Goal: Information Seeking & Learning: Learn about a topic

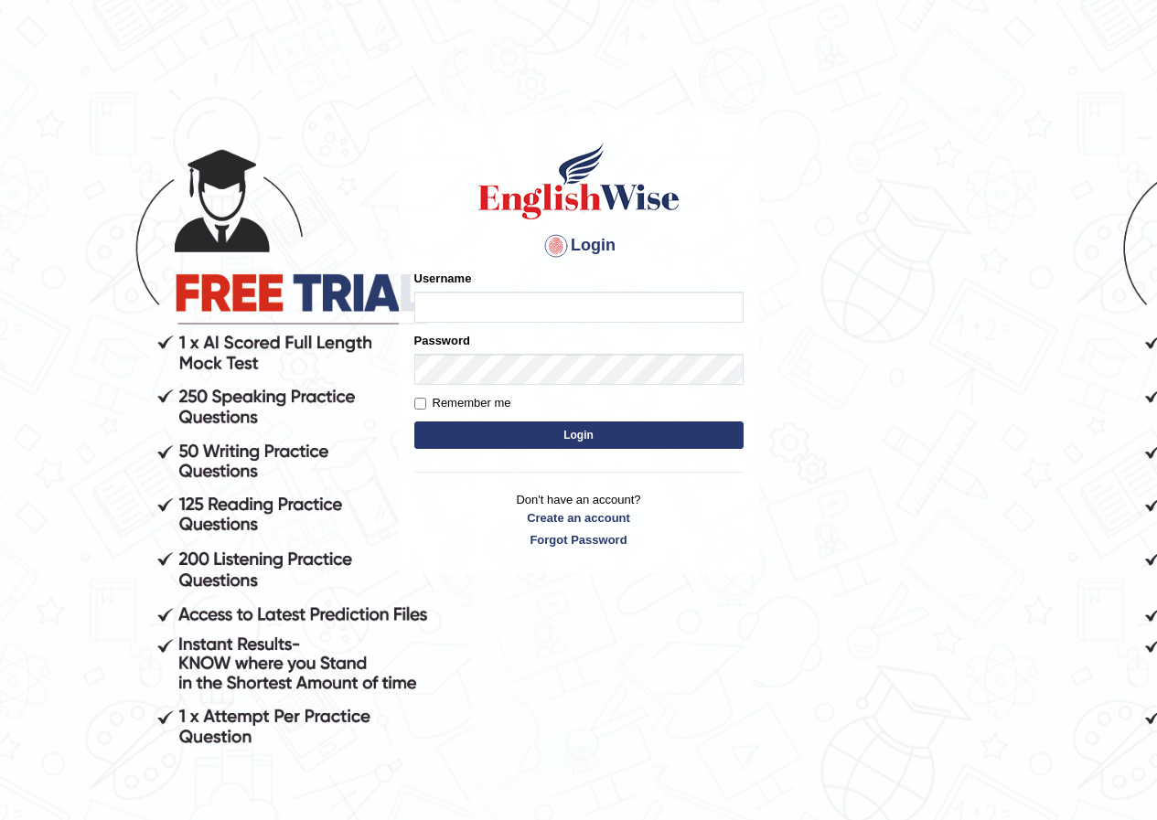
click at [592, 313] on input "Username" at bounding box center [578, 307] width 329 height 31
click at [456, 304] on input "rupali_parramatta" at bounding box center [578, 307] width 329 height 31
type input "shavnita_parramatta"
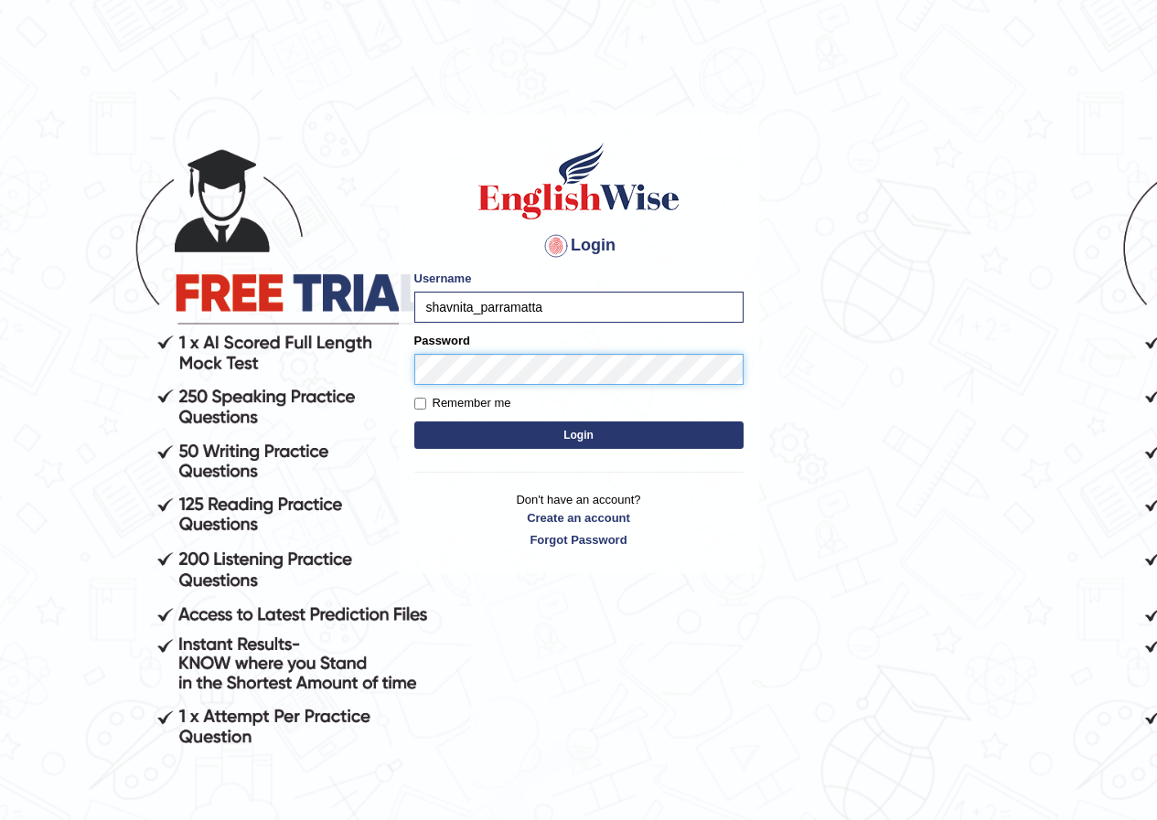
click at [414, 421] on button "Login" at bounding box center [578, 434] width 329 height 27
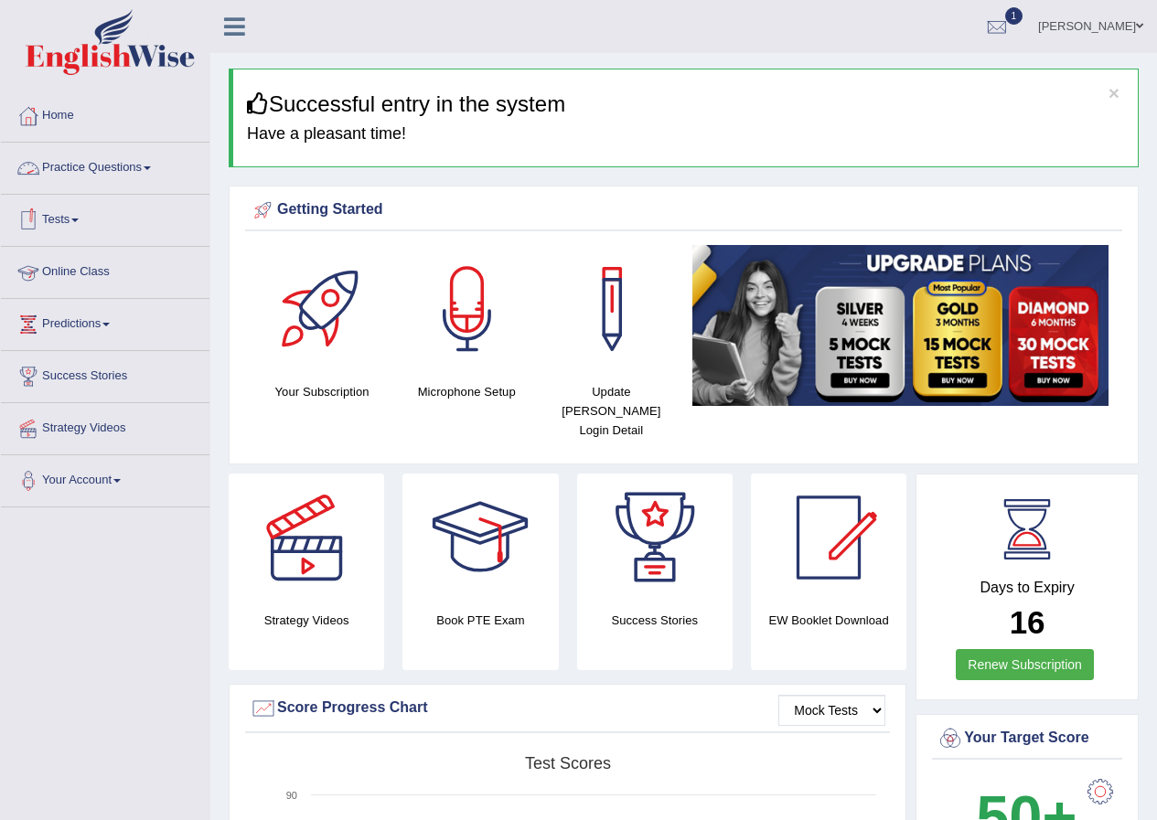
click at [151, 166] on span at bounding box center [147, 168] width 7 height 4
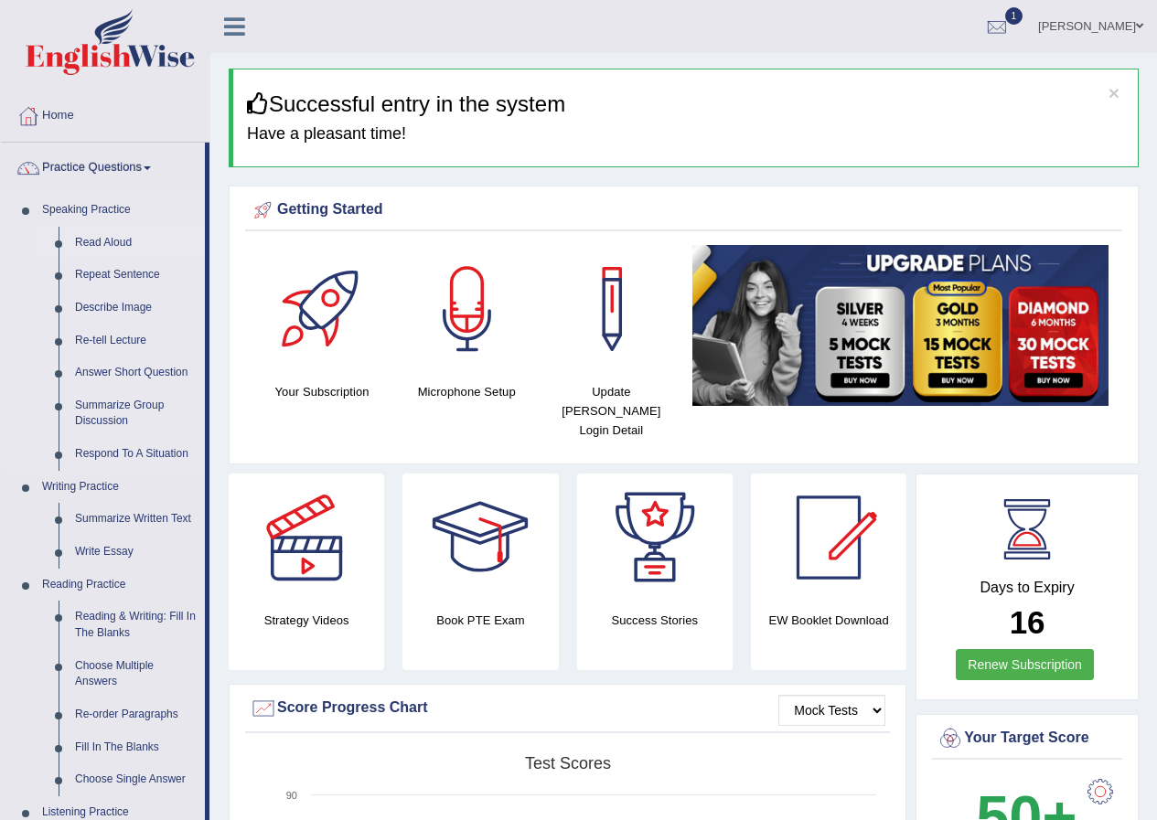
click at [113, 241] on link "Read Aloud" at bounding box center [136, 243] width 138 height 33
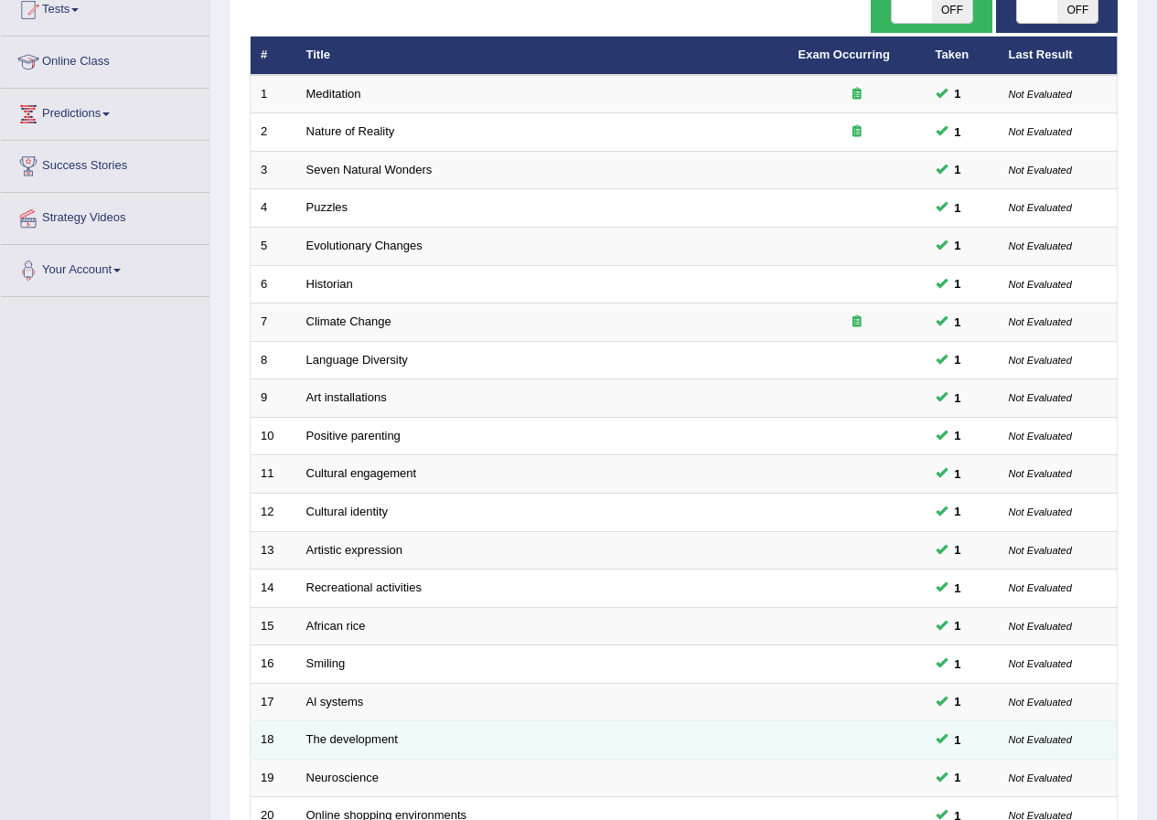
scroll to position [390, 0]
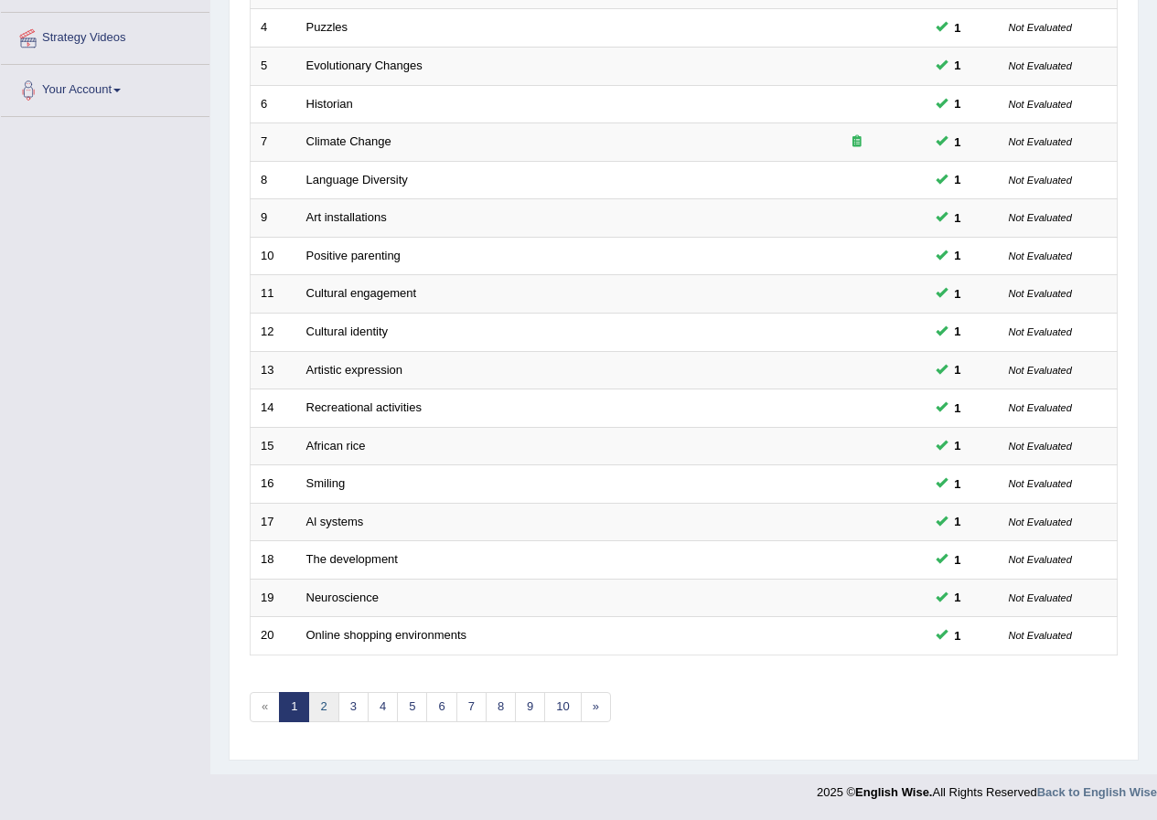
click at [319, 711] on link "2" at bounding box center [323, 707] width 30 height 30
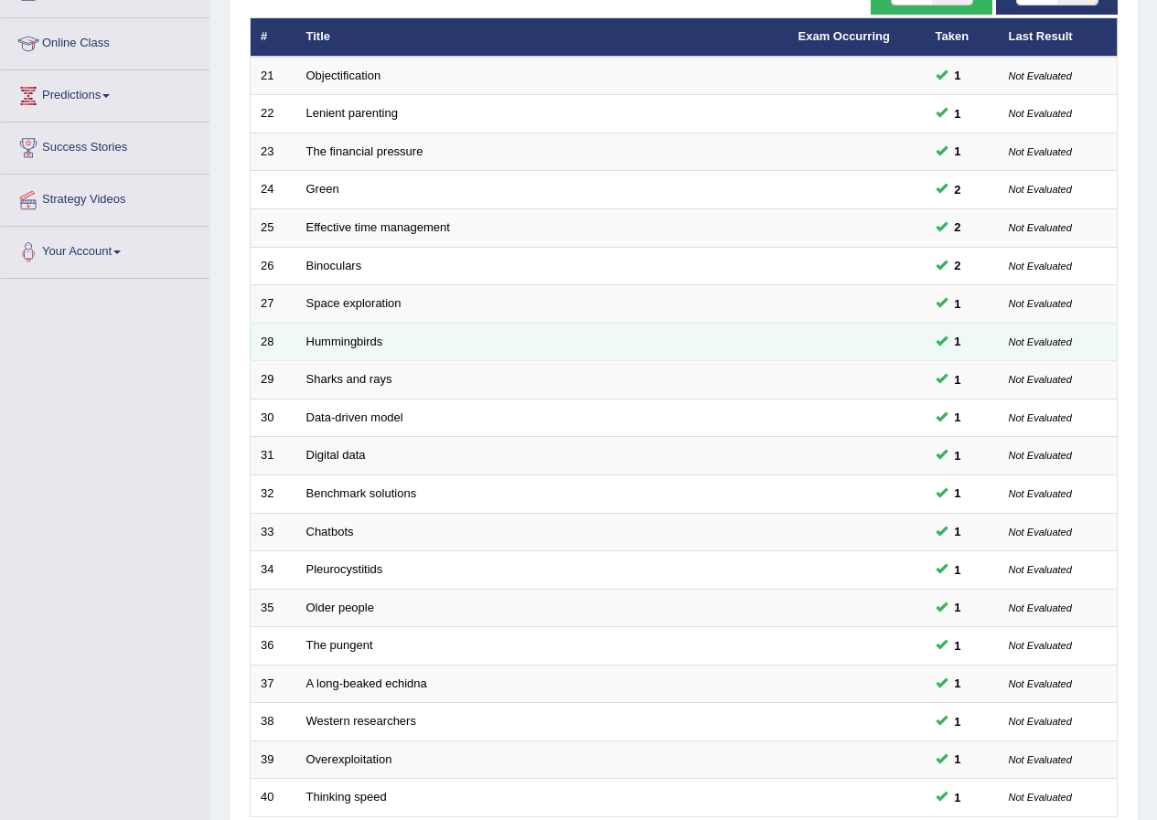
scroll to position [390, 0]
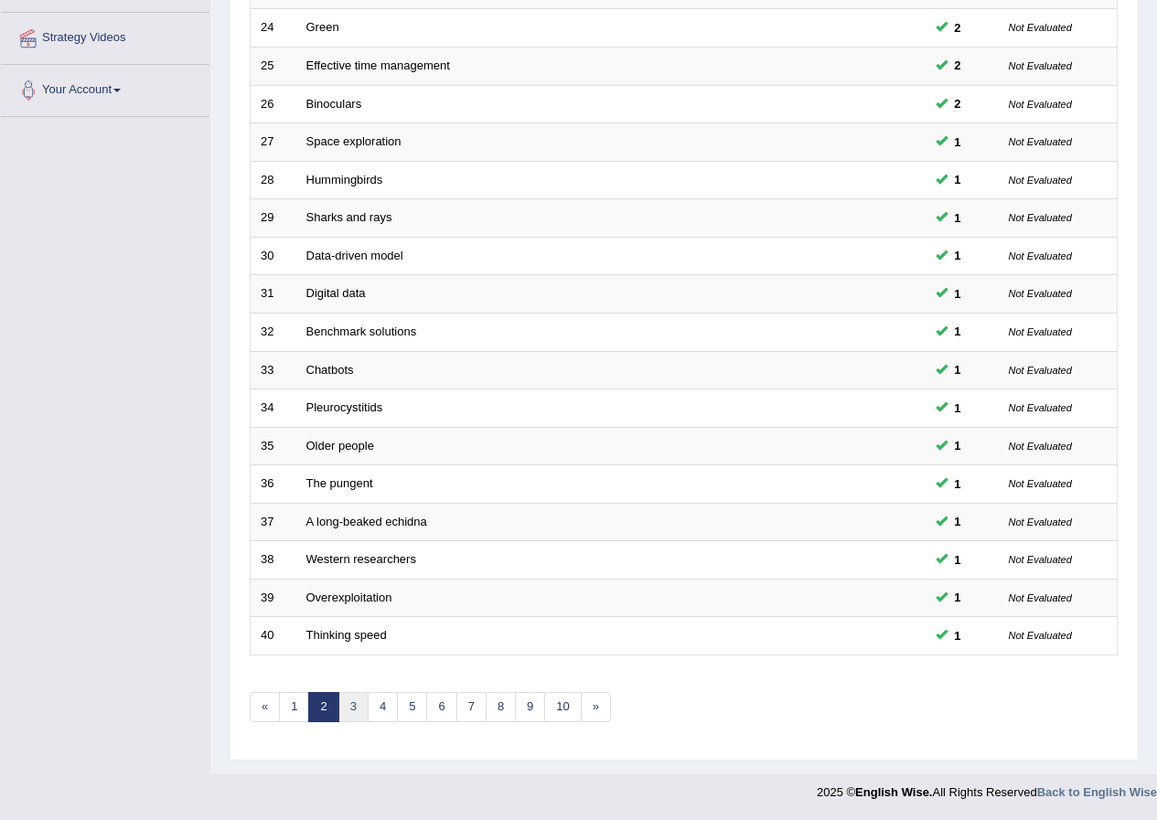
click at [366, 707] on link "3" at bounding box center [353, 707] width 30 height 30
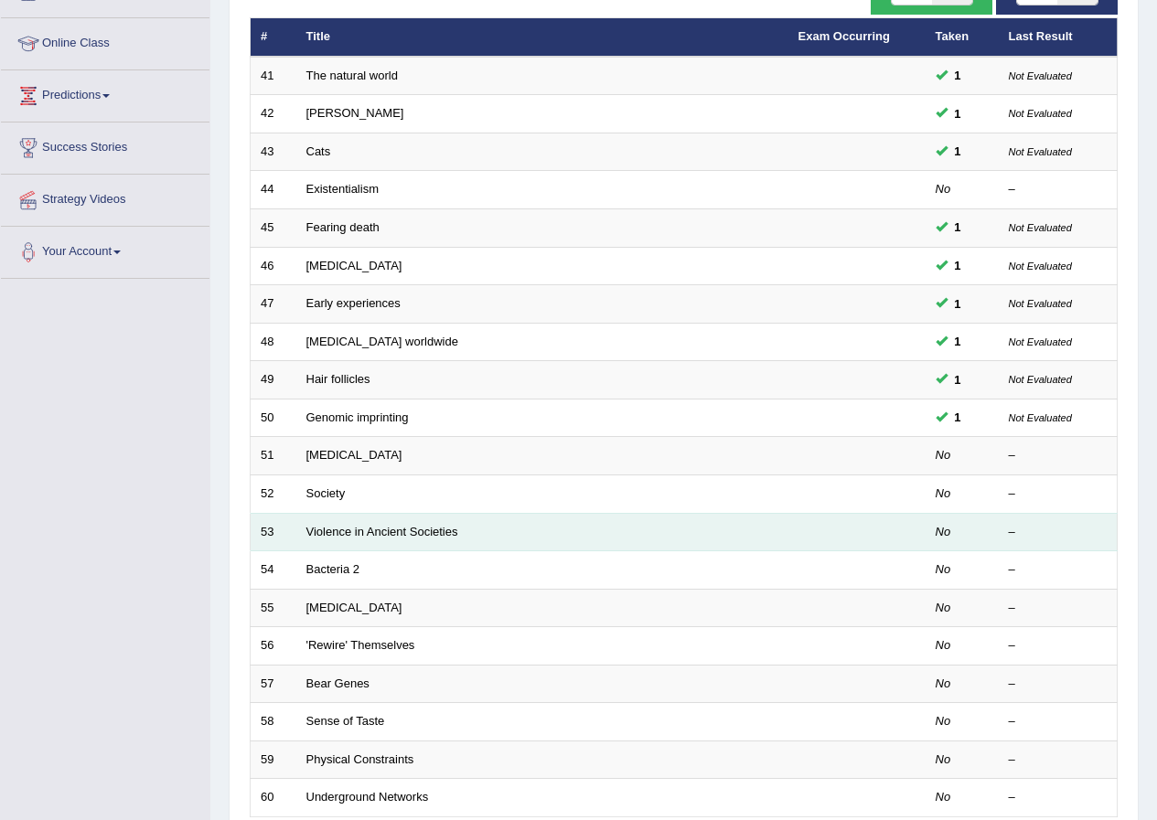
scroll to position [390, 0]
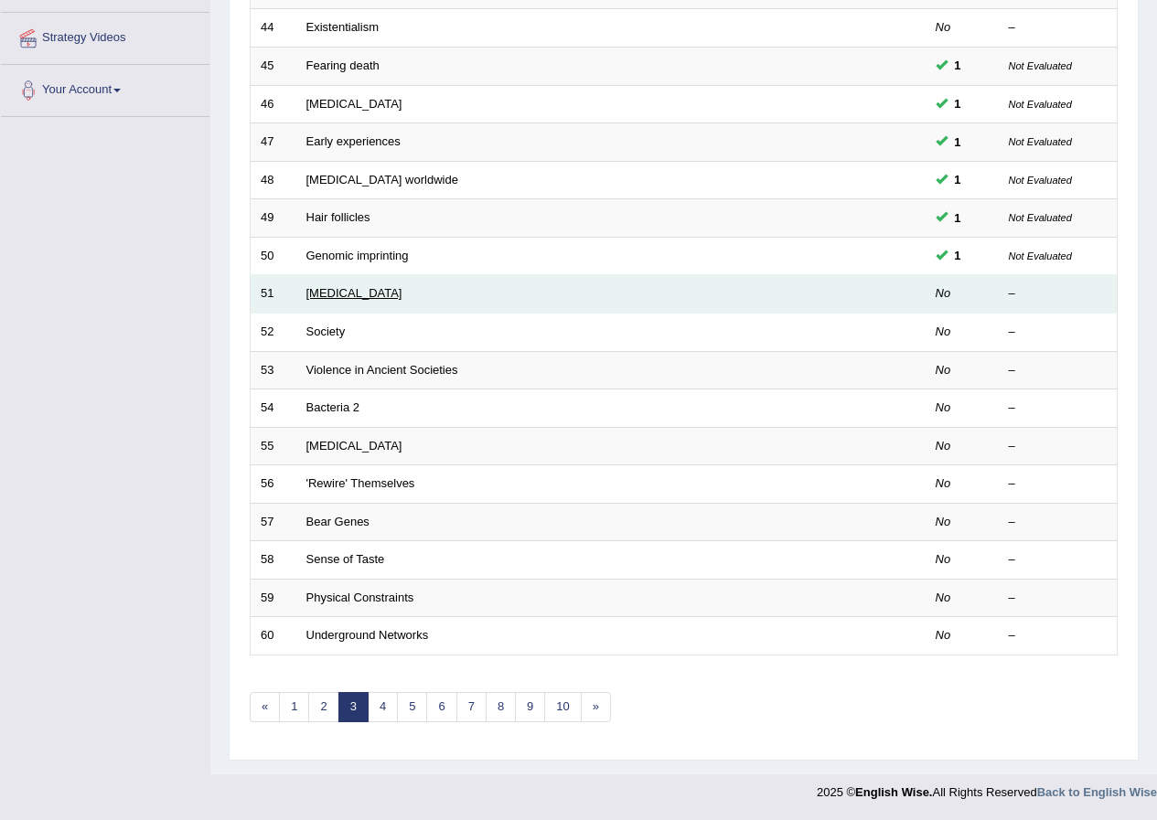
click at [400, 299] on link "[MEDICAL_DATA]" at bounding box center [354, 293] width 96 height 14
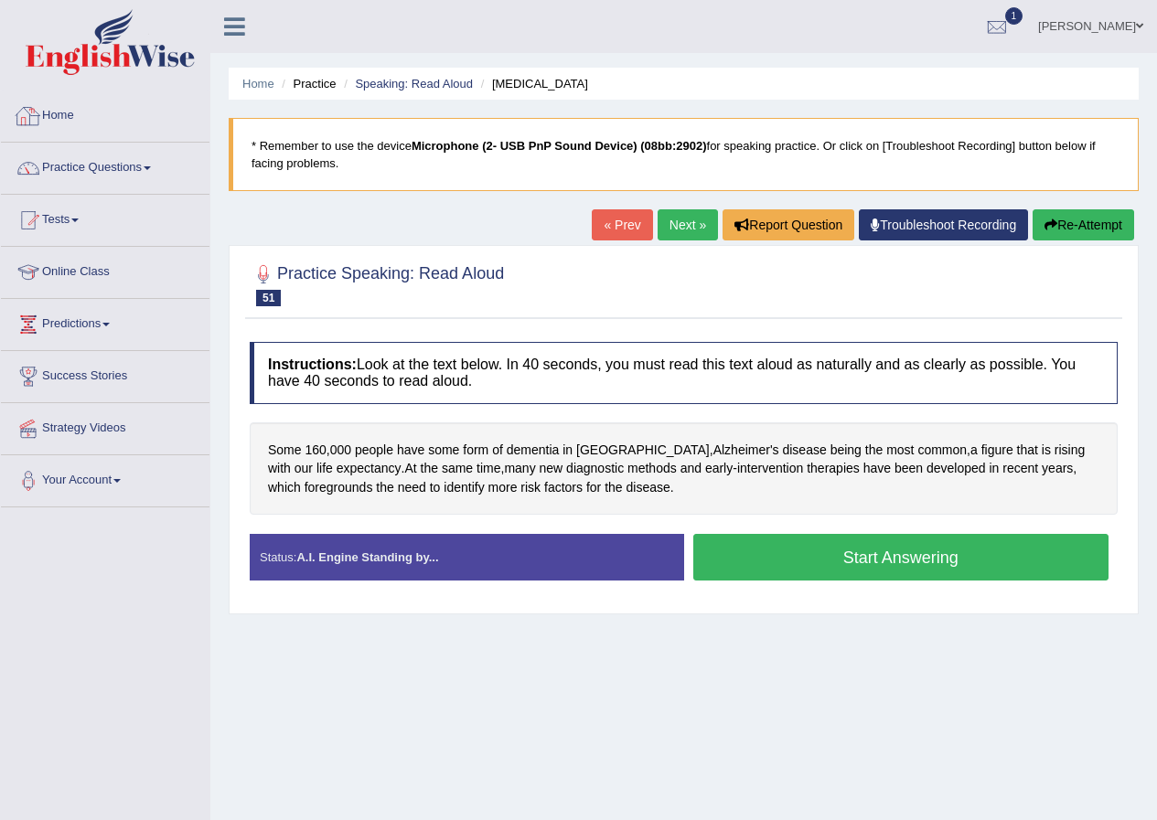
click at [38, 112] on div at bounding box center [28, 115] width 27 height 27
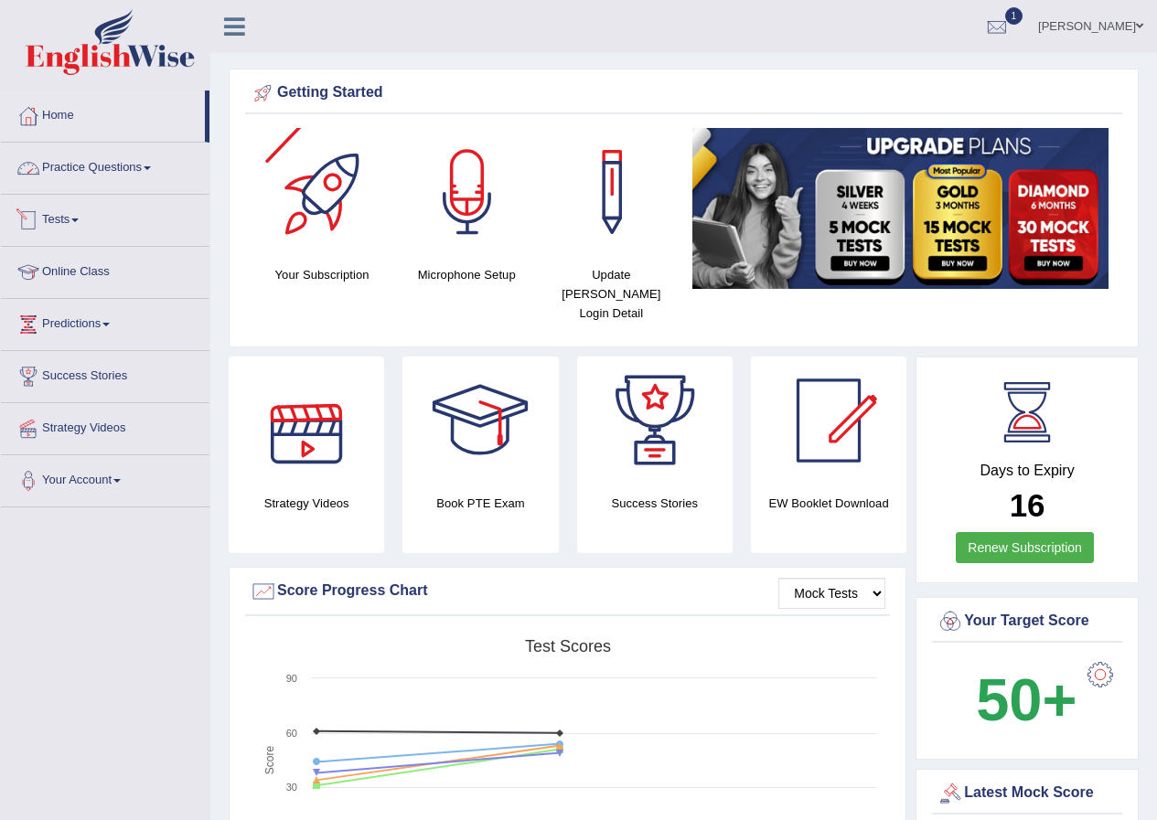
click at [149, 161] on link "Practice Questions" at bounding box center [105, 166] width 208 height 46
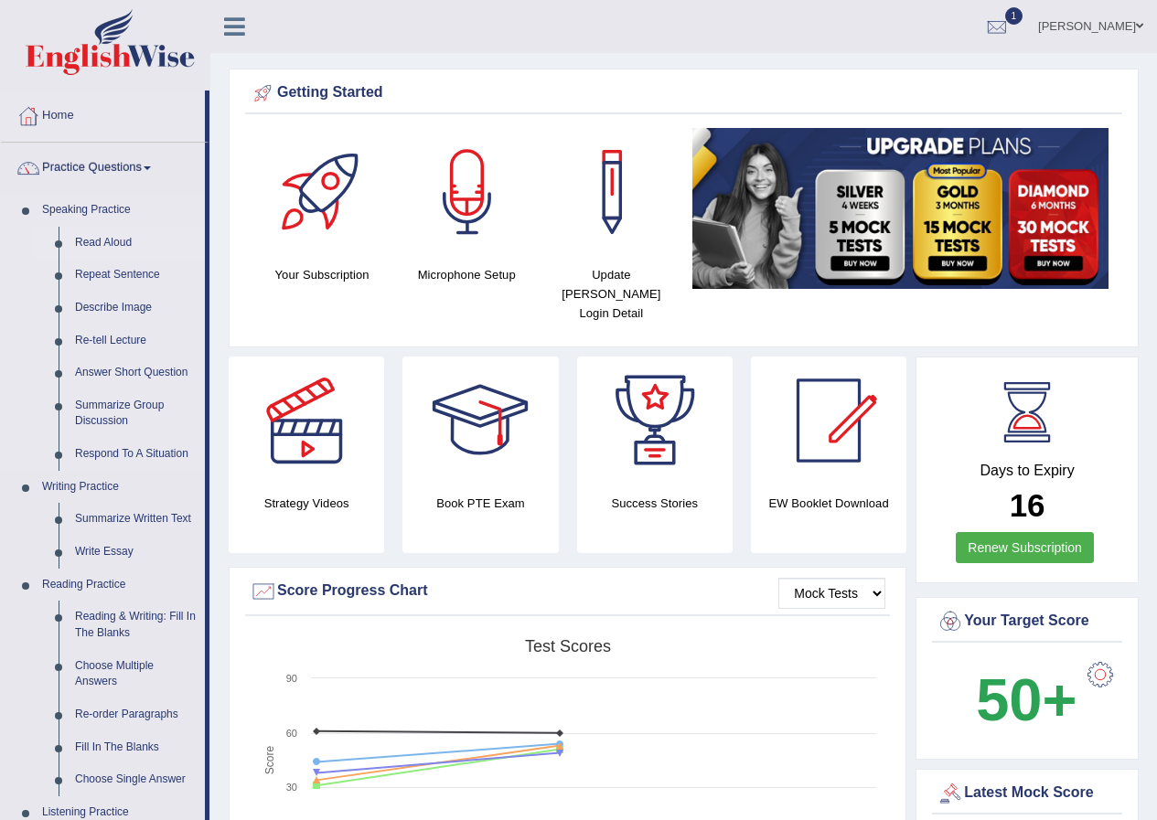
click at [127, 242] on link "Read Aloud" at bounding box center [136, 243] width 138 height 33
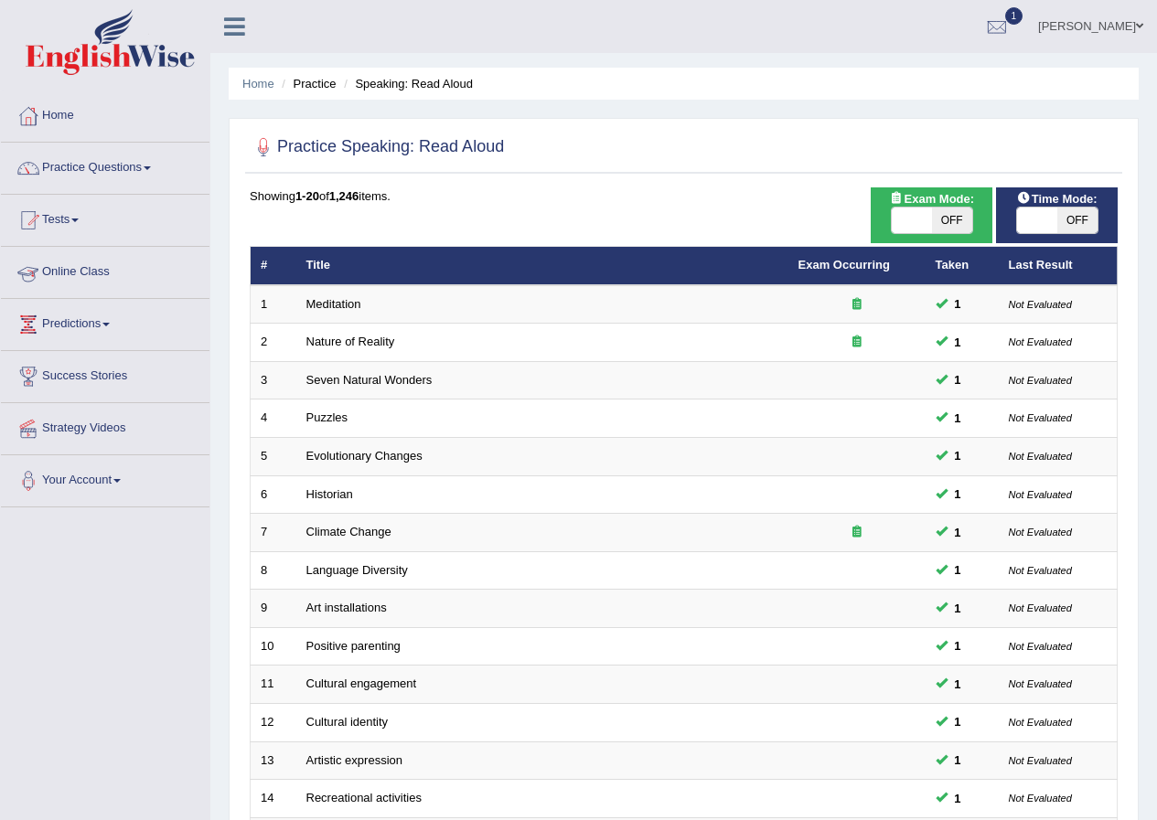
click at [1039, 220] on span at bounding box center [1037, 221] width 40 height 26
checkbox input "true"
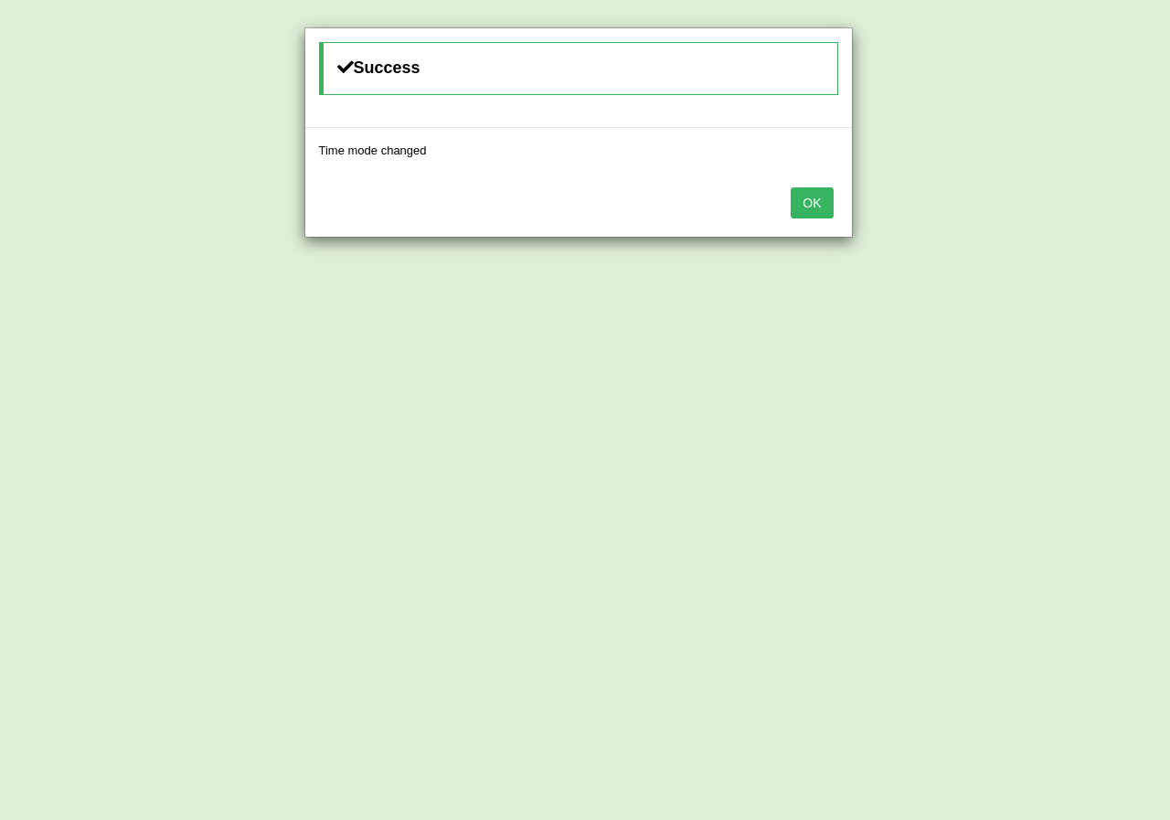
click at [812, 208] on button "OK" at bounding box center [812, 202] width 42 height 31
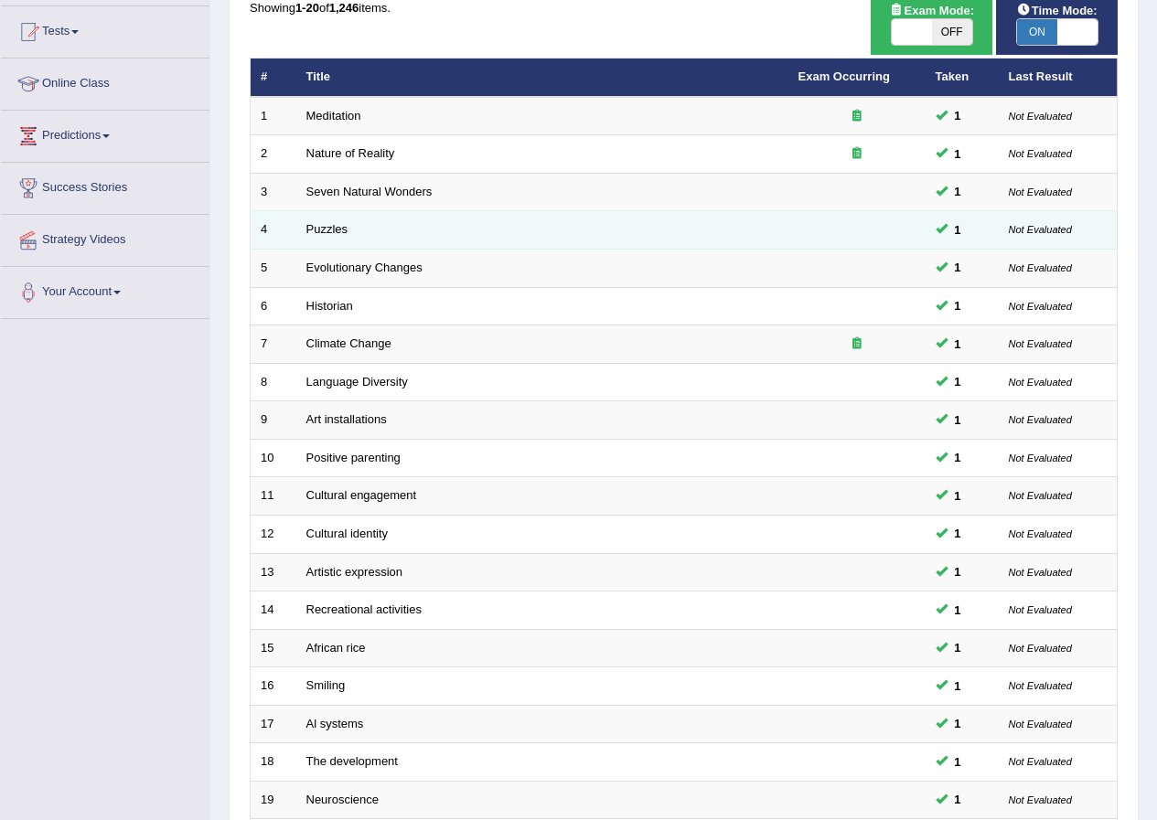
scroll to position [390, 0]
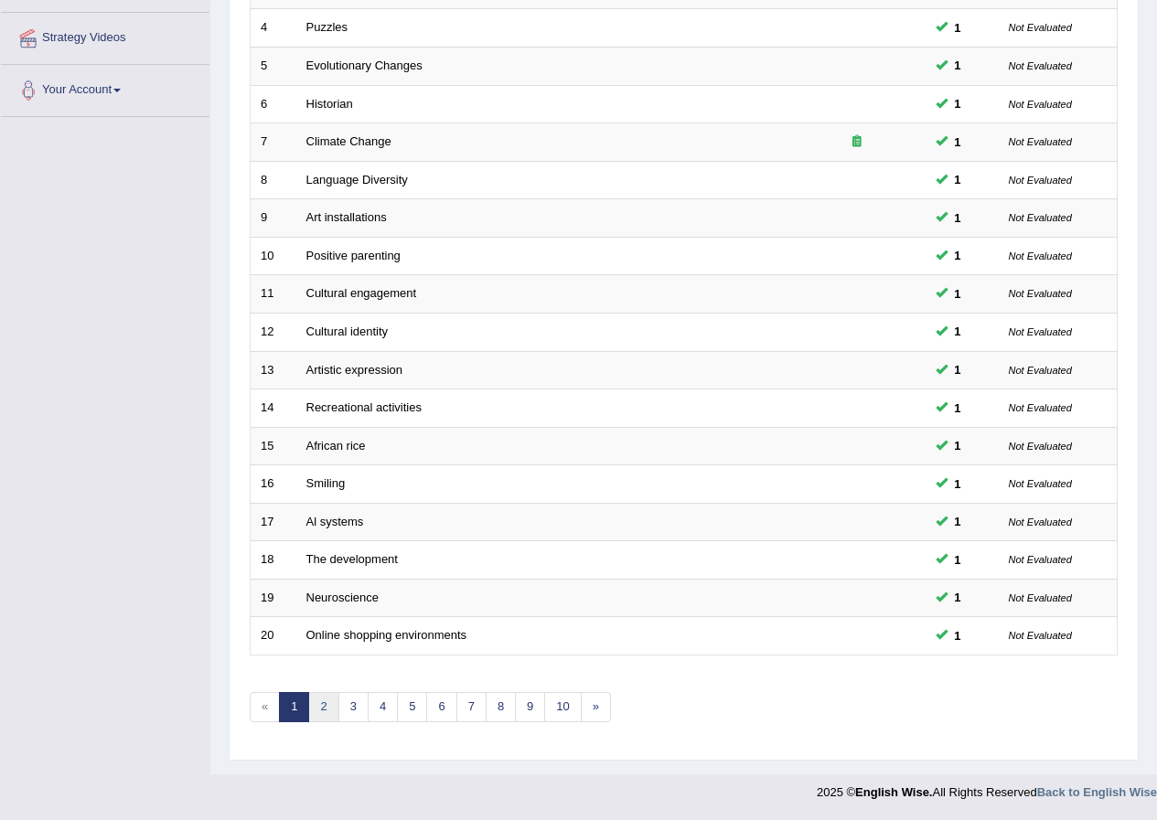
click at [320, 705] on link "2" at bounding box center [323, 707] width 30 height 30
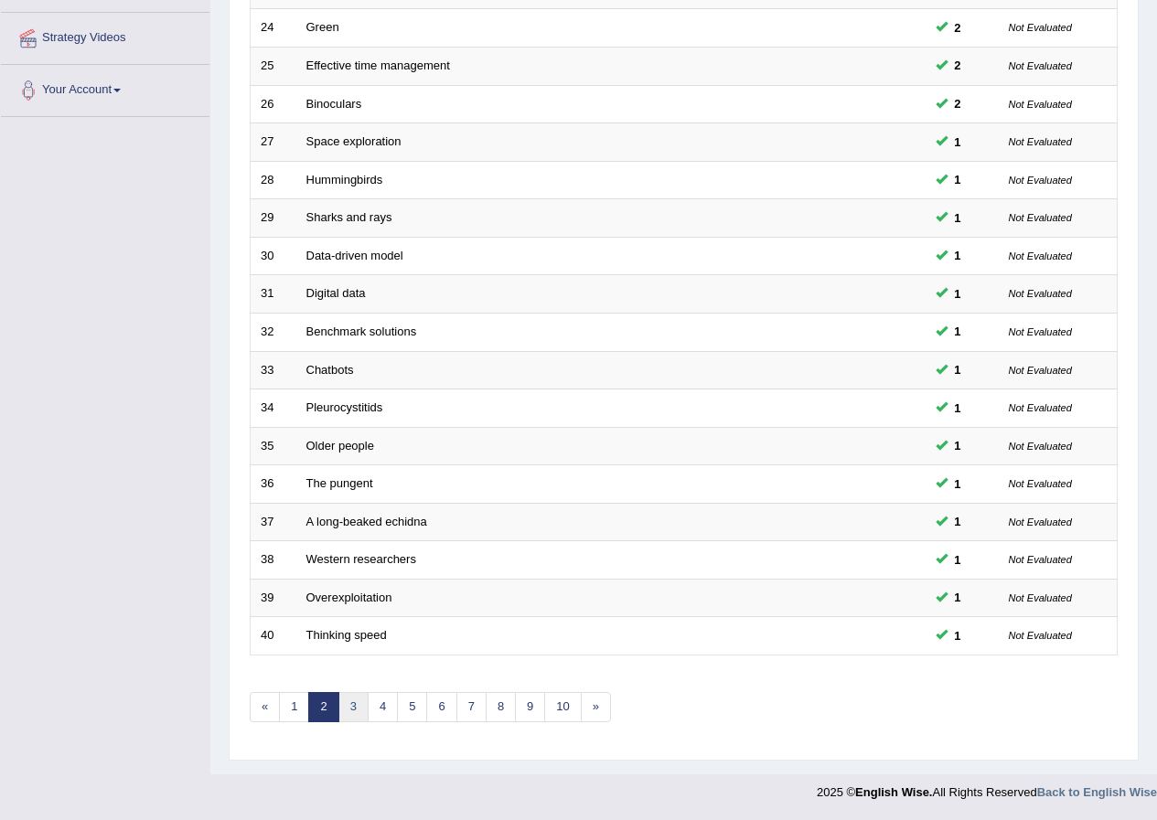
click at [357, 710] on link "3" at bounding box center [353, 707] width 30 height 30
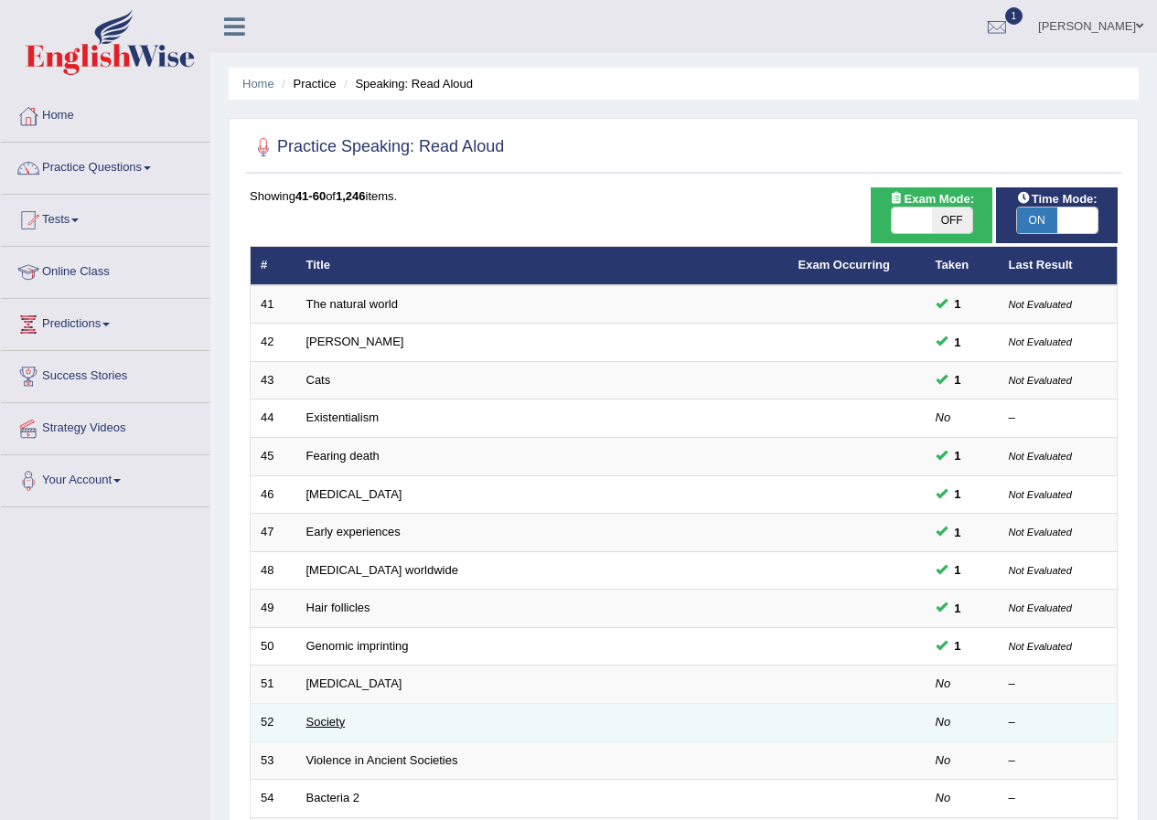
click at [338, 727] on link "Society" at bounding box center [325, 722] width 39 height 14
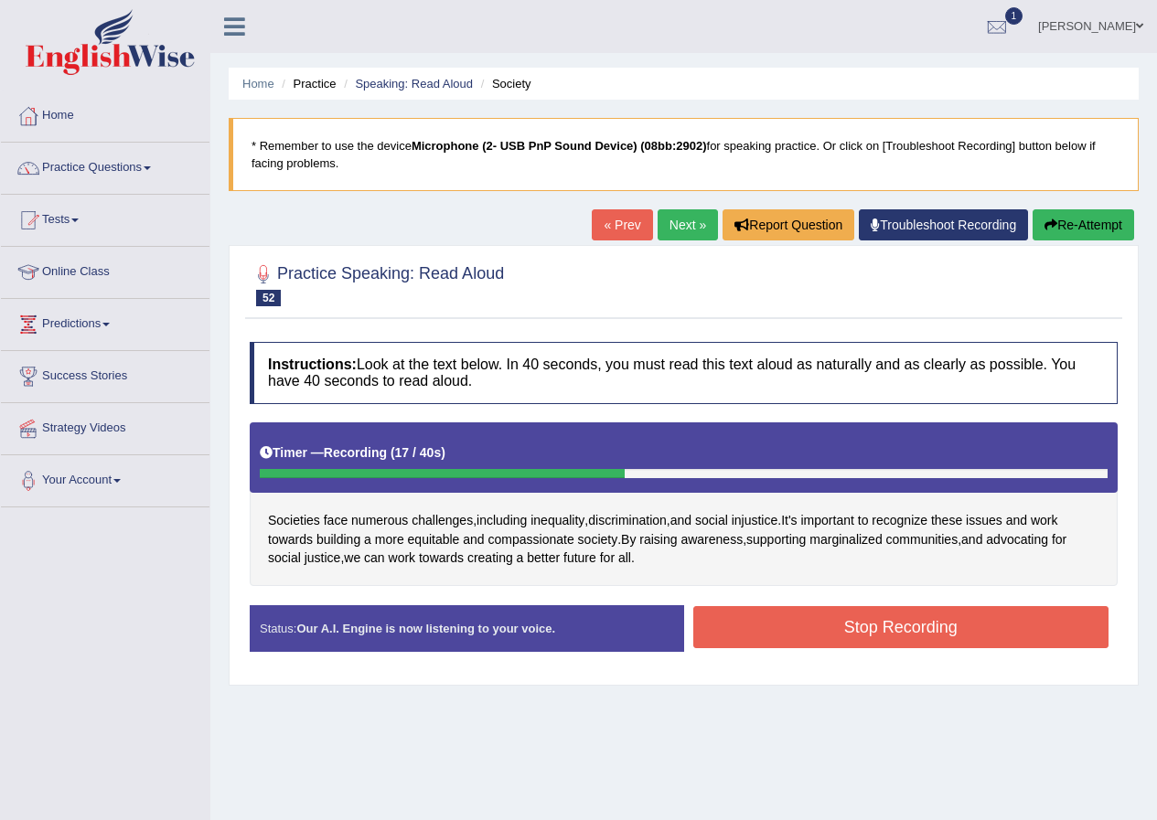
click at [803, 618] on button "Stop Recording" at bounding box center [901, 627] width 416 height 42
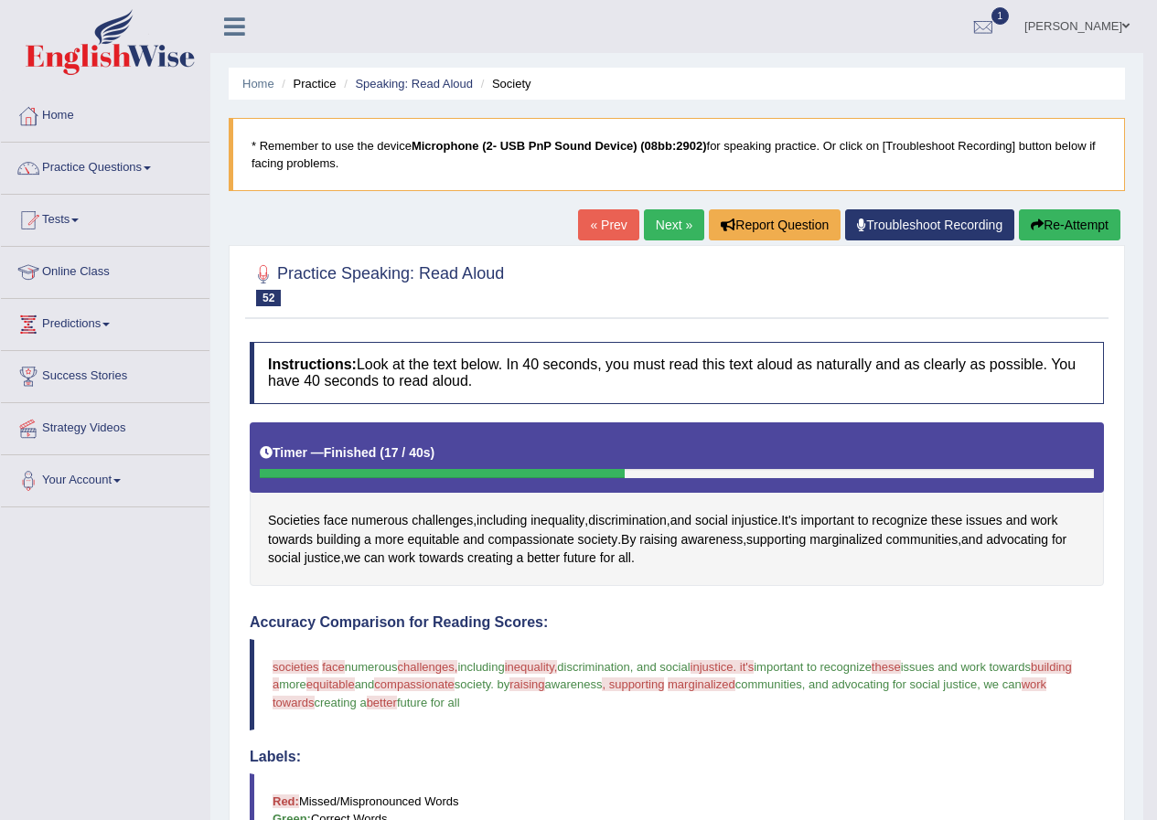
click at [144, 168] on link "Practice Questions" at bounding box center [105, 166] width 208 height 46
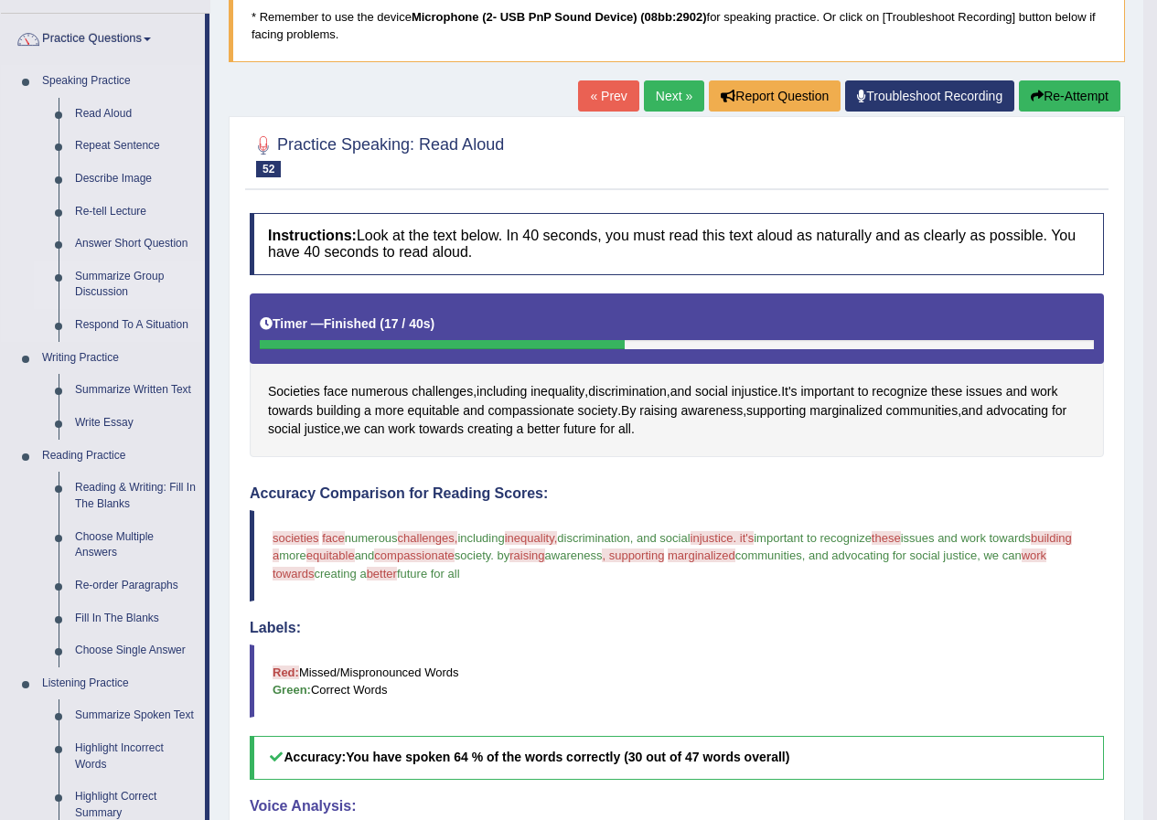
scroll to position [183, 0]
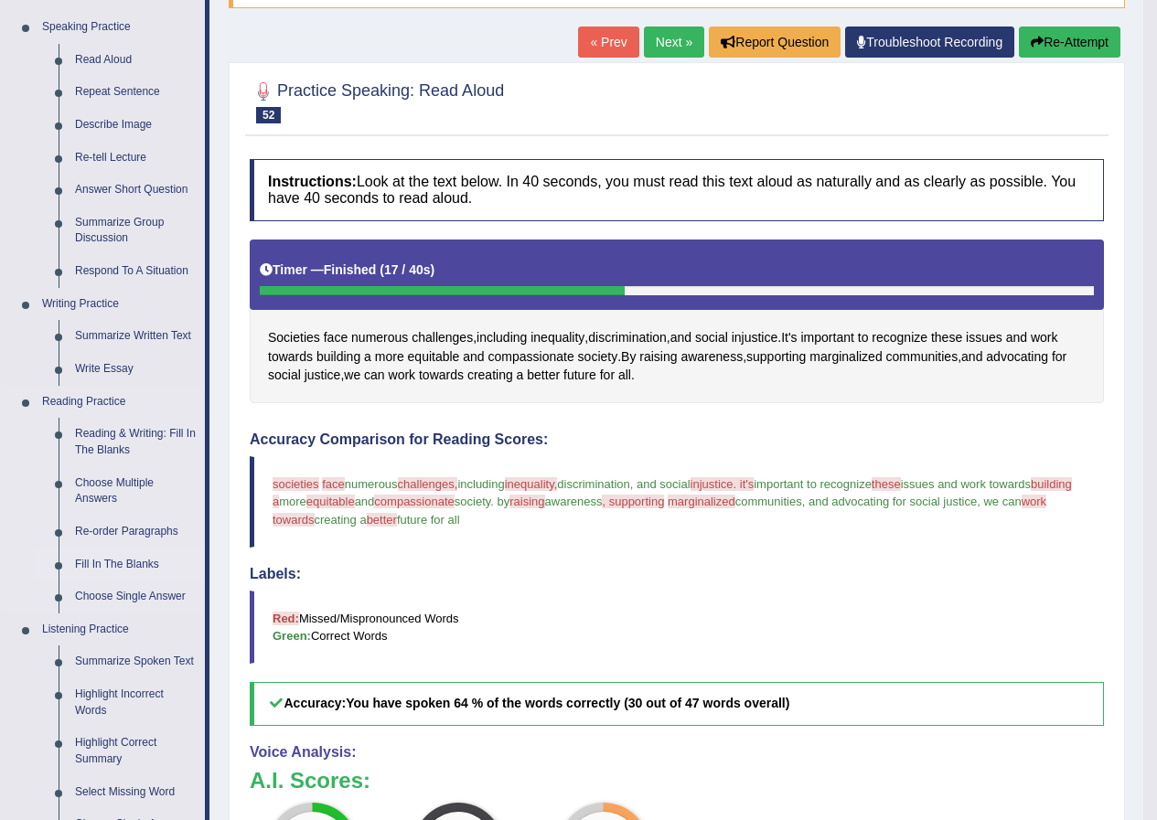
click at [134, 552] on link "Fill In The Blanks" at bounding box center [136, 565] width 138 height 33
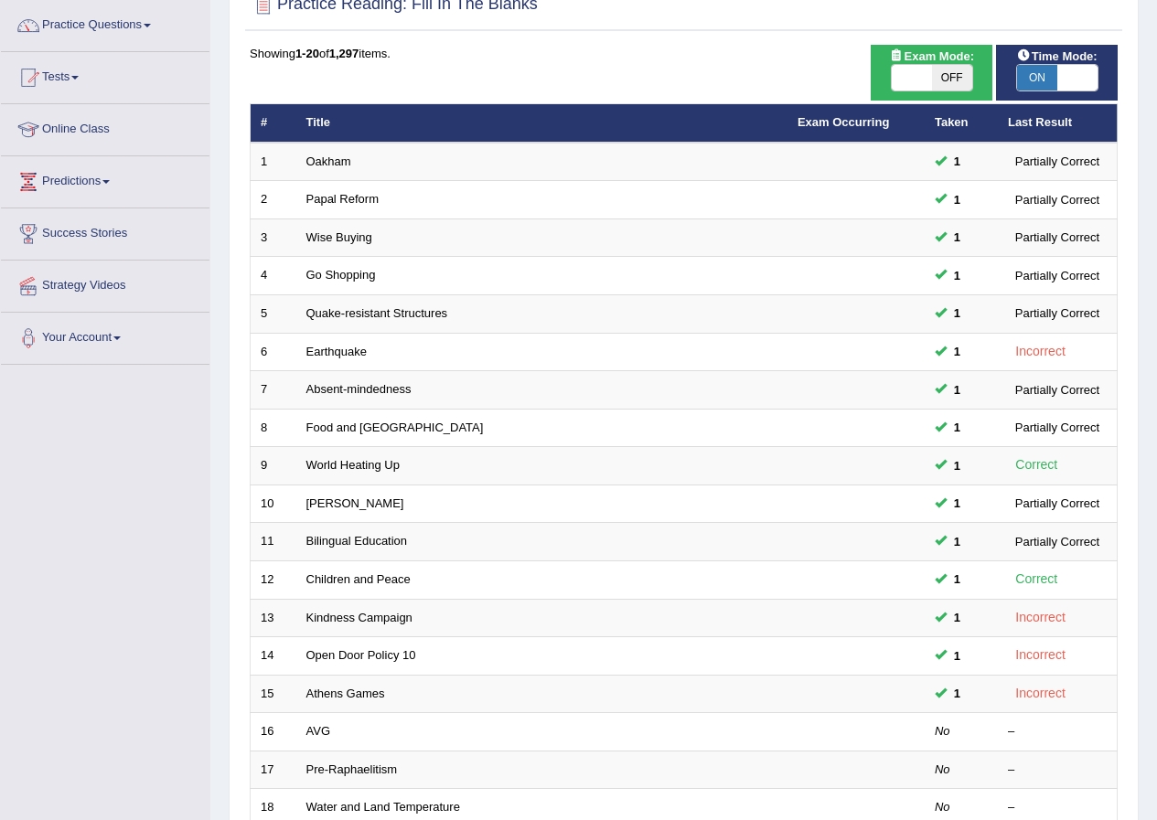
scroll to position [390, 0]
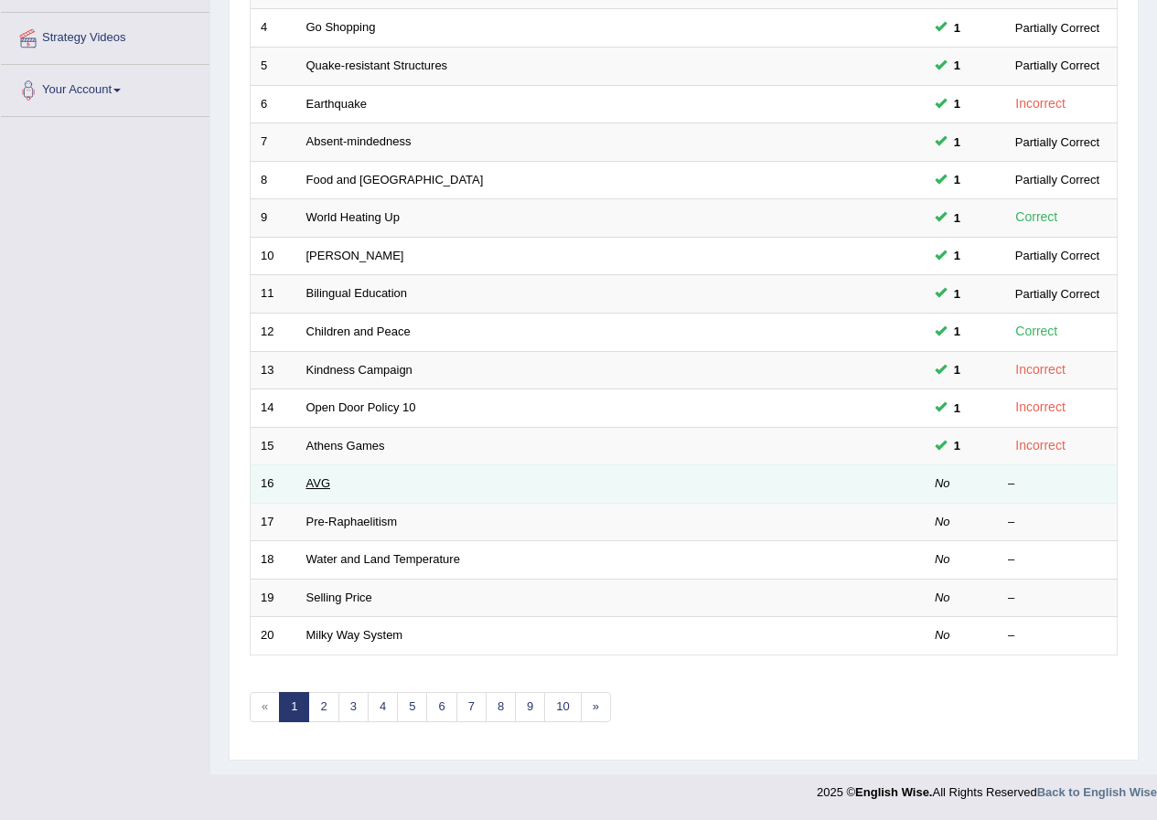
click at [309, 483] on link "AVG" at bounding box center [318, 483] width 25 height 14
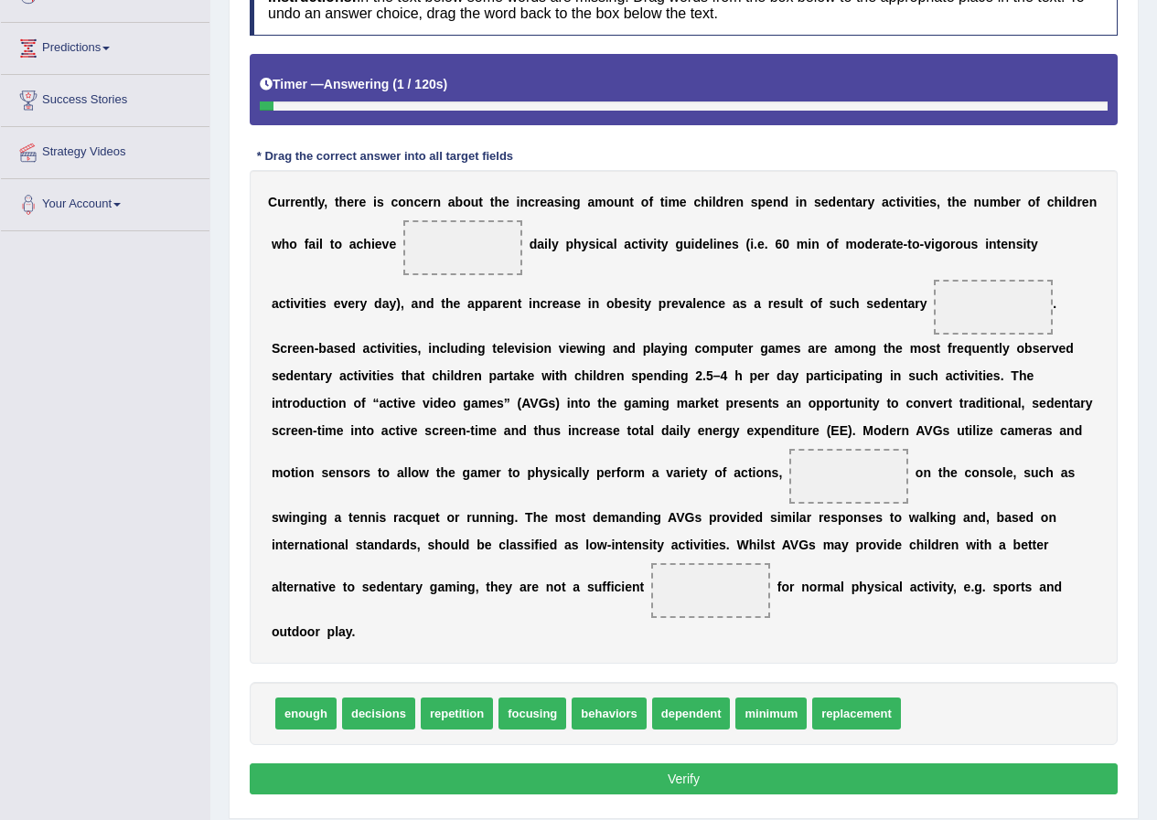
scroll to position [243, 0]
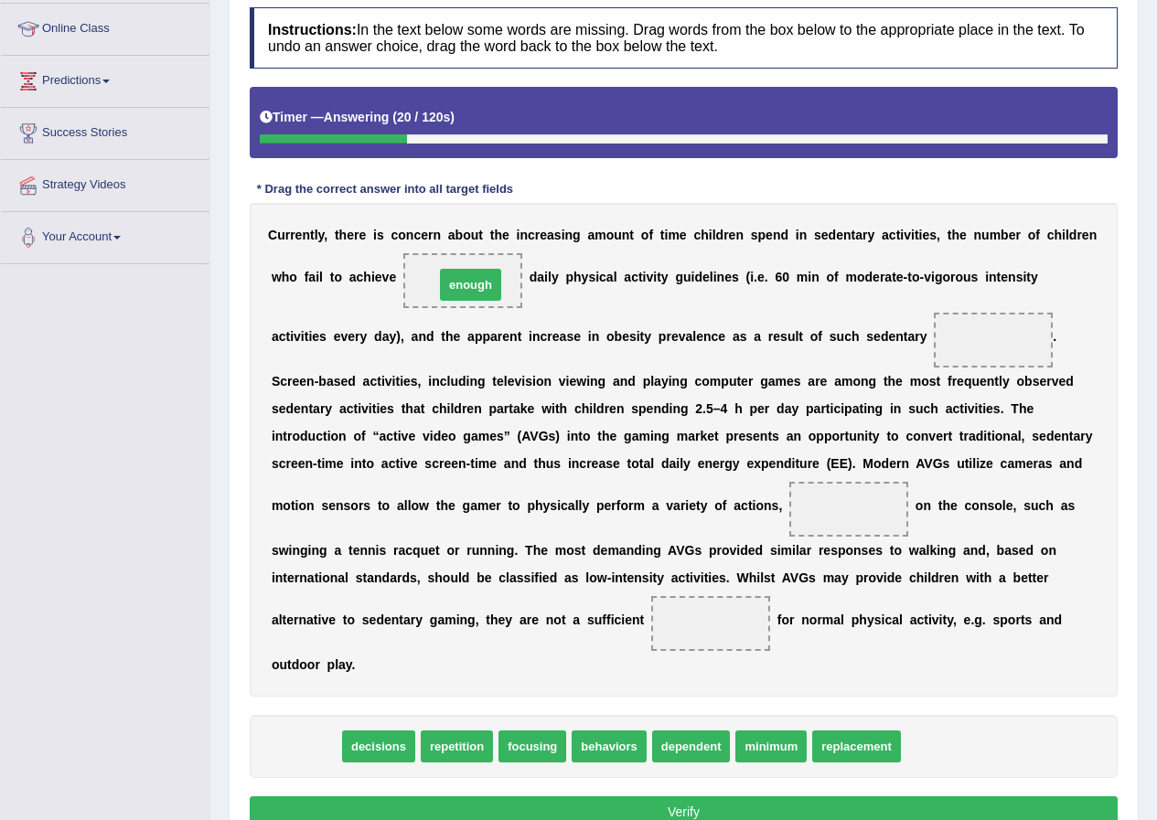
drag, startPoint x: 310, startPoint y: 751, endPoint x: 474, endPoint y: 290, distance: 490.1
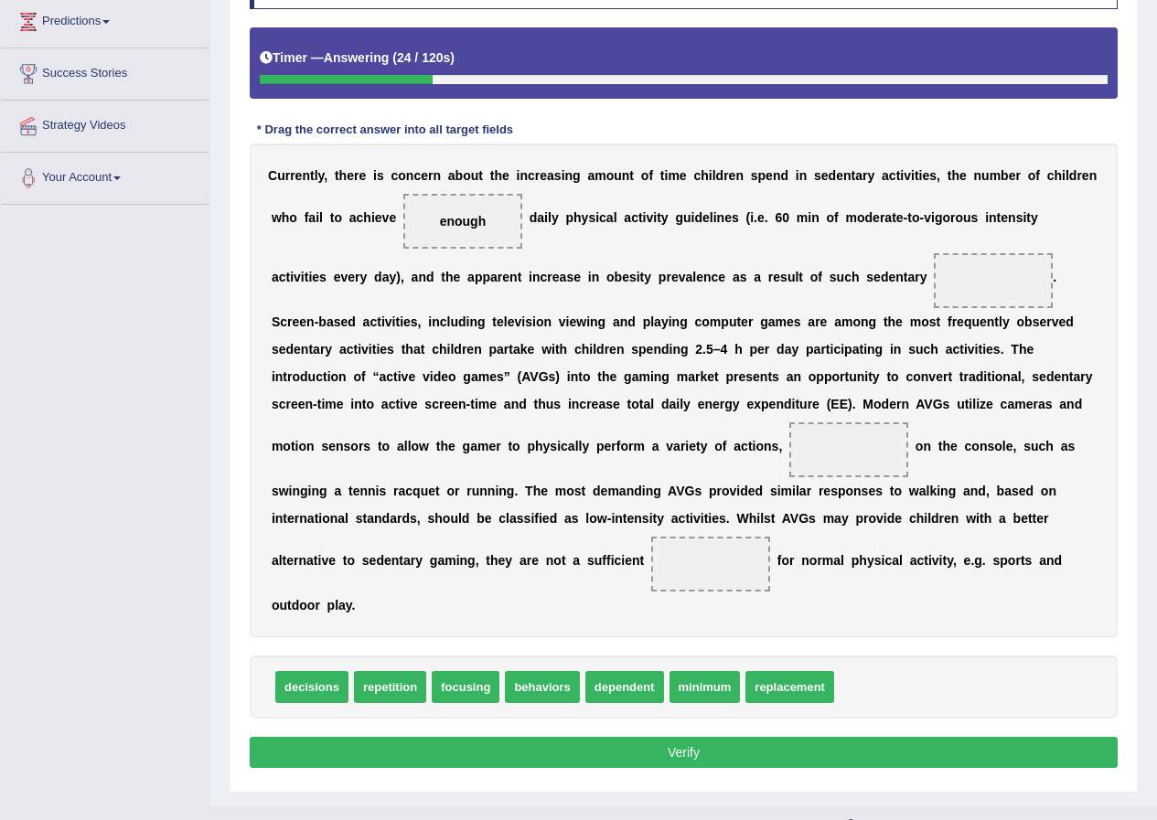
scroll to position [335, 0]
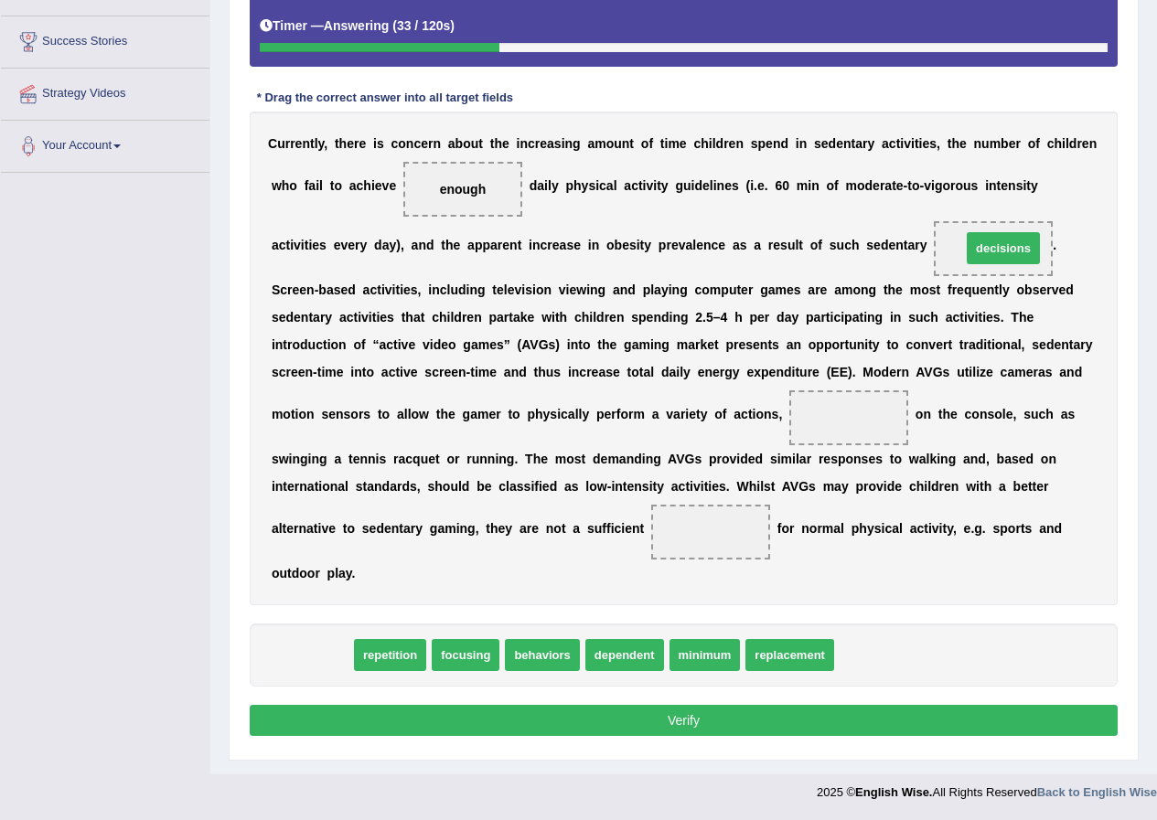
drag, startPoint x: 299, startPoint y: 662, endPoint x: 990, endPoint y: 255, distance: 802.0
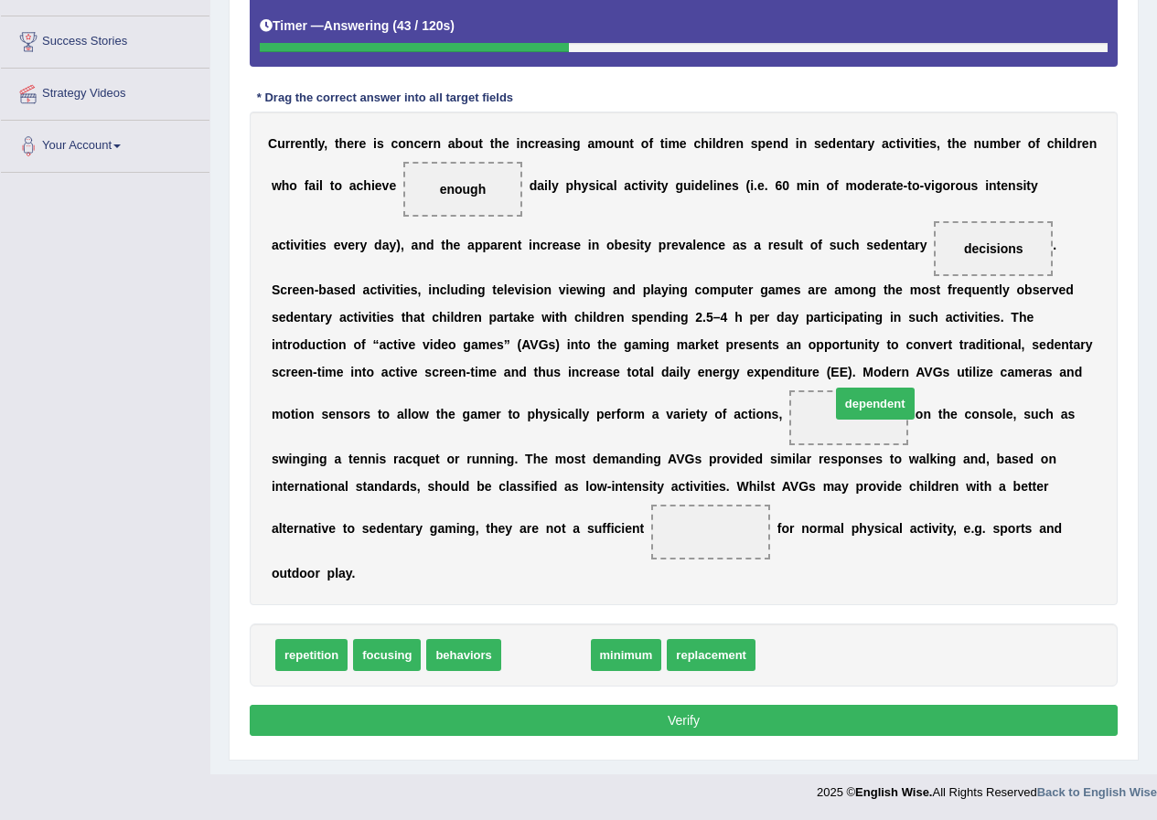
drag, startPoint x: 544, startPoint y: 660, endPoint x: 873, endPoint y: 409, distance: 414.2
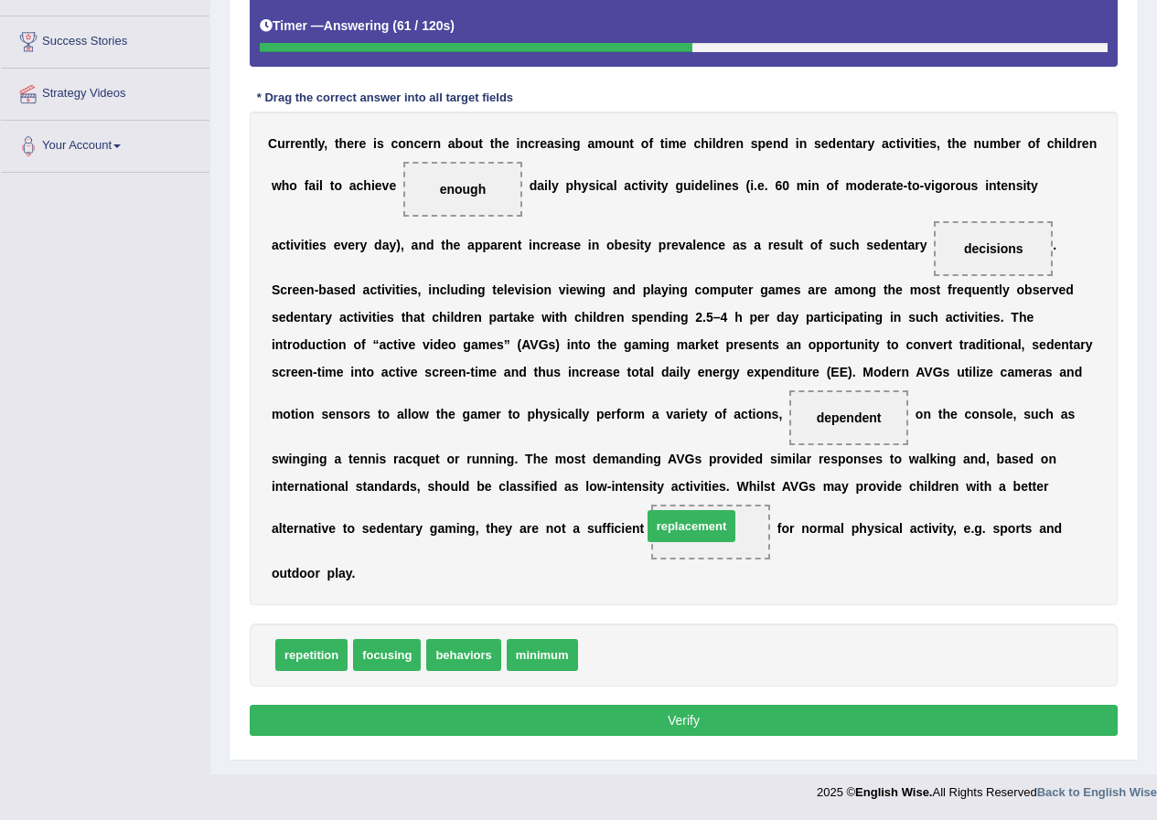
drag, startPoint x: 629, startPoint y: 606, endPoint x: 655, endPoint y: 521, distance: 88.8
click at [652, 730] on button "Verify" at bounding box center [684, 720] width 868 height 31
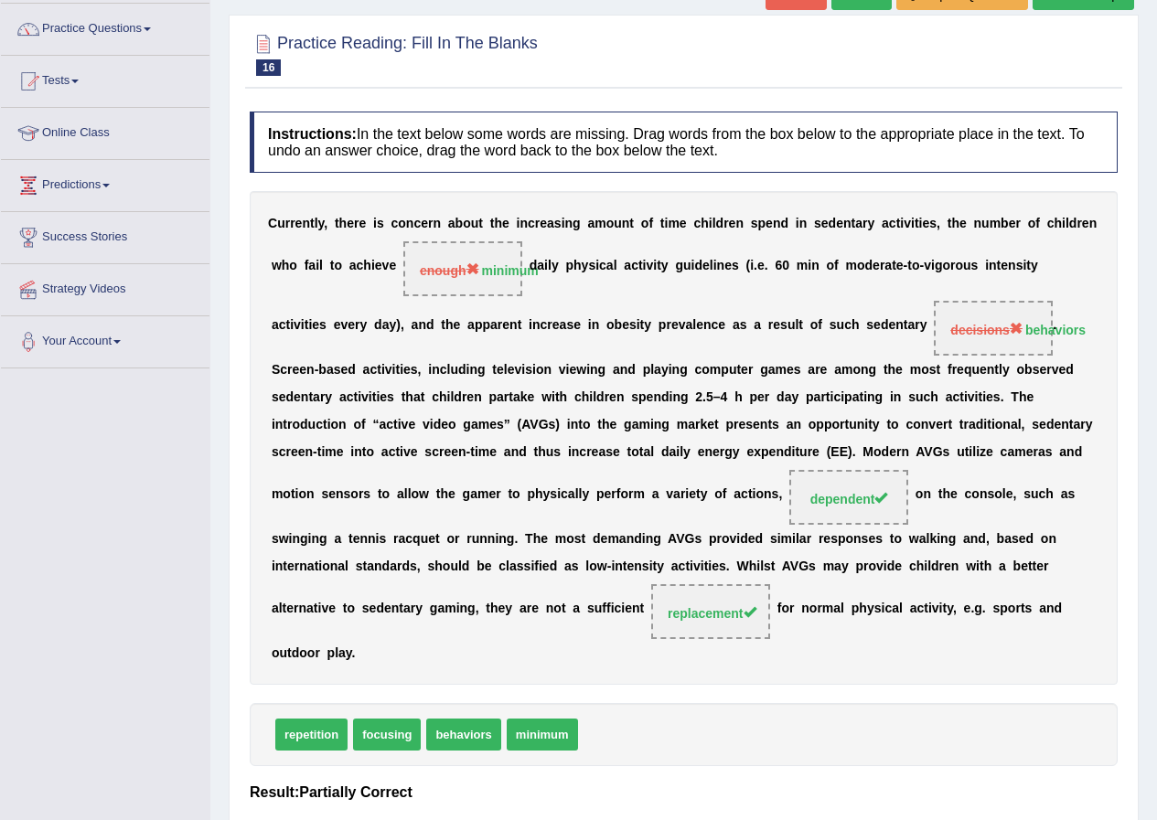
scroll to position [0, 0]
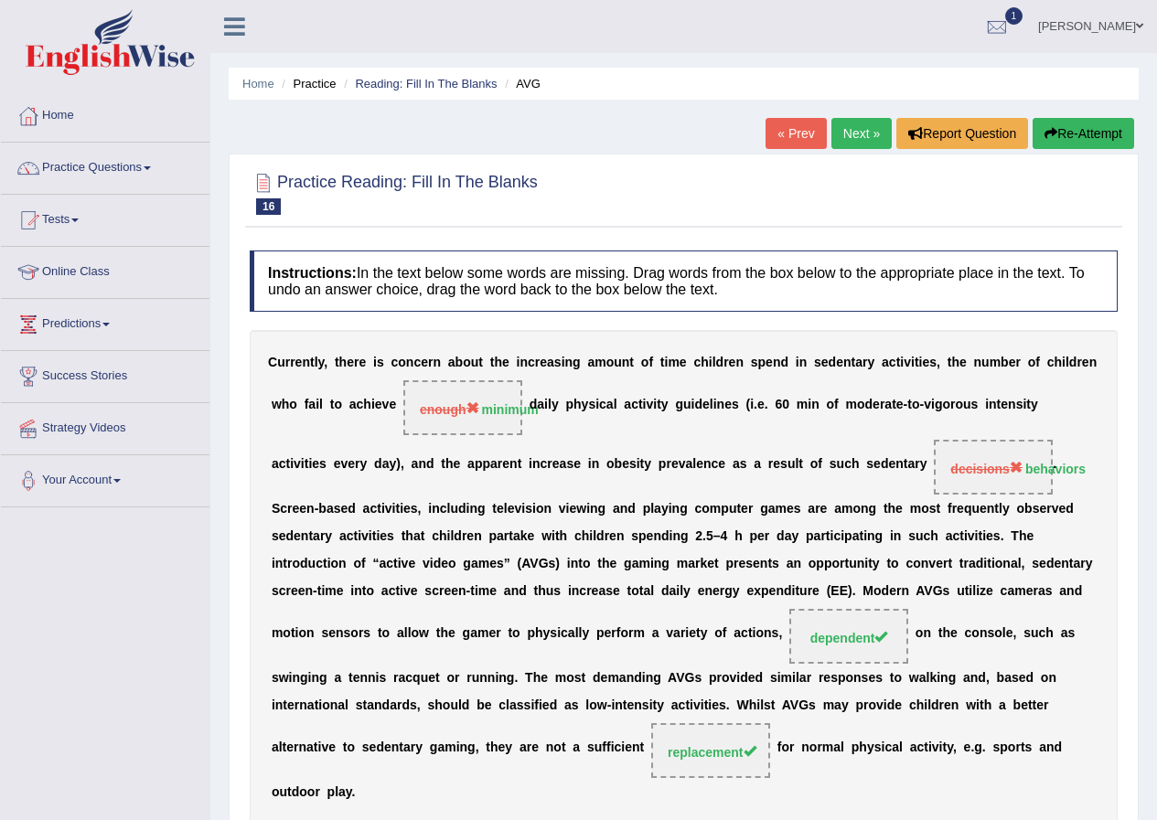
click at [850, 134] on link "Next »" at bounding box center [861, 133] width 60 height 31
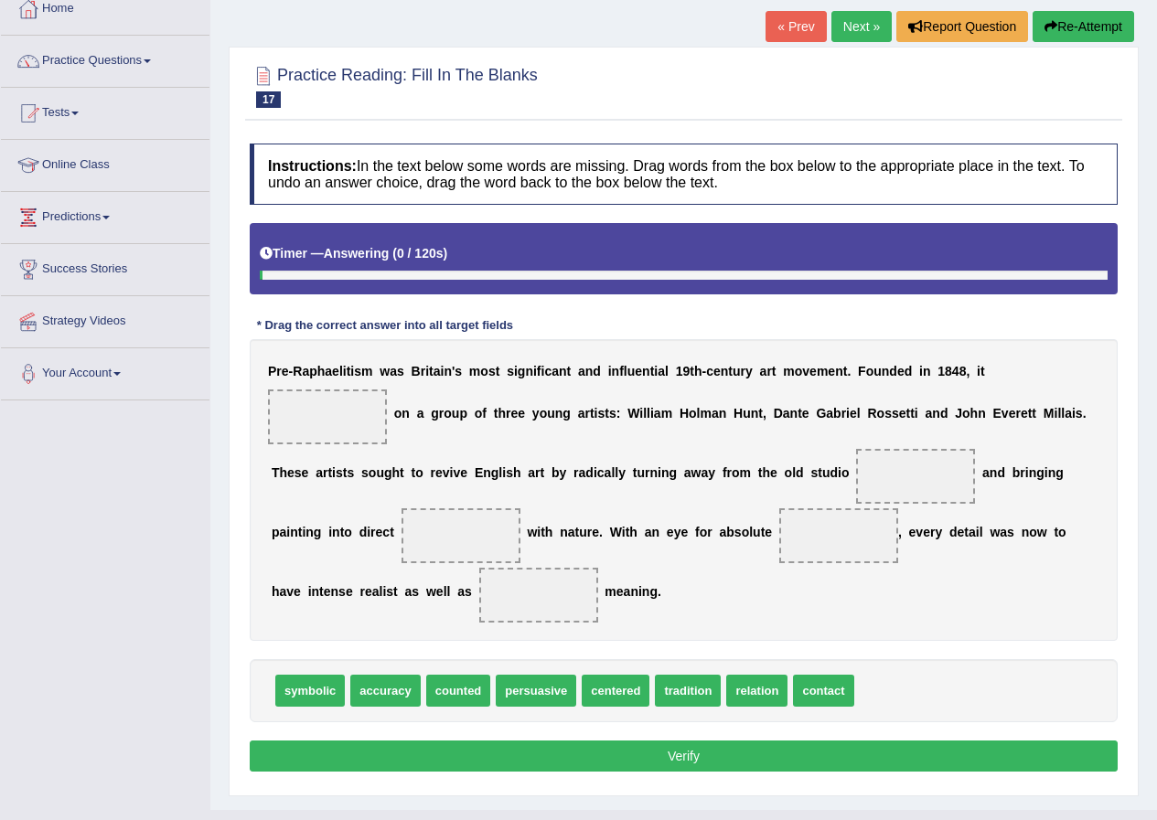
scroll to position [143, 0]
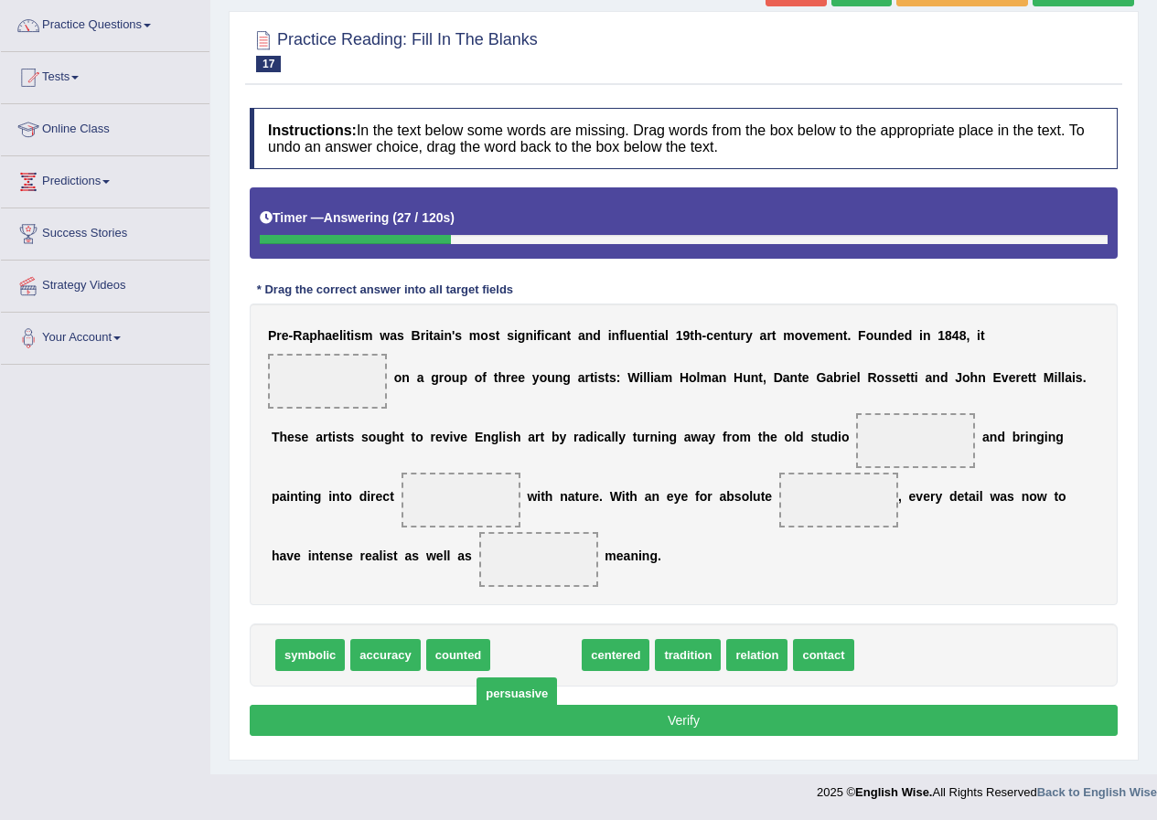
drag, startPoint x: 542, startPoint y: 658, endPoint x: 527, endPoint y: 677, distance: 24.0
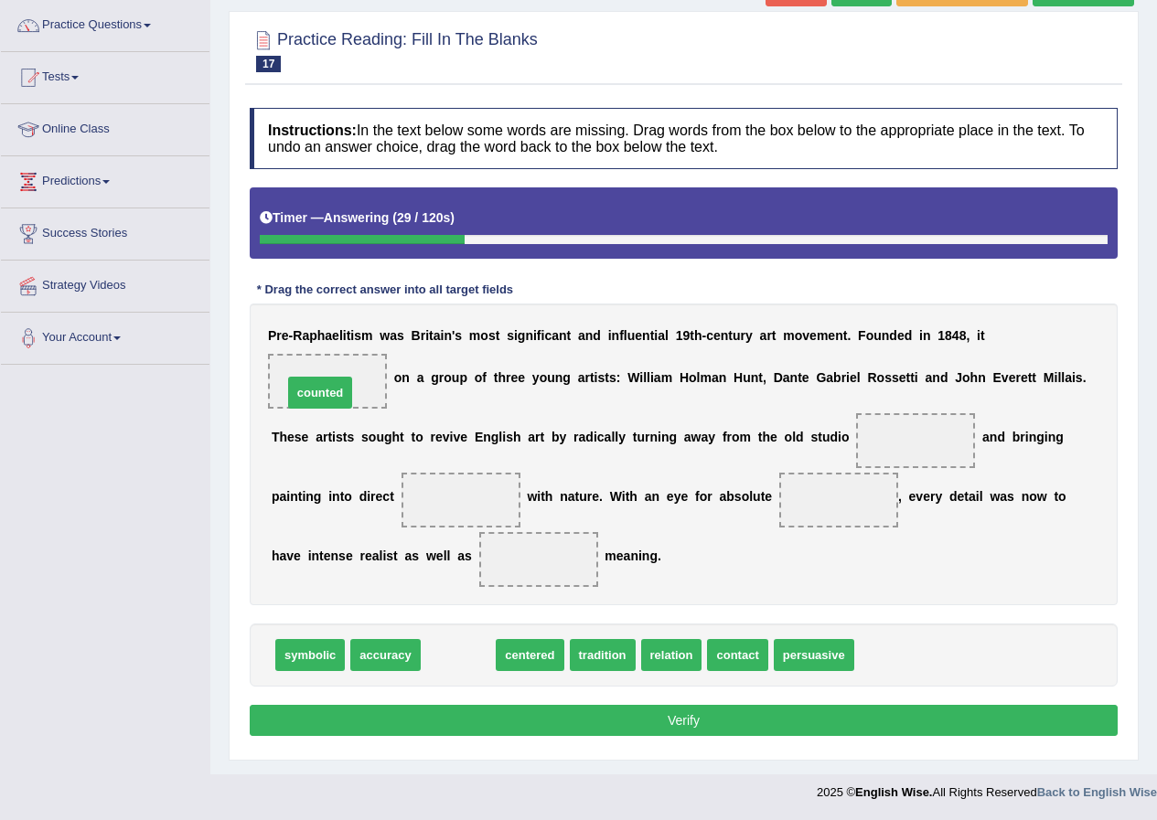
drag, startPoint x: 464, startPoint y: 660, endPoint x: 326, endPoint y: 398, distance: 296.1
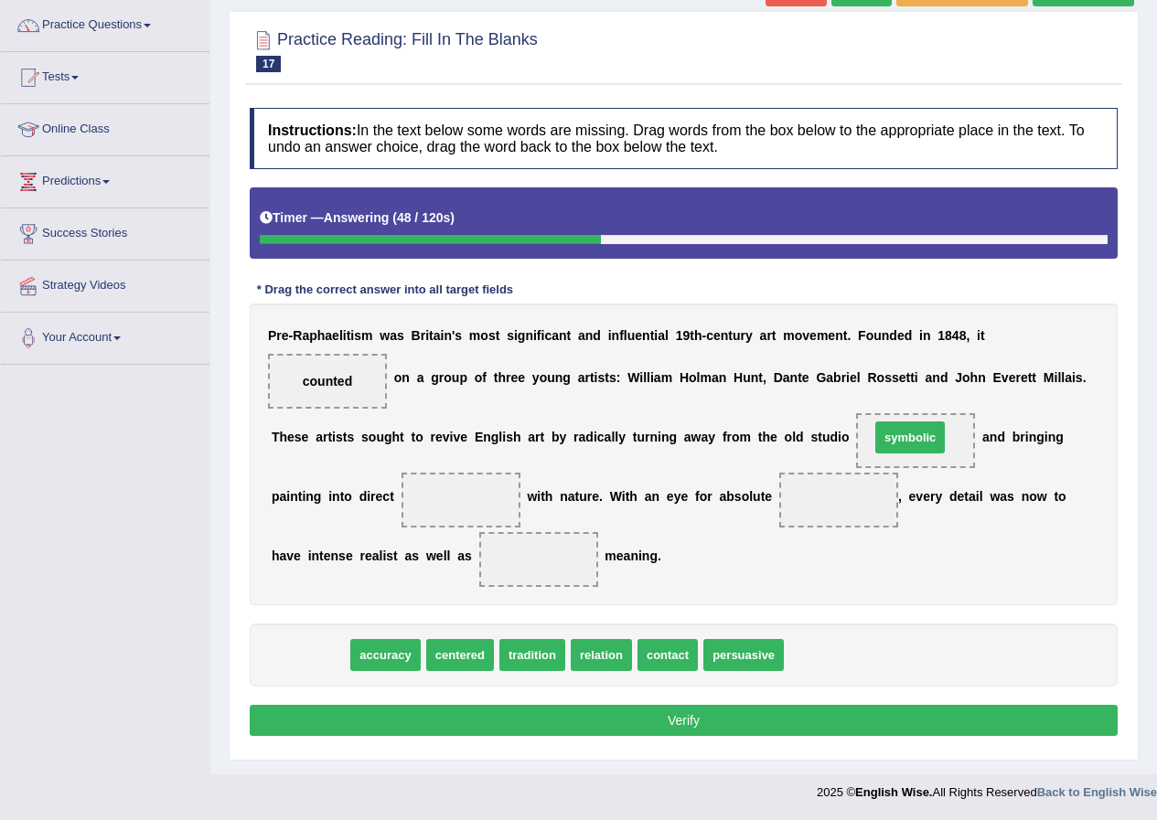
drag, startPoint x: 326, startPoint y: 652, endPoint x: 926, endPoint y: 434, distance: 638.0
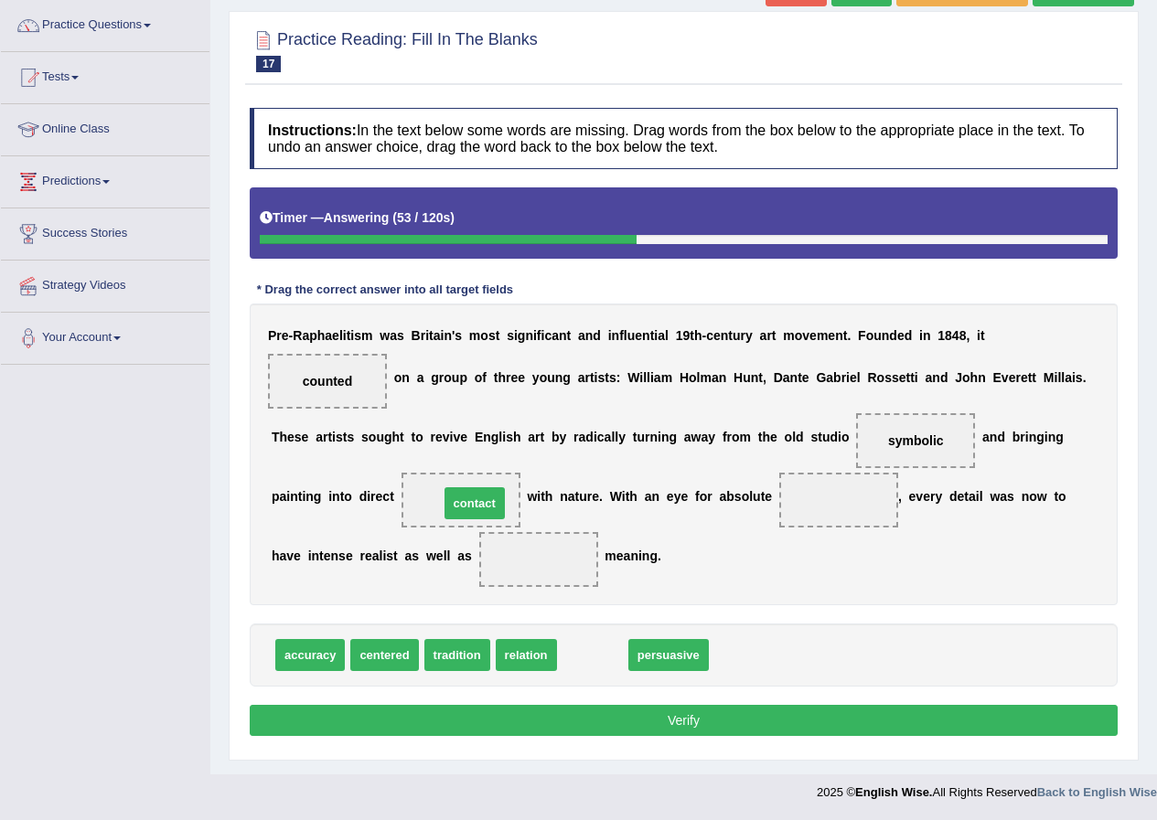
drag, startPoint x: 603, startPoint y: 656, endPoint x: 485, endPoint y: 500, distance: 195.8
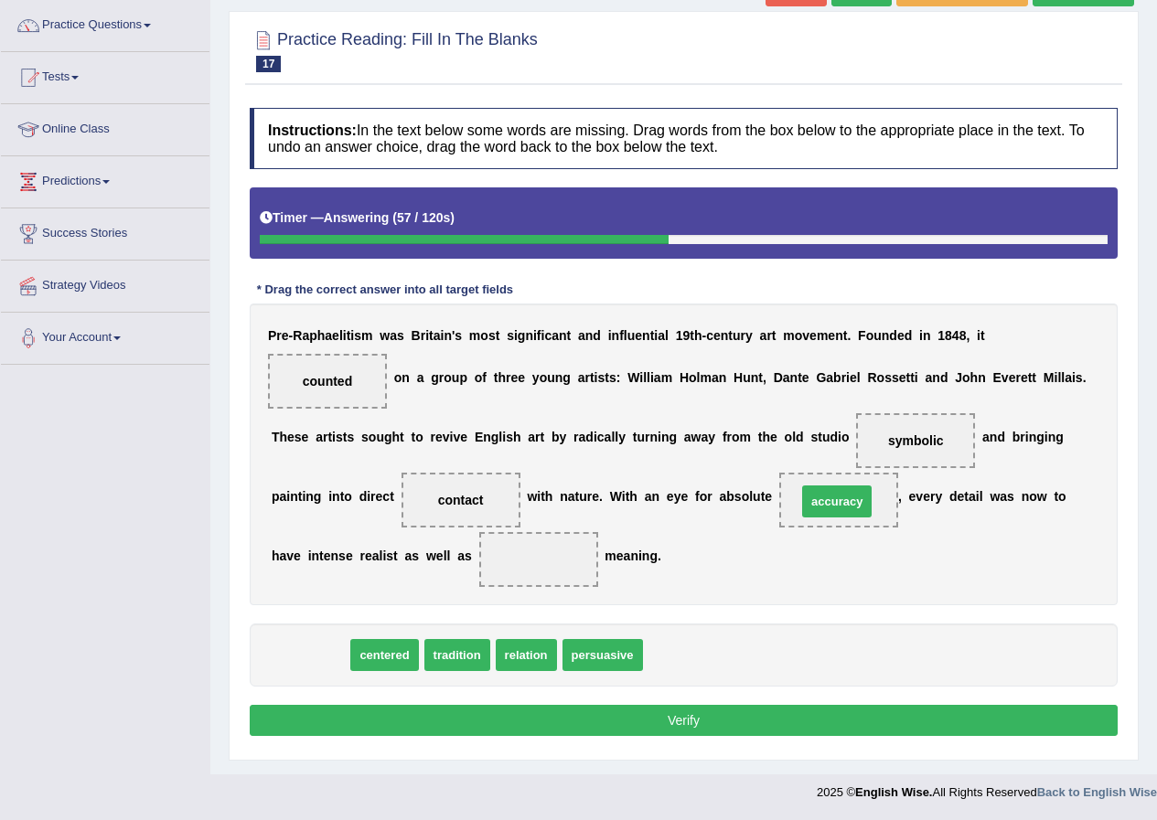
drag, startPoint x: 298, startPoint y: 656, endPoint x: 825, endPoint y: 502, distance: 548.5
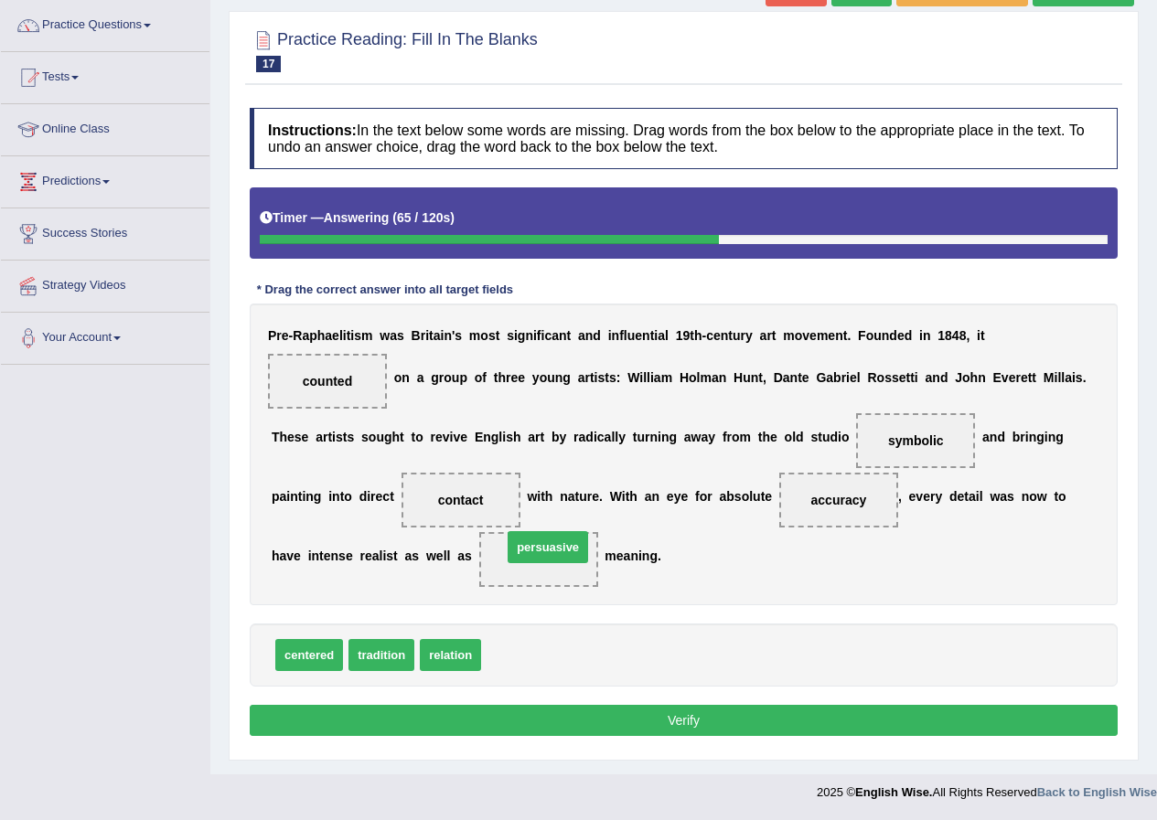
drag, startPoint x: 502, startPoint y: 656, endPoint x: 523, endPoint y: 549, distance: 109.9
click at [619, 708] on button "Verify" at bounding box center [684, 720] width 868 height 31
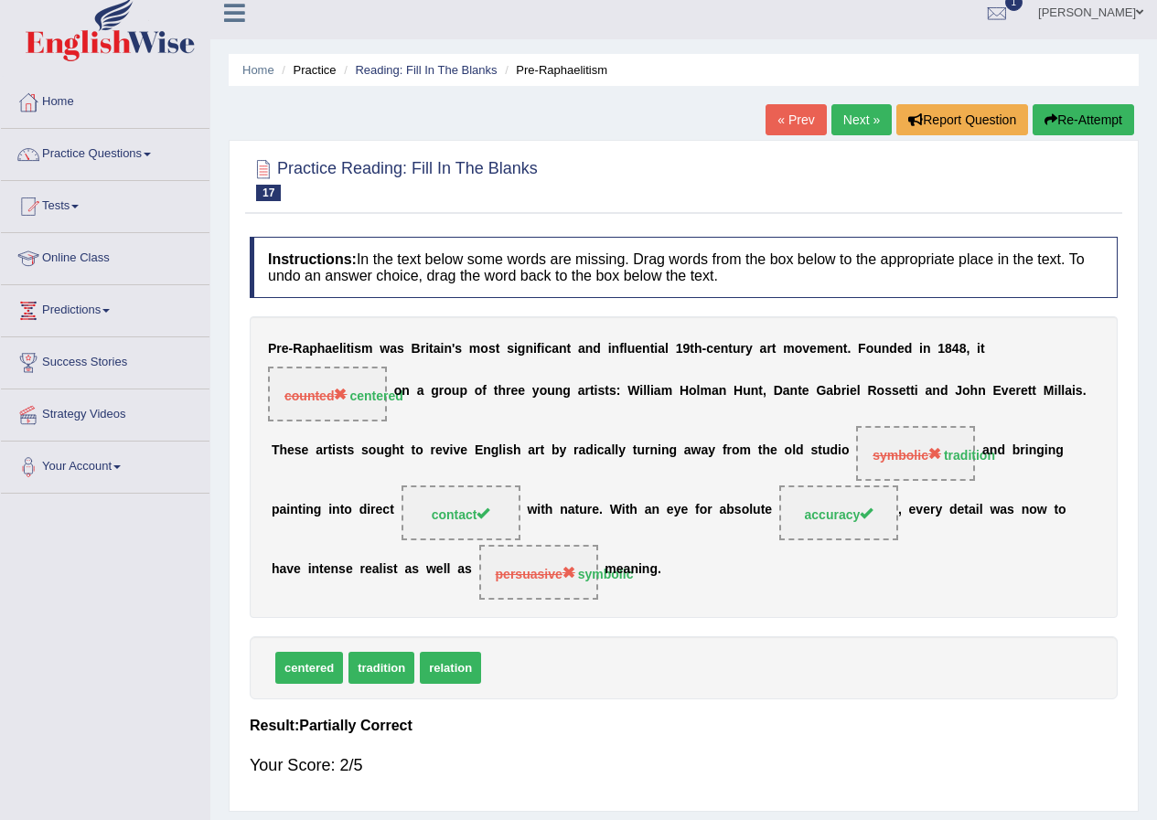
scroll to position [0, 0]
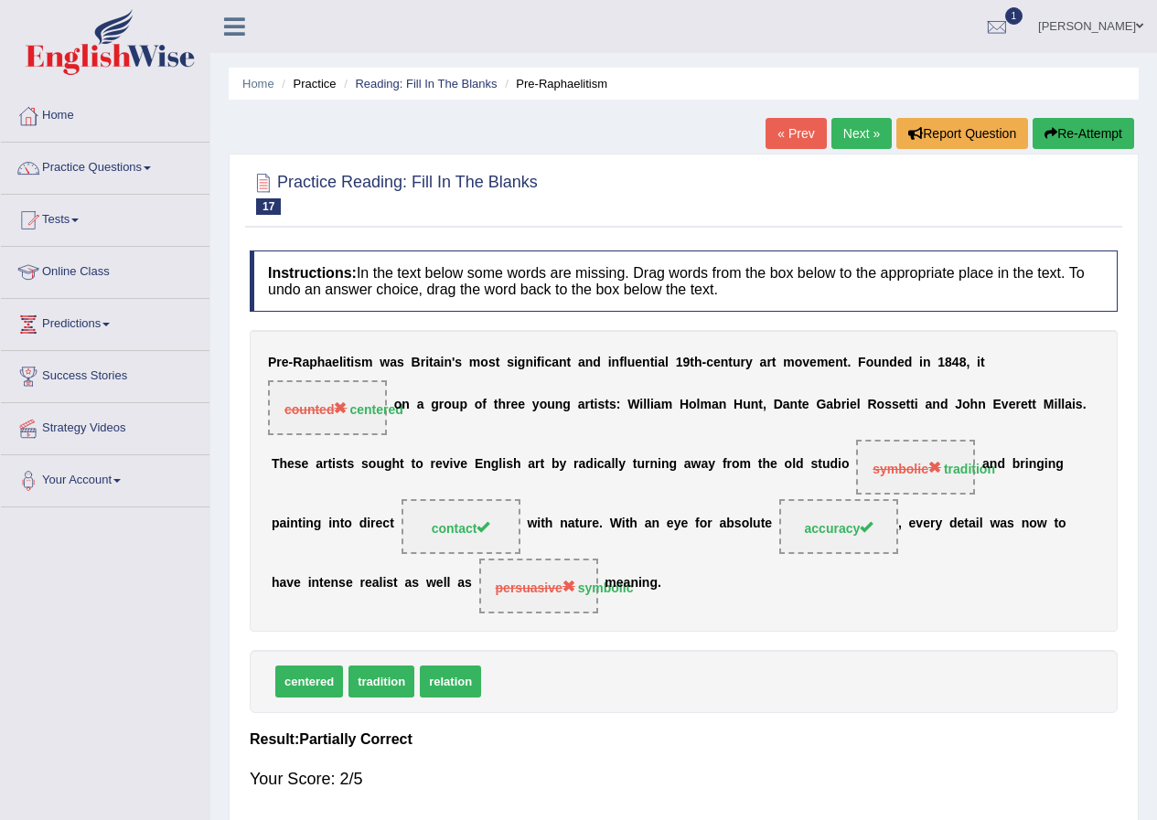
click at [847, 129] on link "Next »" at bounding box center [861, 133] width 60 height 31
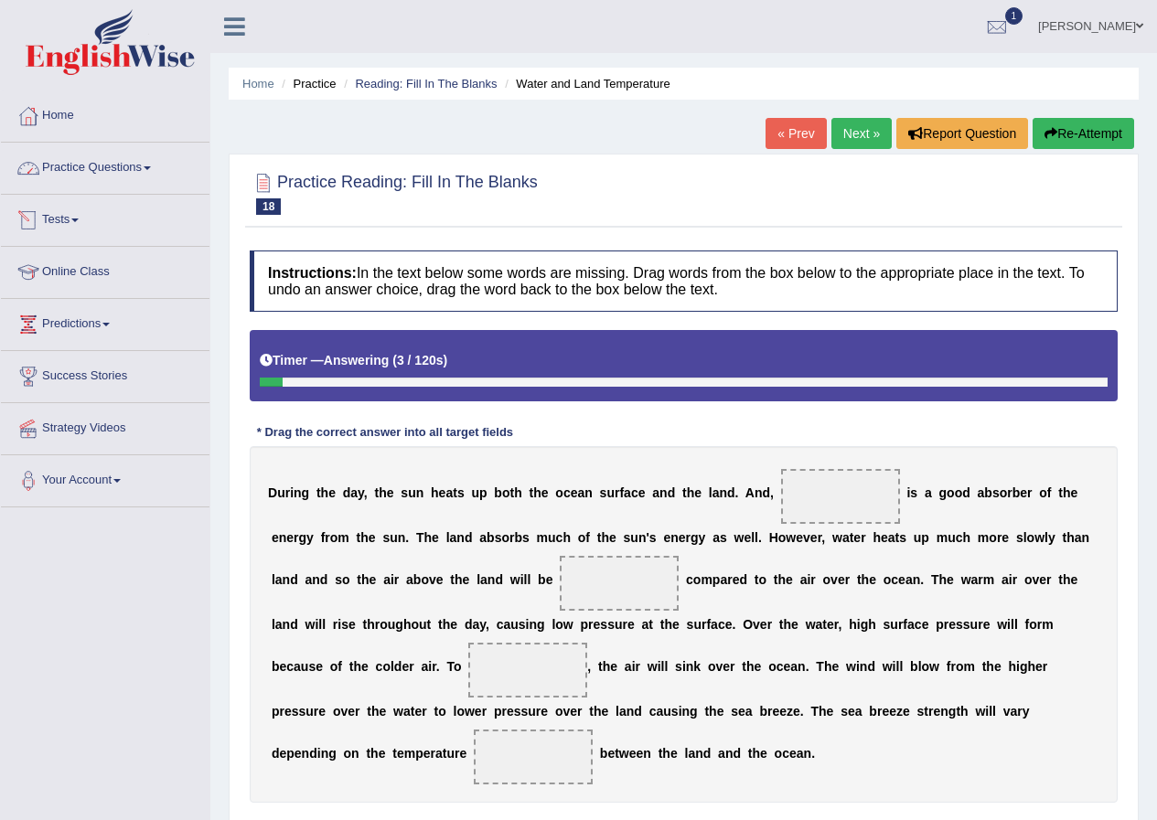
click at [153, 145] on link "Practice Questions" at bounding box center [105, 166] width 208 height 46
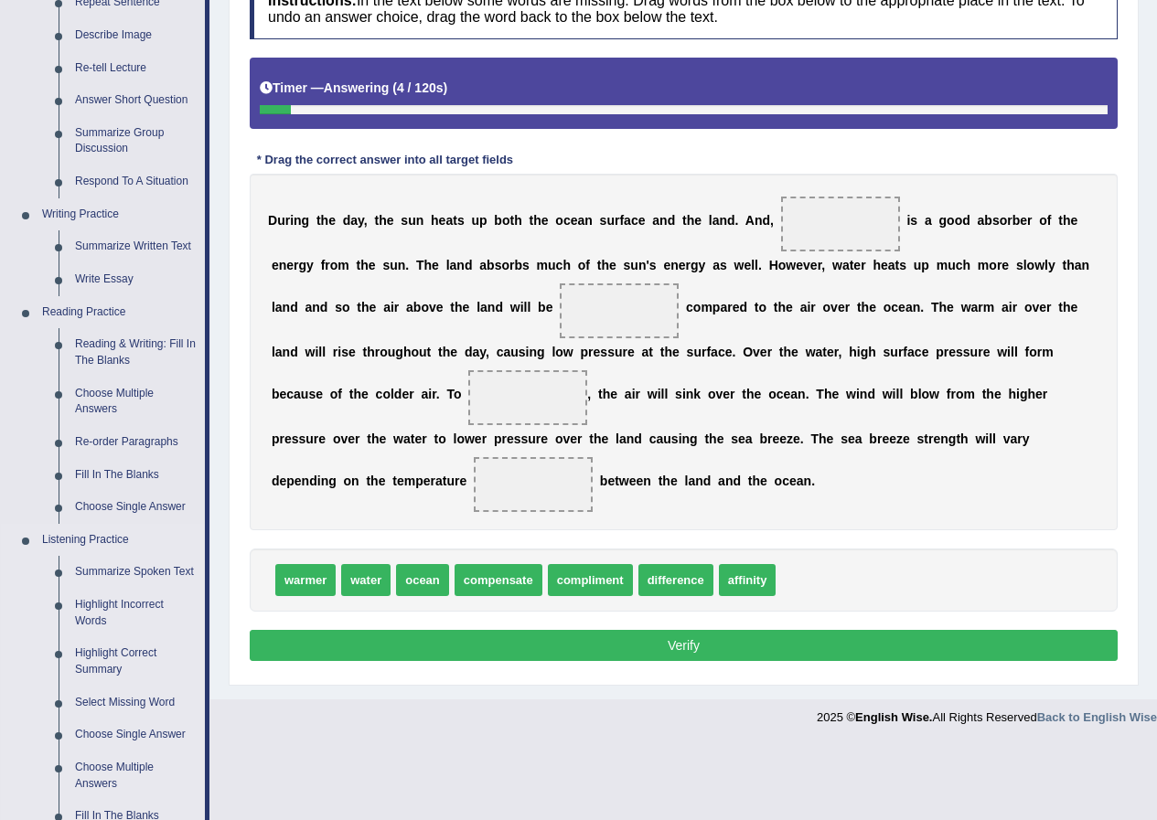
scroll to position [274, 0]
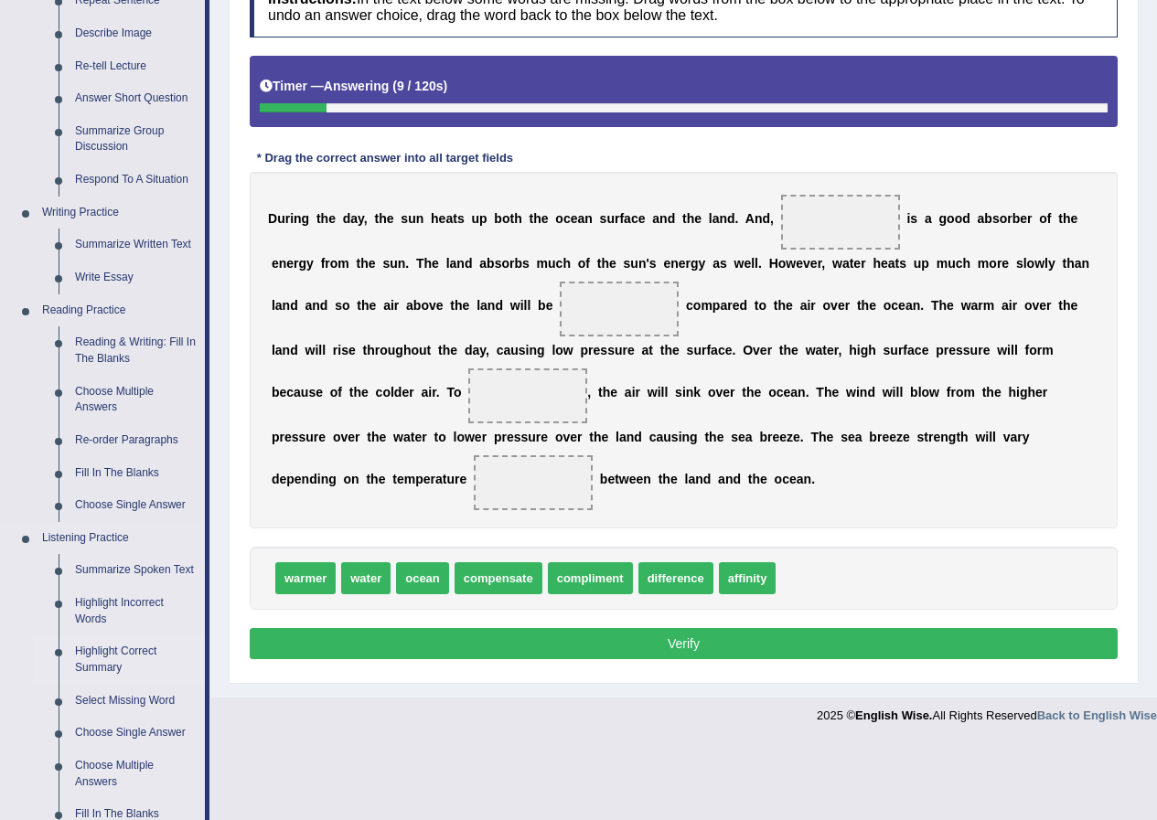
click at [116, 656] on link "Highlight Correct Summary" at bounding box center [136, 659] width 138 height 48
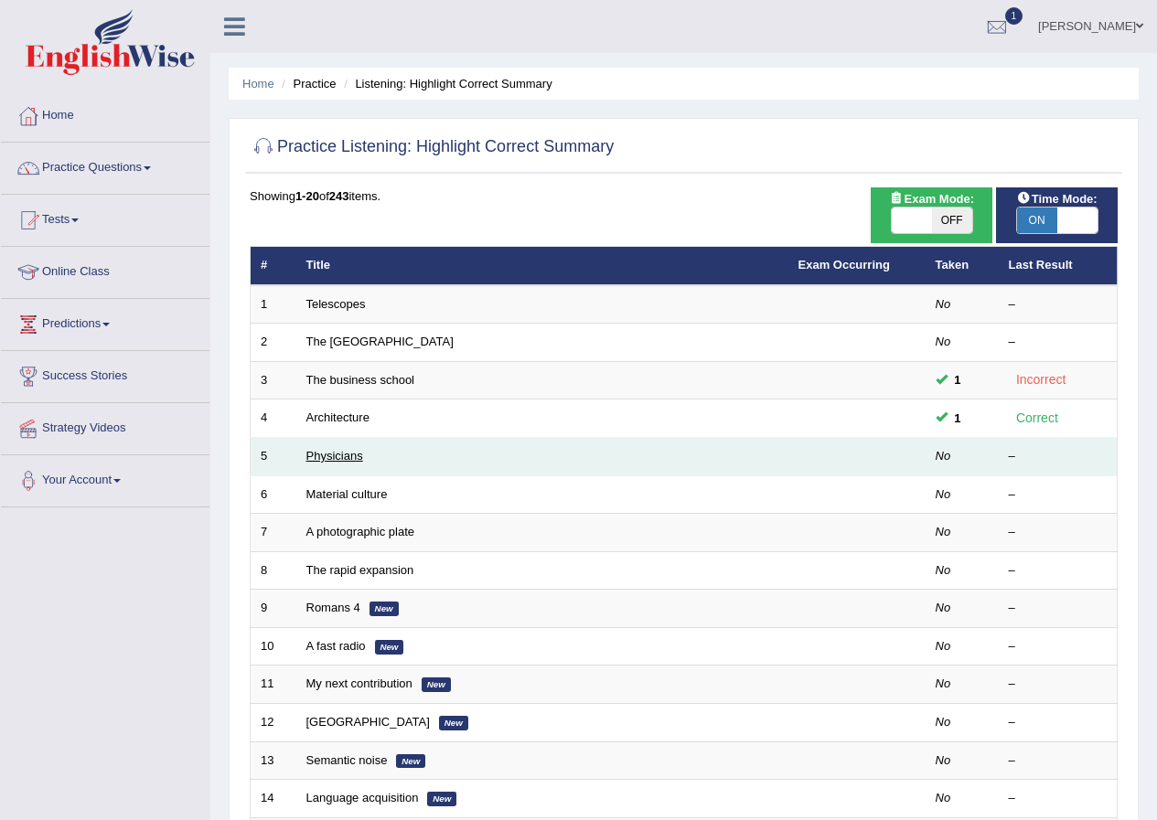
click at [325, 453] on link "Physicians" at bounding box center [334, 456] width 57 height 14
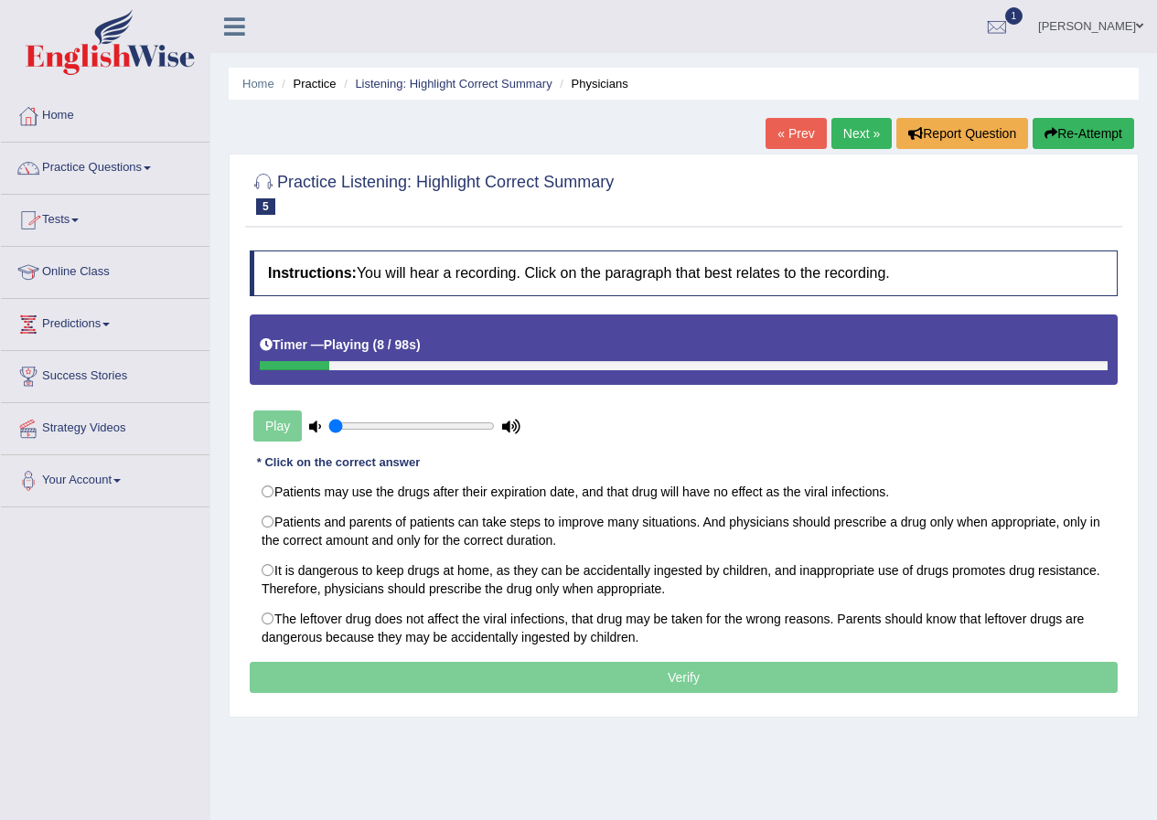
click at [38, 113] on div at bounding box center [28, 115] width 27 height 27
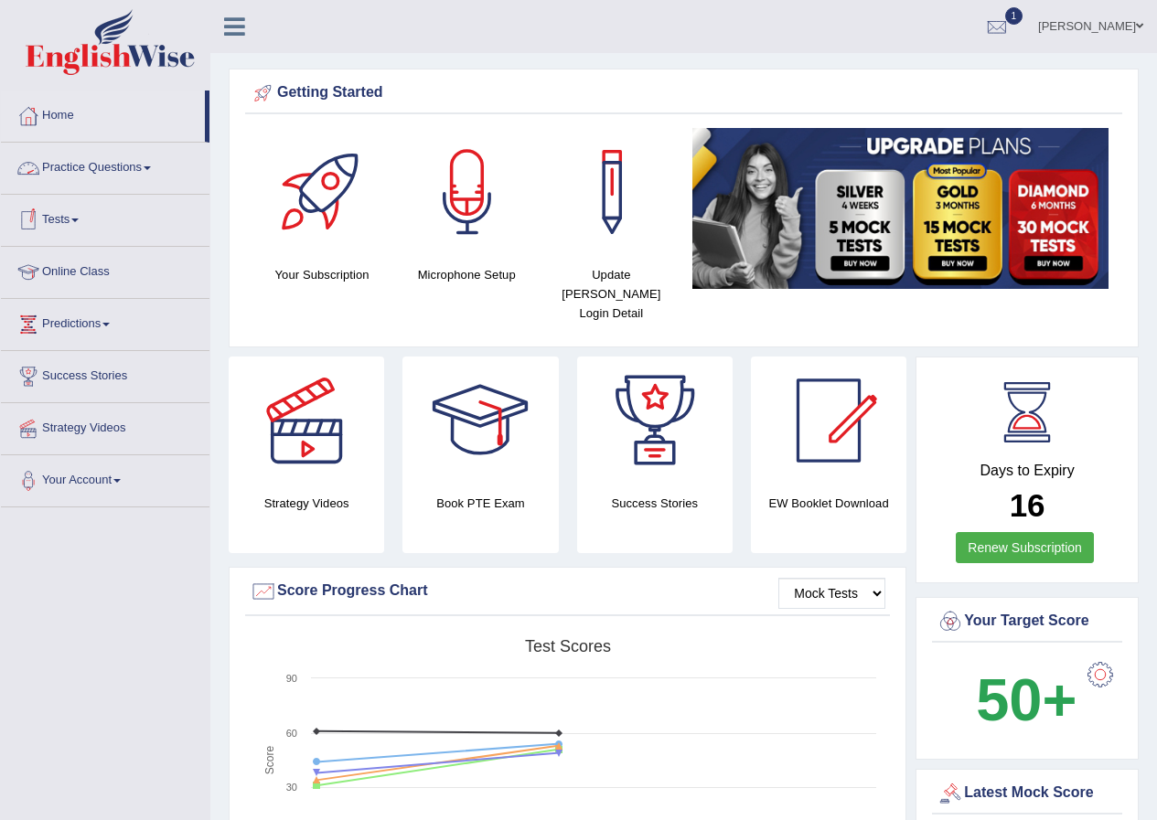
click at [144, 170] on link "Practice Questions" at bounding box center [105, 166] width 208 height 46
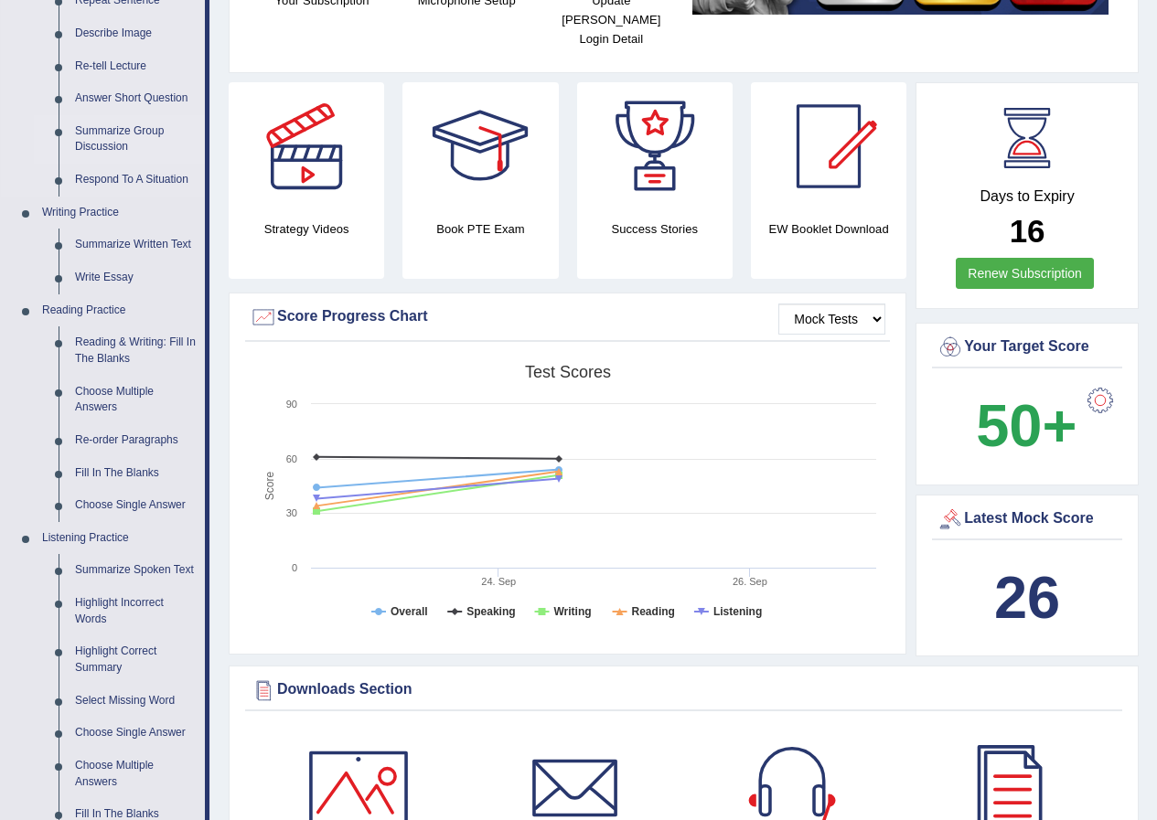
scroll to position [366, 0]
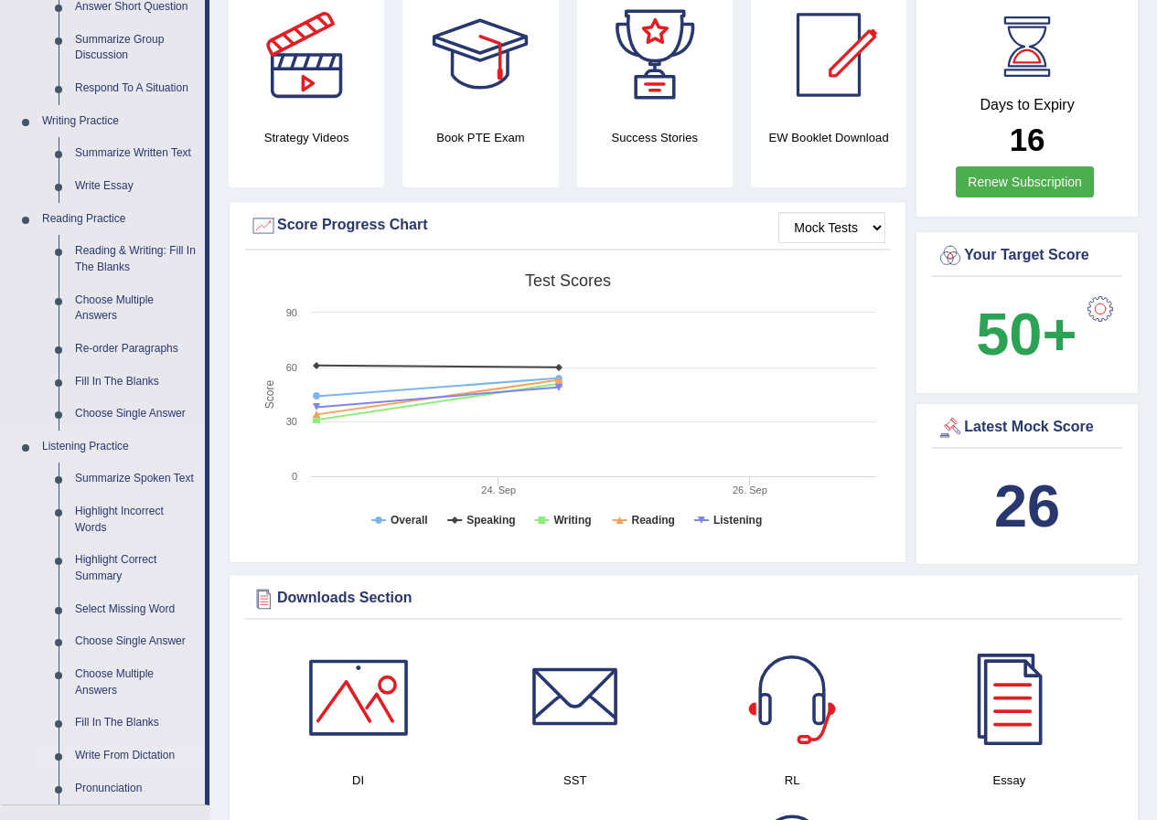
click at [117, 757] on link "Write From Dictation" at bounding box center [136, 756] width 138 height 33
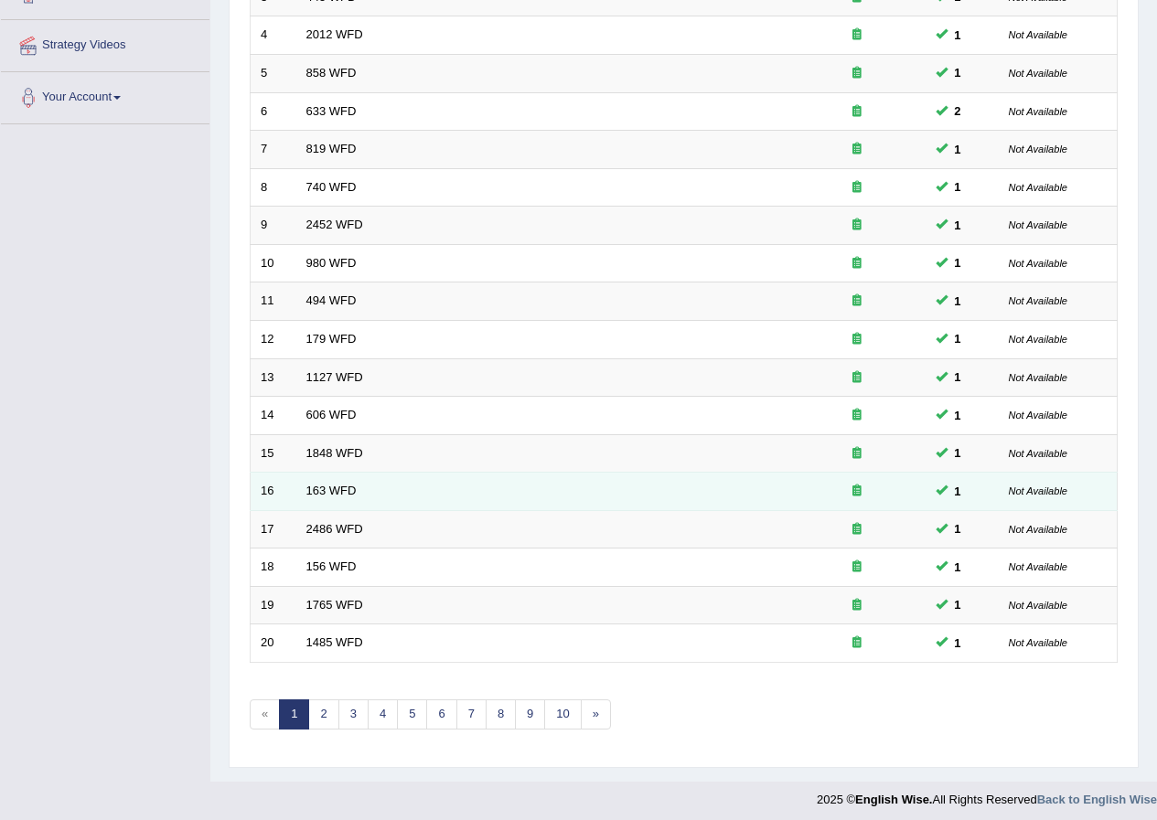
scroll to position [390, 0]
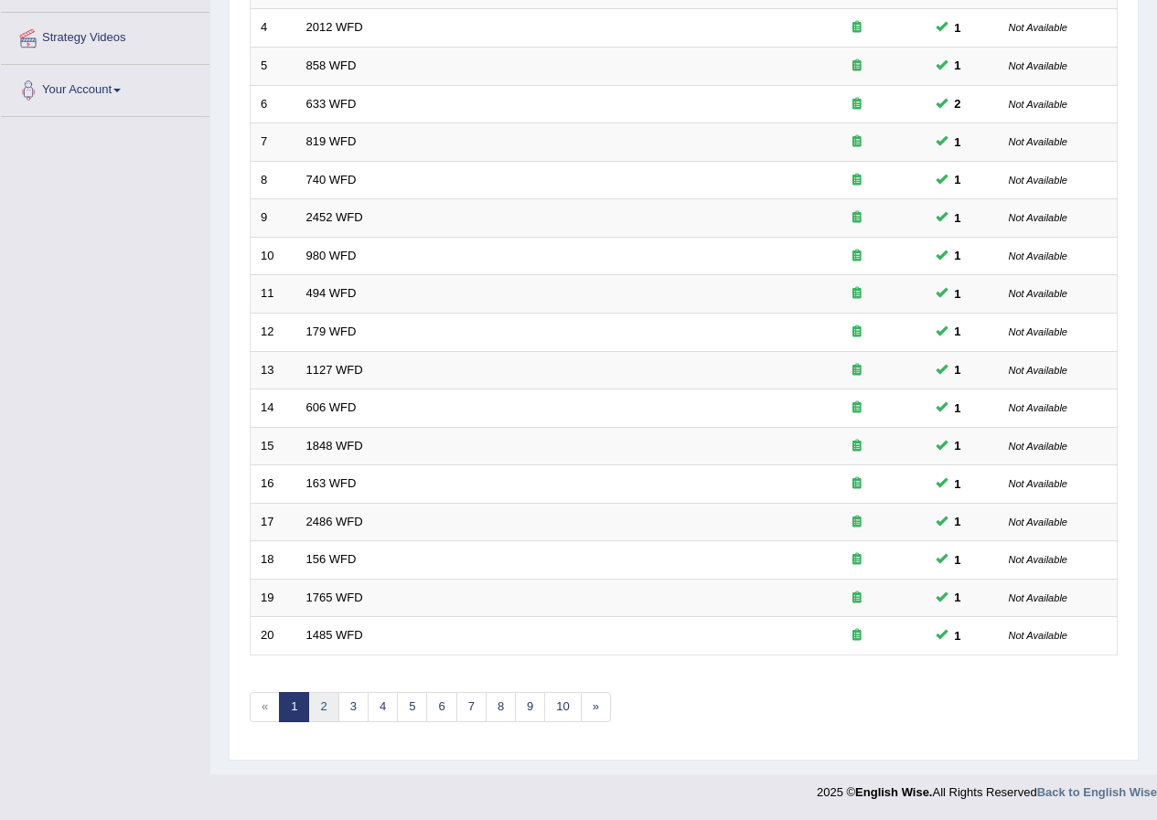
click at [325, 708] on link "2" at bounding box center [323, 707] width 30 height 30
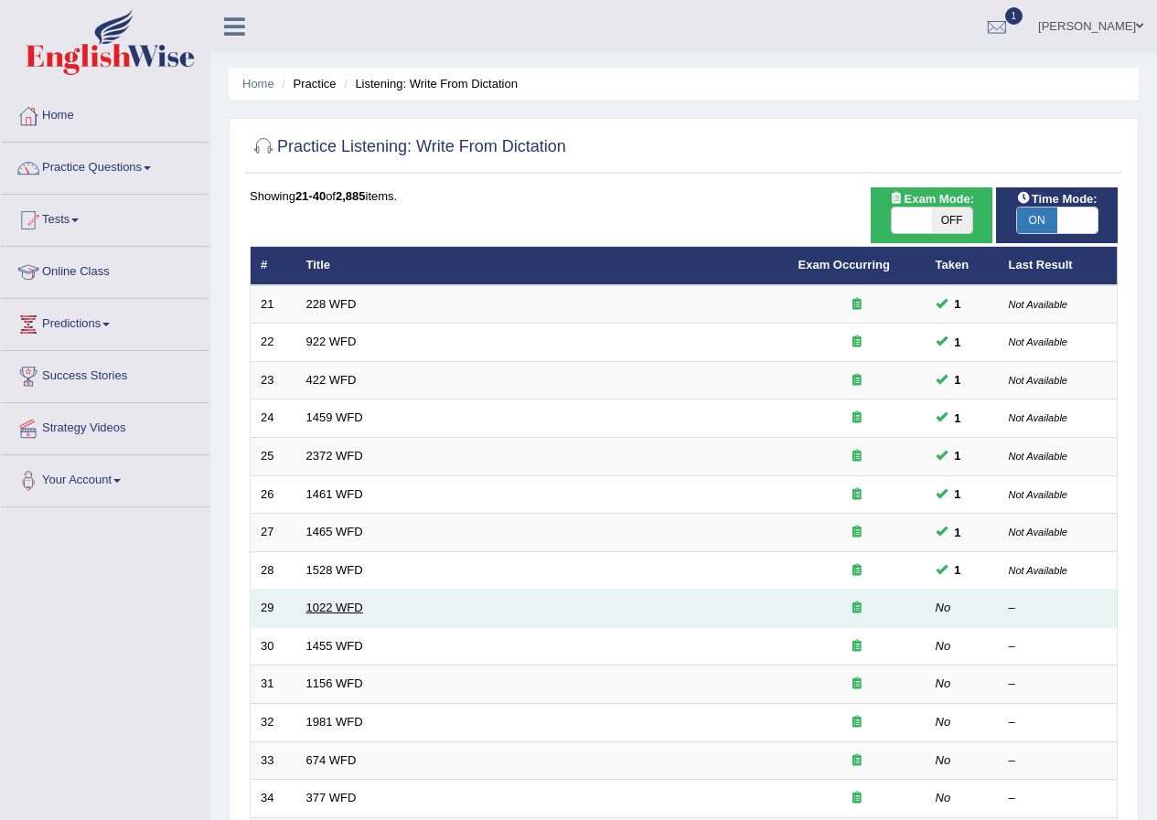
click at [312, 602] on link "1022 WFD" at bounding box center [334, 608] width 57 height 14
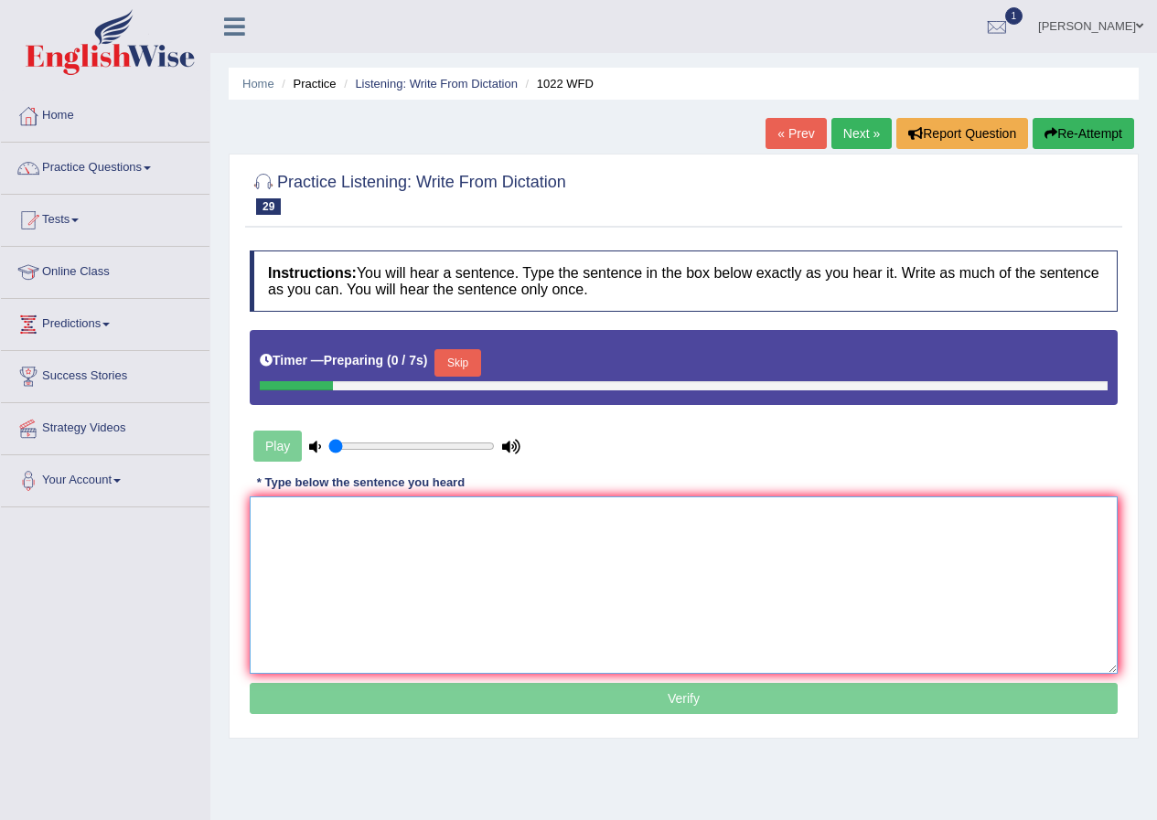
click at [419, 602] on textarea at bounding box center [684, 584] width 868 height 177
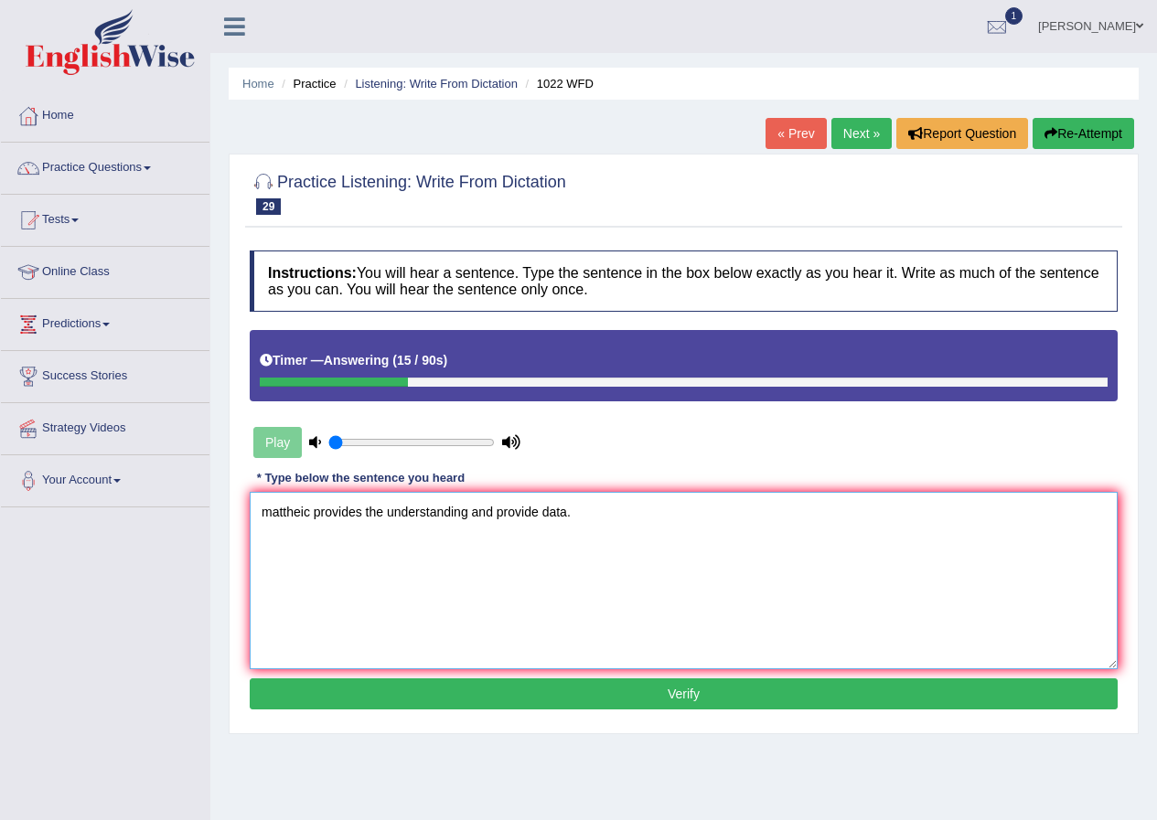
click at [309, 506] on textarea "mattheic provides the understanding and provide data." at bounding box center [684, 580] width 868 height 177
type textarea "Mathmatics provides the understanding and provide data."
click at [637, 698] on button "Verify" at bounding box center [684, 693] width 868 height 31
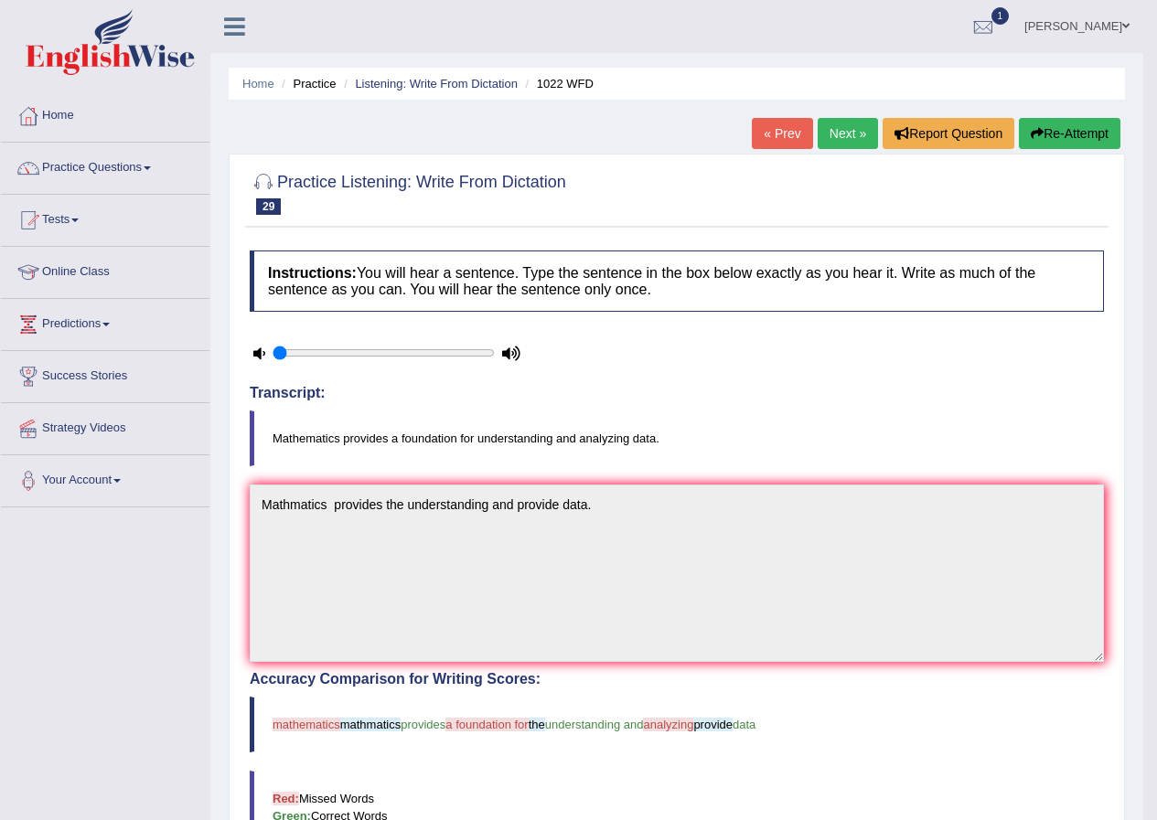
click at [836, 140] on link "Next »" at bounding box center [847, 133] width 60 height 31
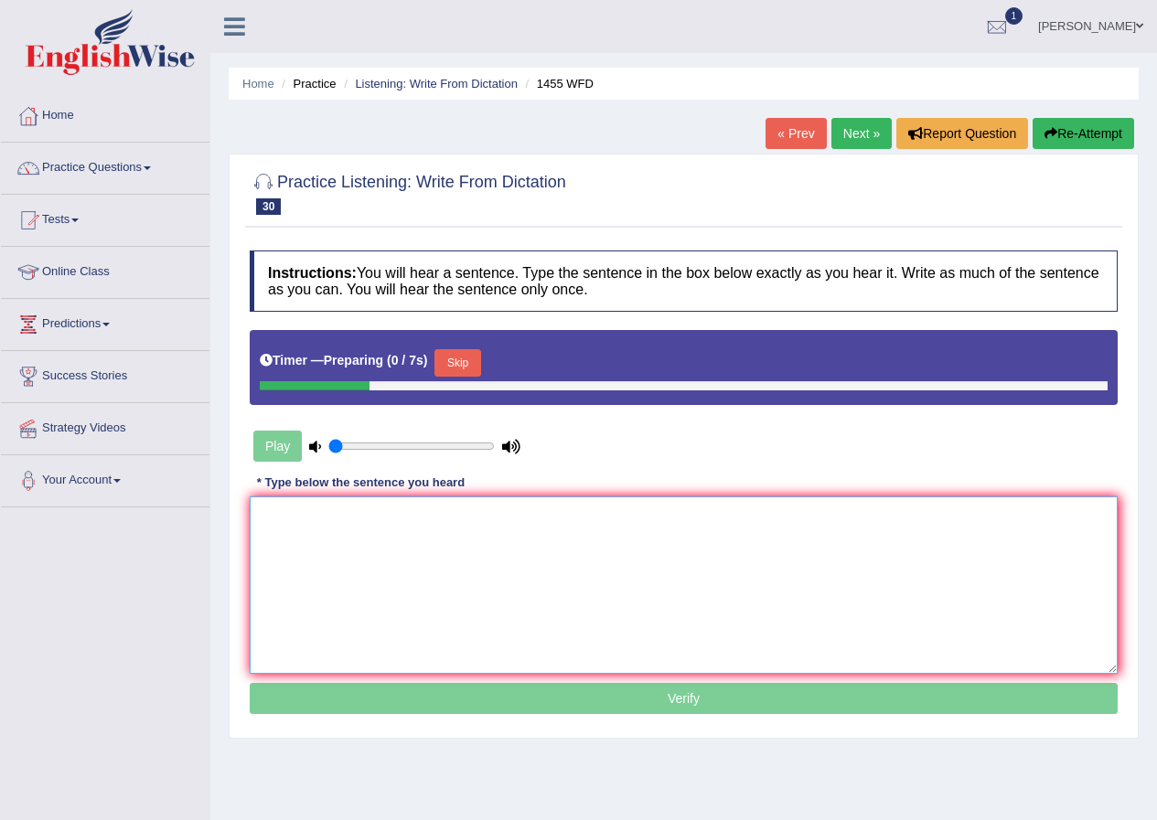
click at [610, 583] on textarea at bounding box center [684, 584] width 868 height 177
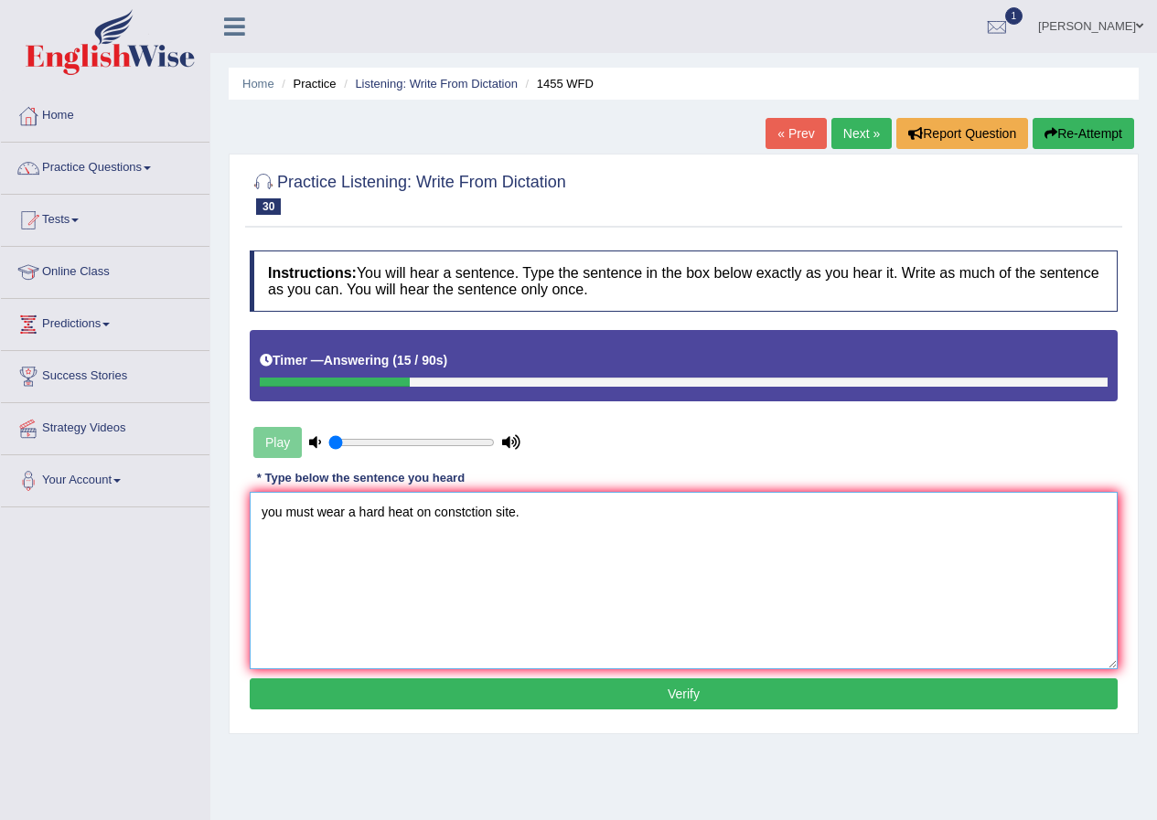
click at [265, 511] on textarea "you must wear a hard heat on constction site." at bounding box center [684, 580] width 868 height 177
click at [413, 512] on textarea "You must wear a hard heat on constction site." at bounding box center [684, 580] width 868 height 177
click at [478, 510] on textarea "You must wear a hard hat on constction site." at bounding box center [684, 580] width 868 height 177
click at [485, 509] on textarea "You must wear a hard hat on constction site." at bounding box center [684, 580] width 868 height 177
type textarea "You must wear a hard hat on construction site."
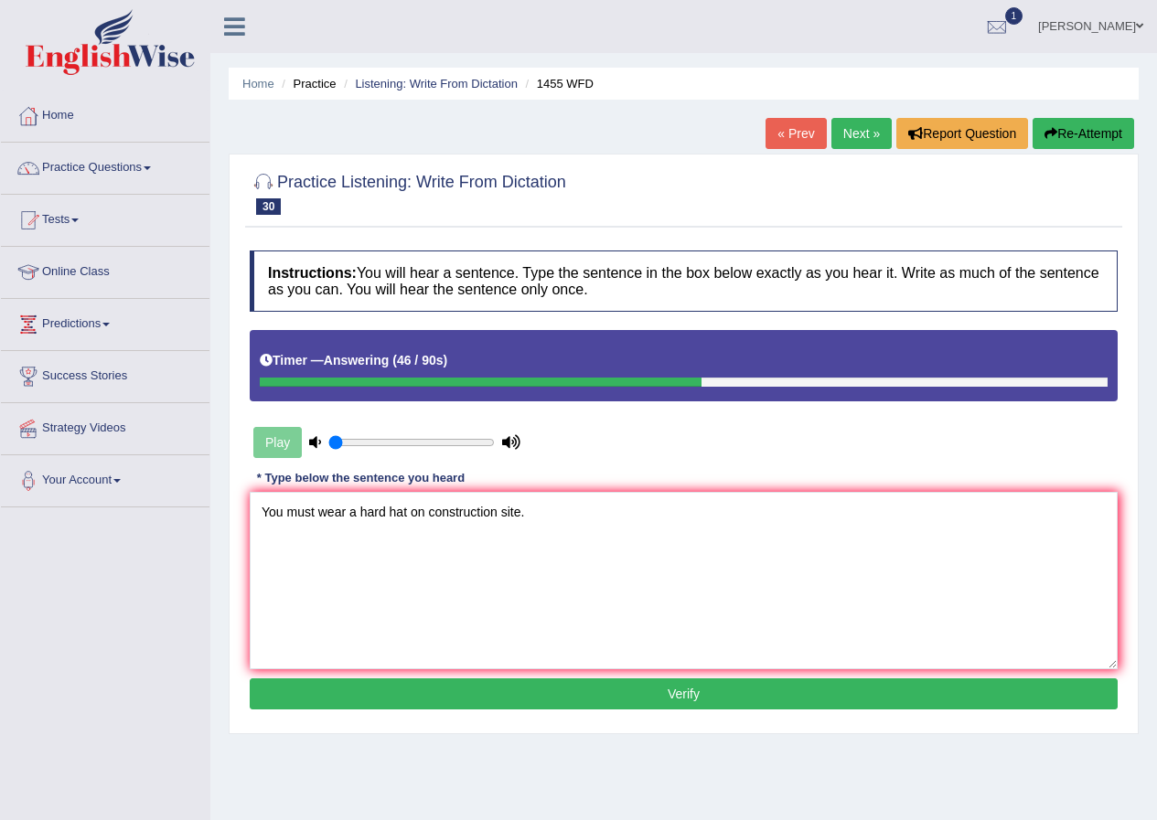
click at [624, 688] on button "Verify" at bounding box center [684, 693] width 868 height 31
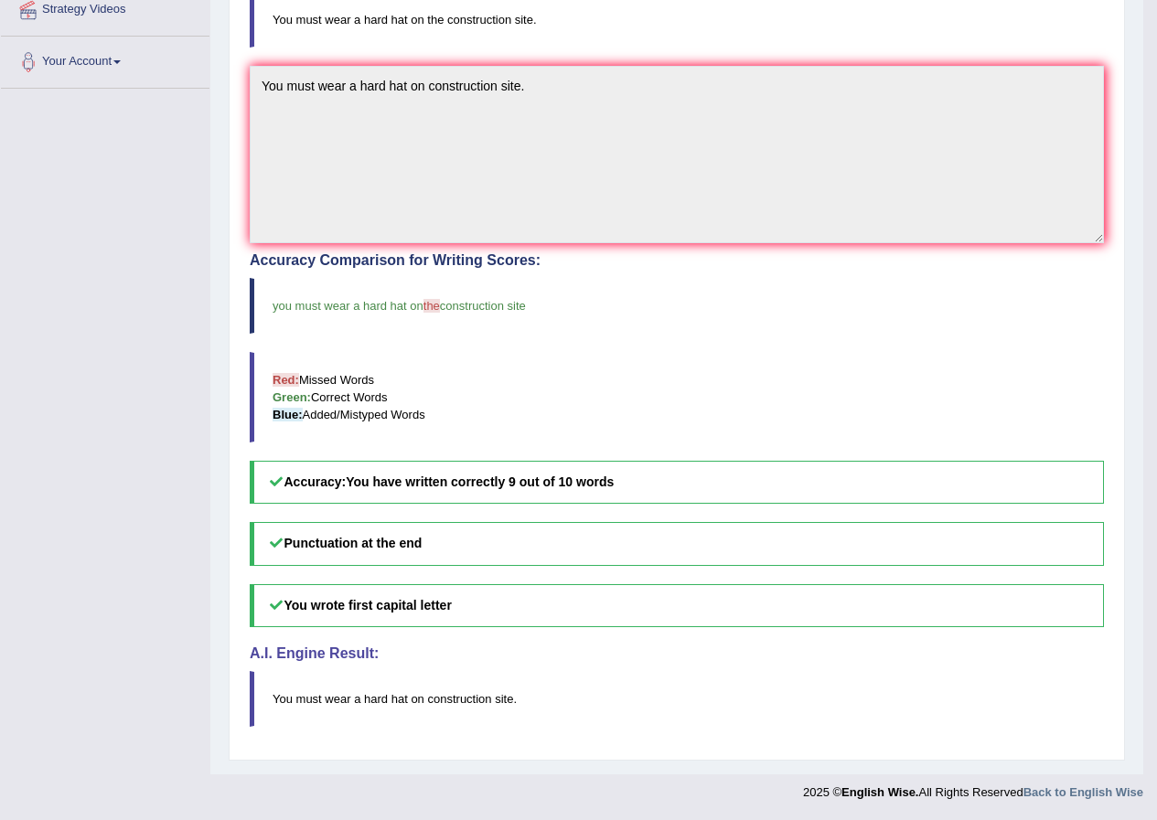
scroll to position [53, 0]
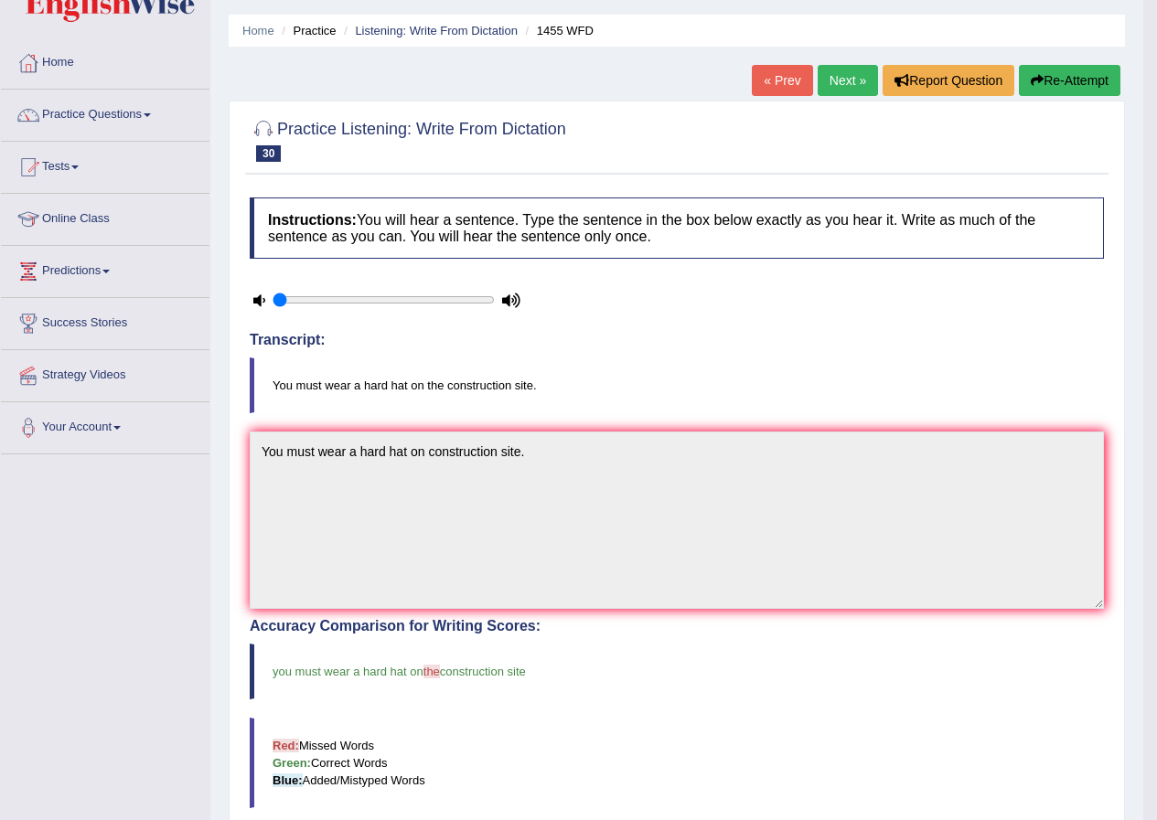
click at [843, 86] on link "Next »" at bounding box center [847, 80] width 60 height 31
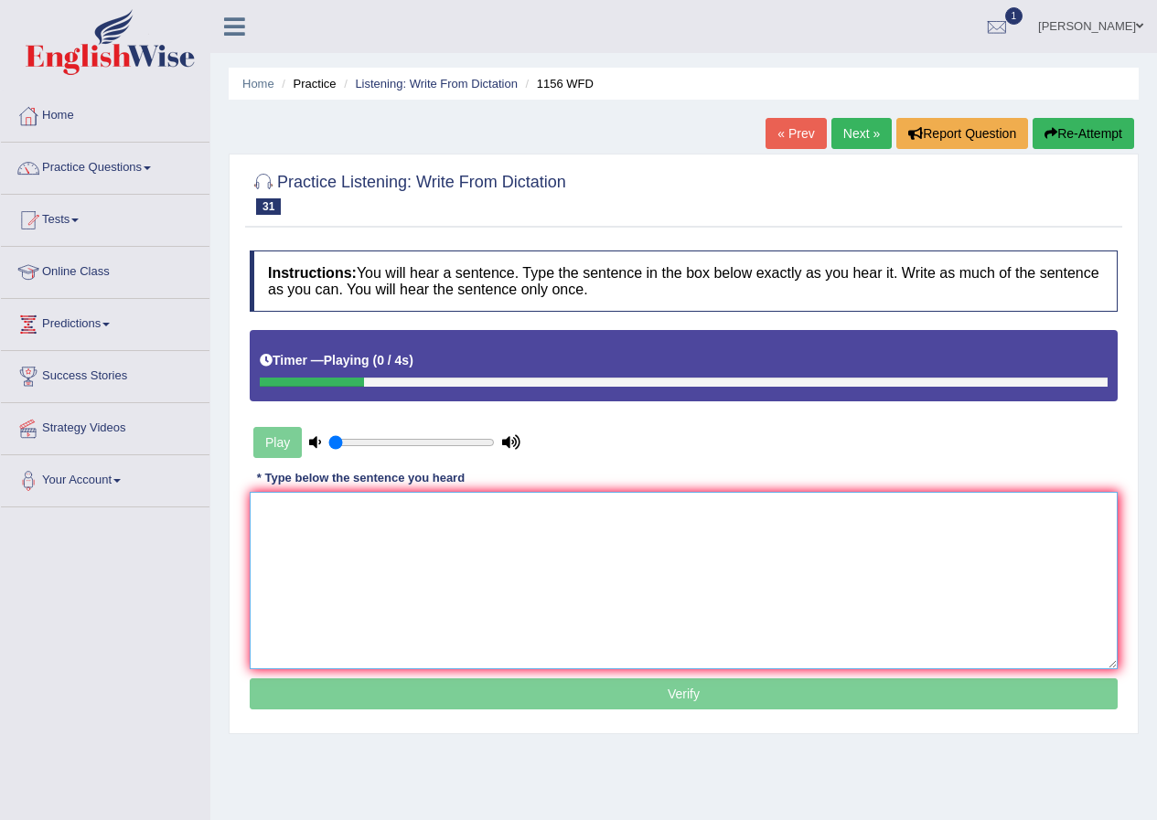
click at [786, 504] on textarea at bounding box center [684, 580] width 868 height 177
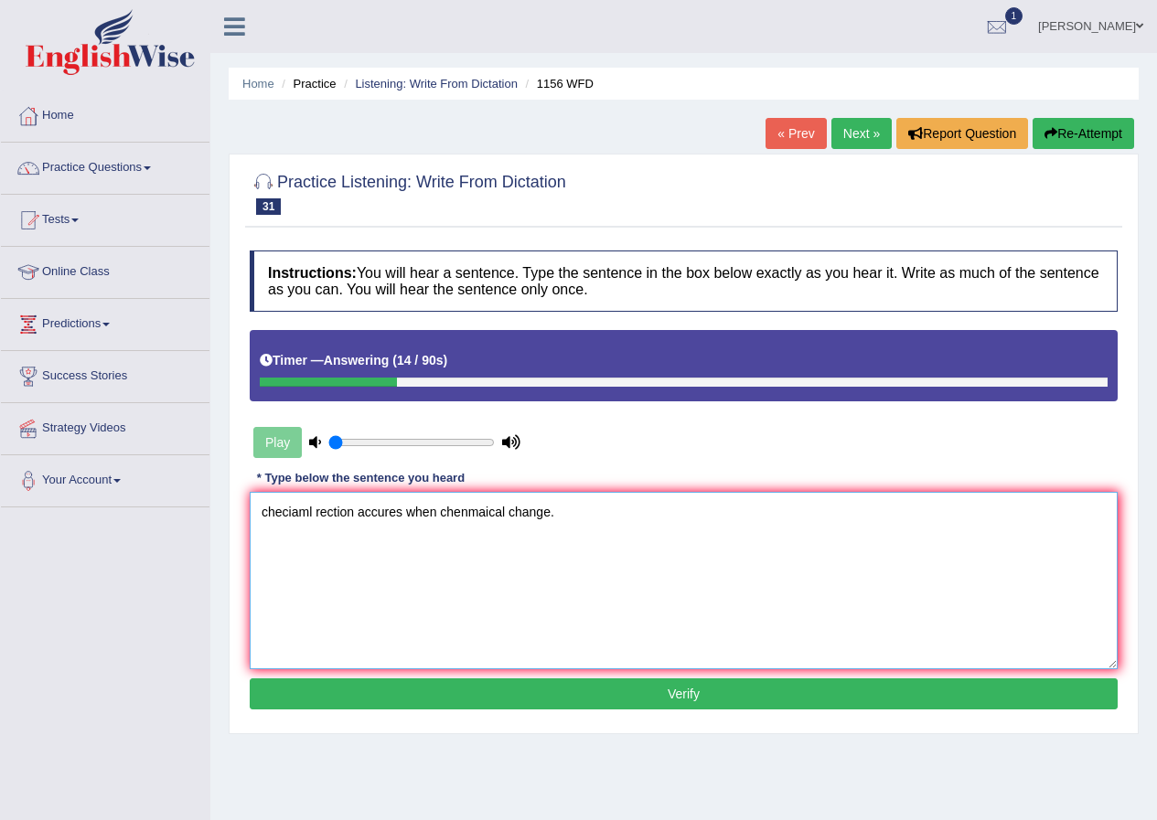
click at [313, 508] on textarea "checiaml rection accures when chenmaical change." at bounding box center [684, 580] width 868 height 177
click at [332, 513] on textarea "chemical rection accures when chenmaical change." at bounding box center [684, 580] width 868 height 177
click at [517, 507] on textarea "chemical reaction accures when chenmaical change." at bounding box center [684, 580] width 868 height 177
type textarea "chemical reaction accures when chemical change."
click at [589, 678] on button "Verify" at bounding box center [684, 693] width 868 height 31
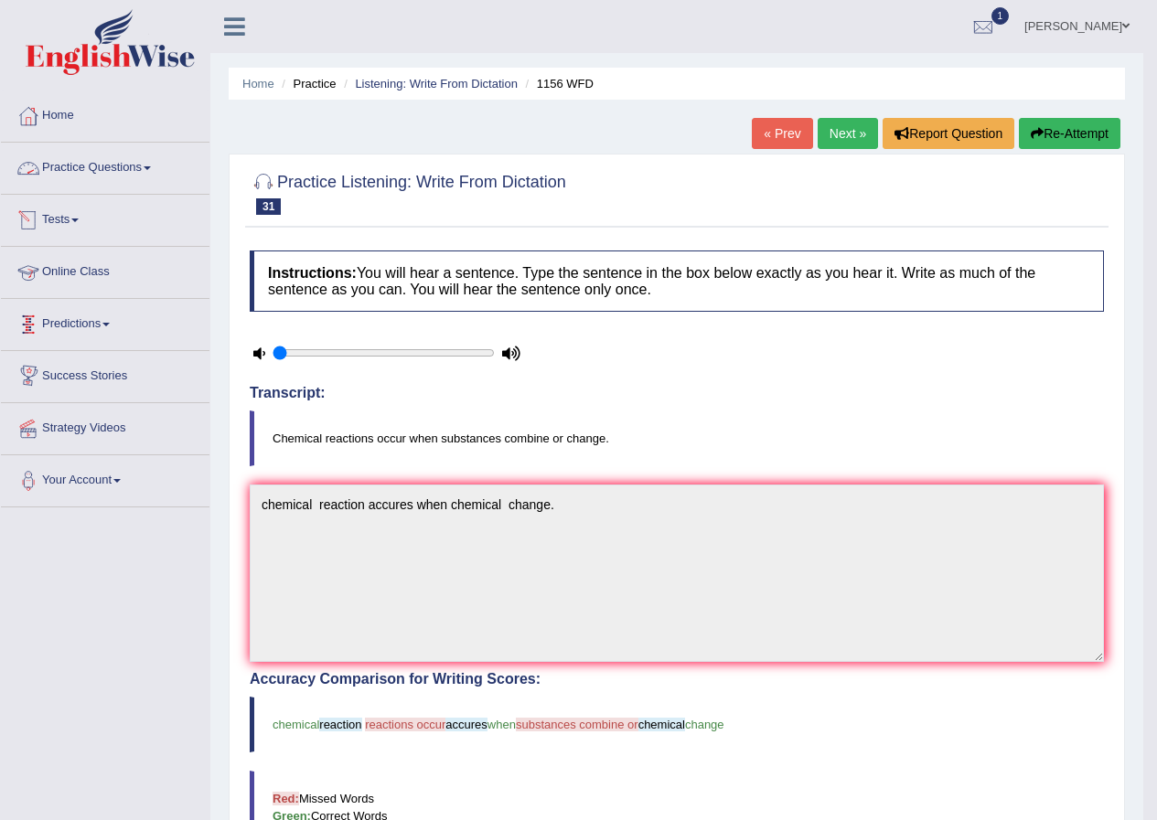
click at [150, 167] on span at bounding box center [147, 168] width 7 height 4
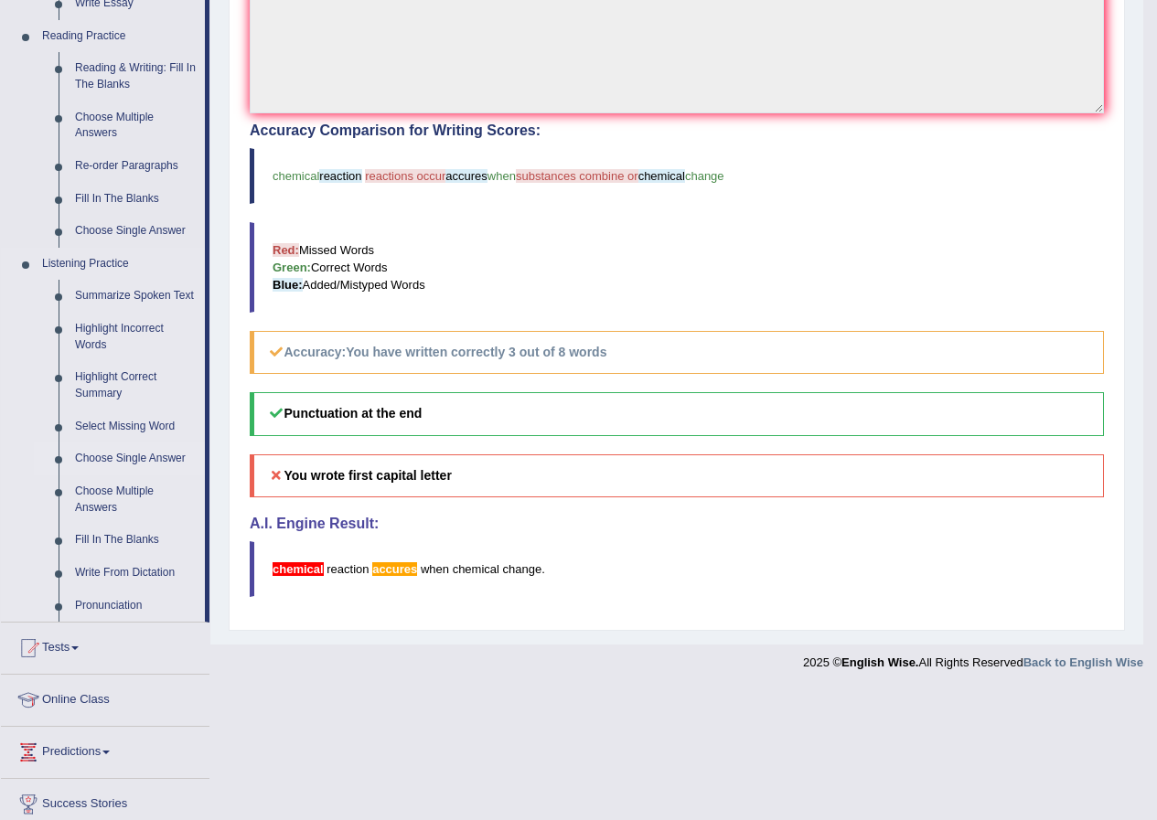
scroll to position [457, 0]
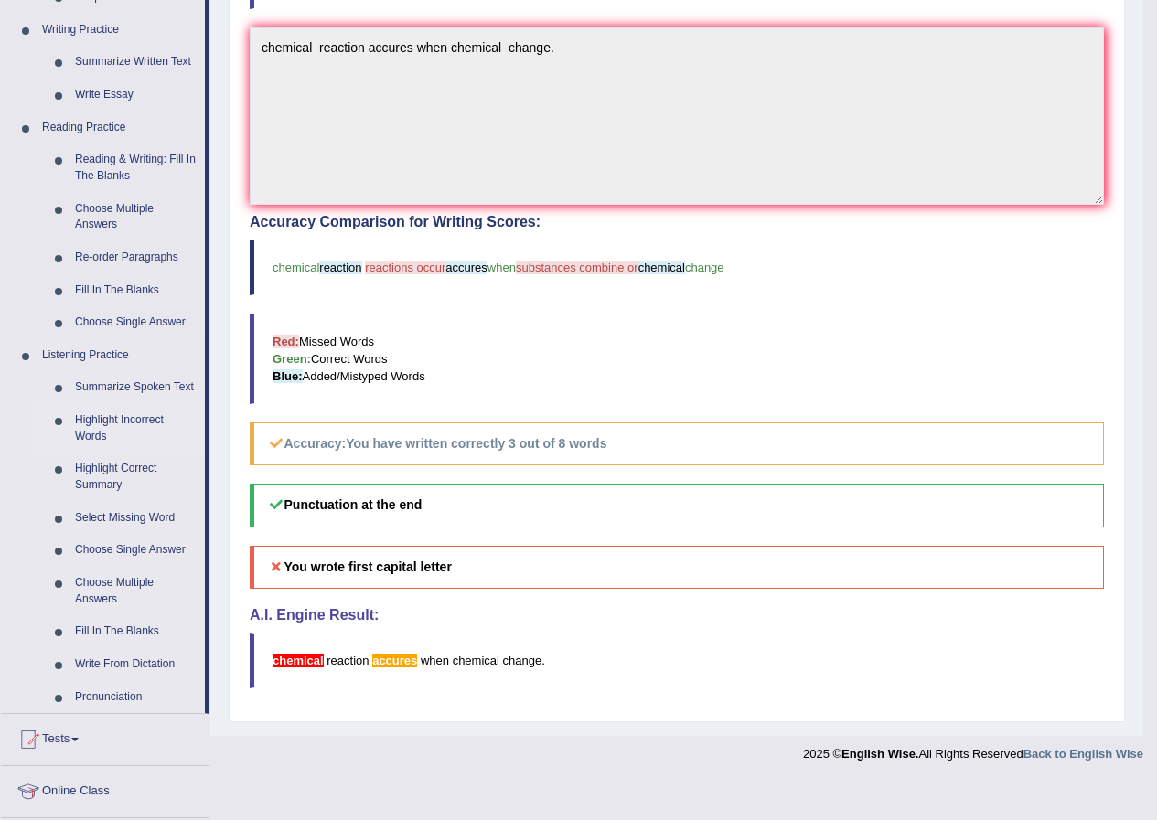
click at [132, 414] on link "Highlight Incorrect Words" at bounding box center [136, 428] width 138 height 48
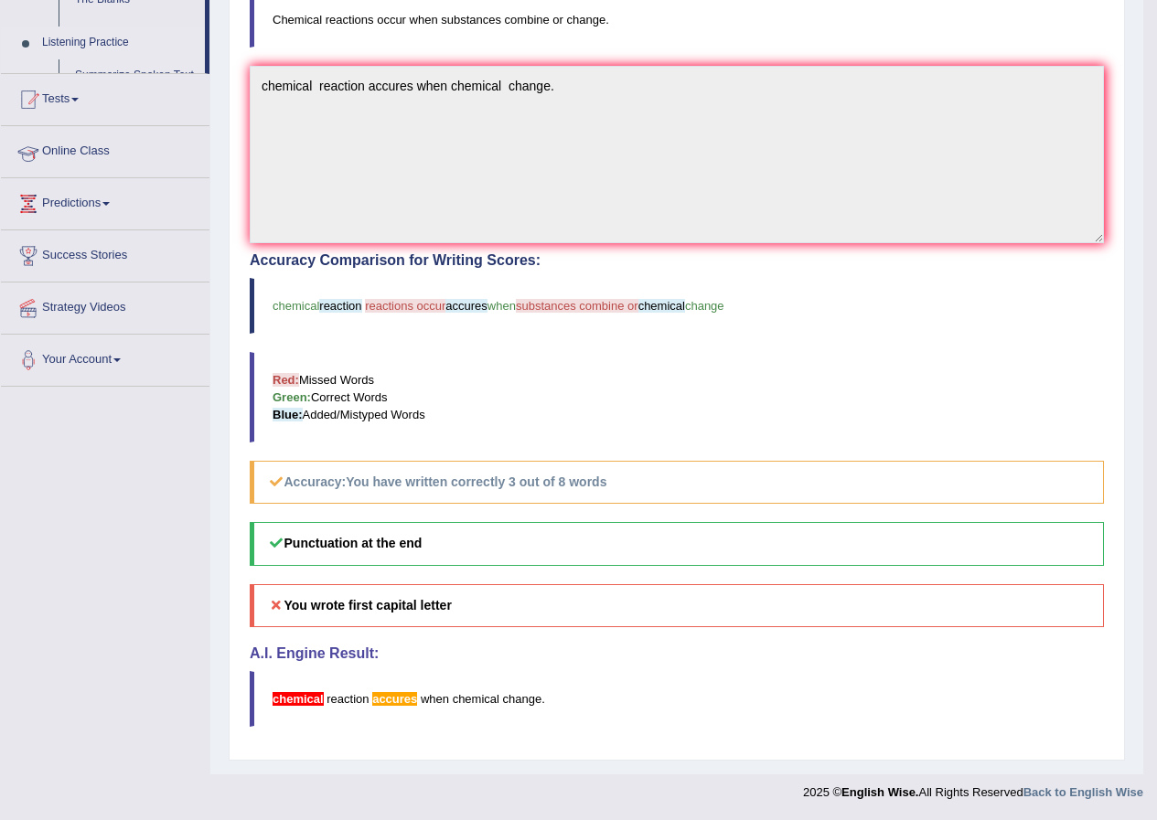
scroll to position [373, 0]
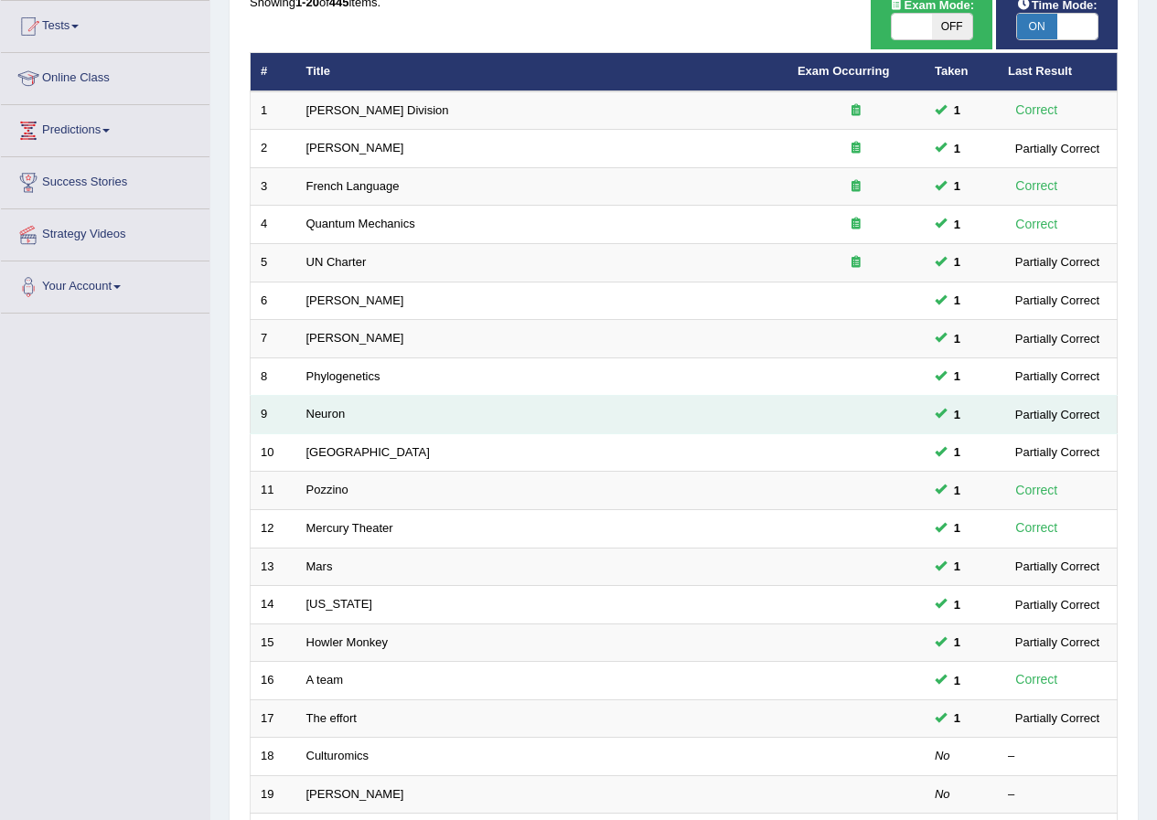
scroll to position [390, 0]
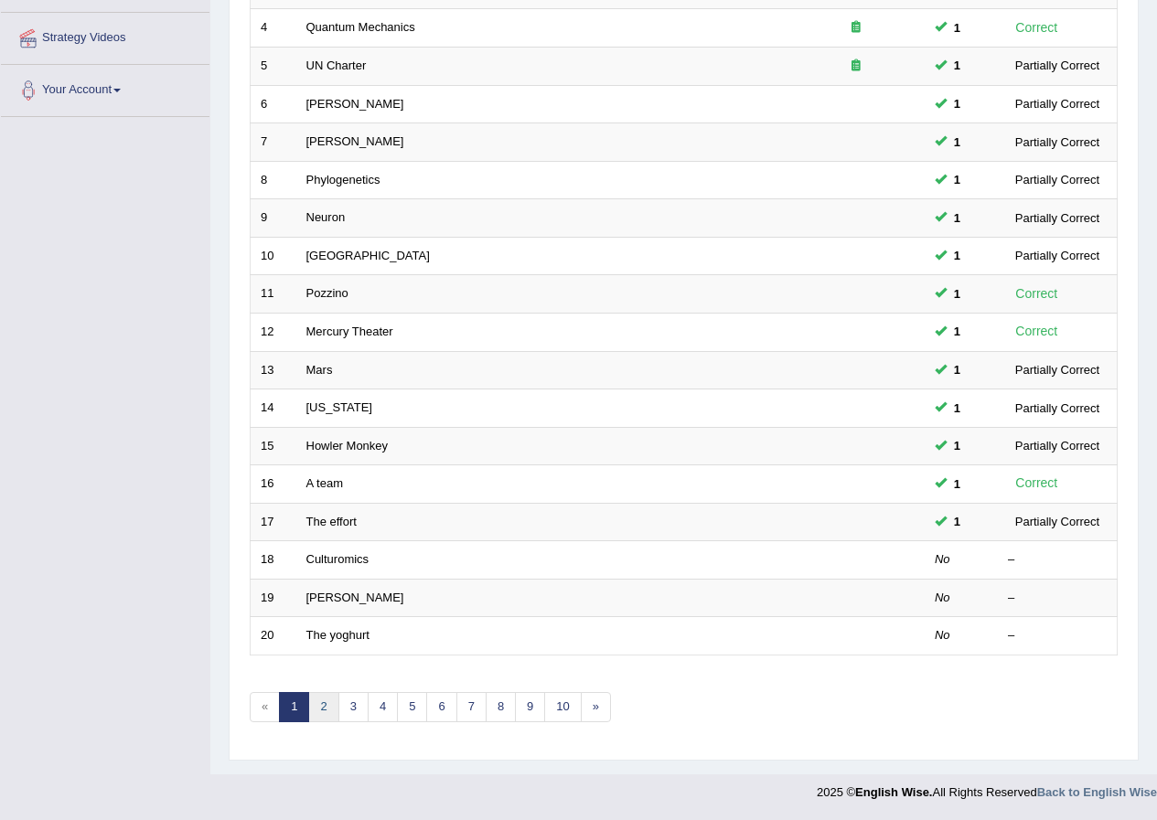
click at [329, 715] on link "2" at bounding box center [323, 707] width 30 height 30
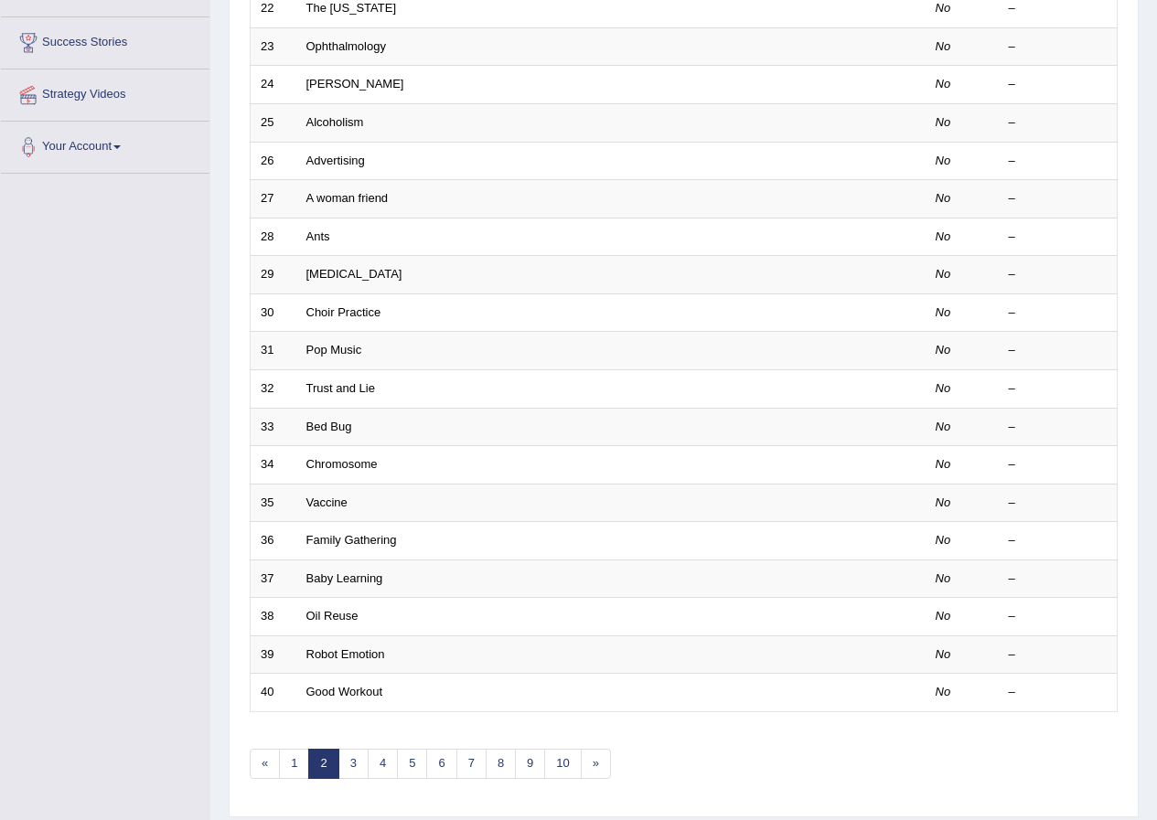
scroll to position [366, 0]
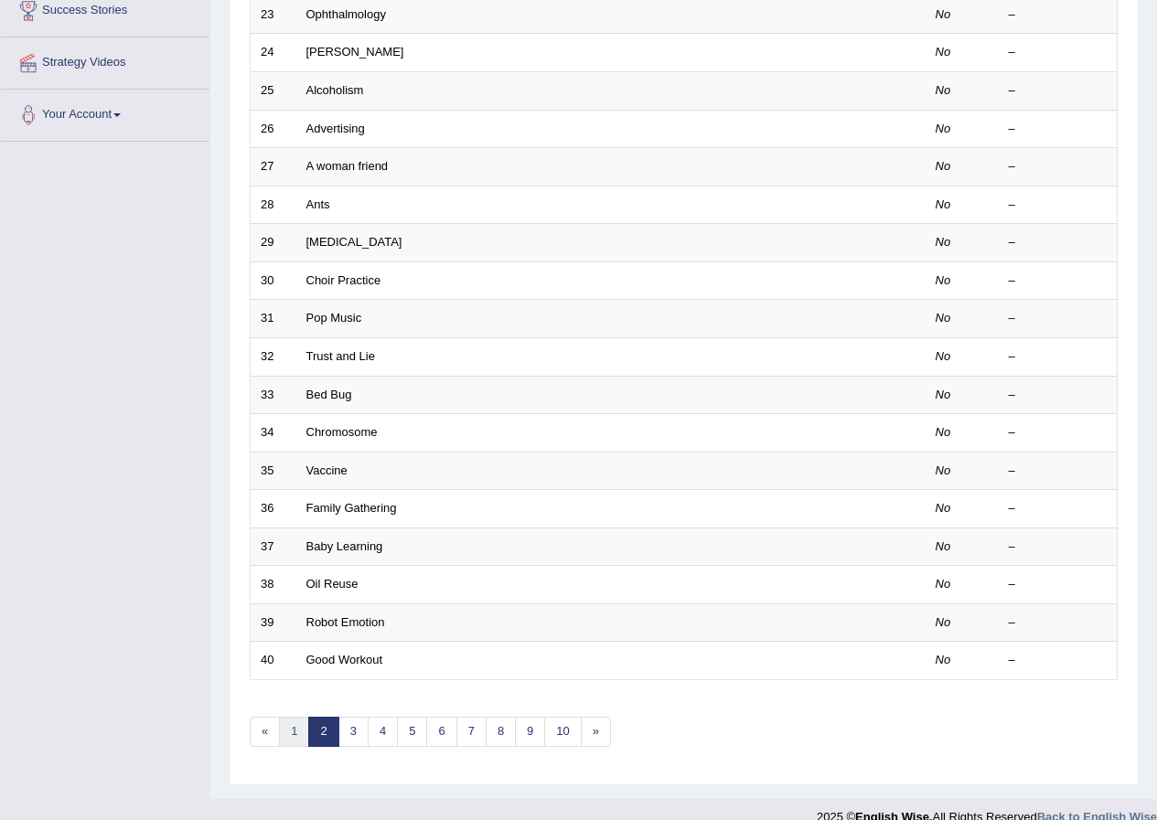
click at [289, 731] on link "1" at bounding box center [294, 732] width 30 height 30
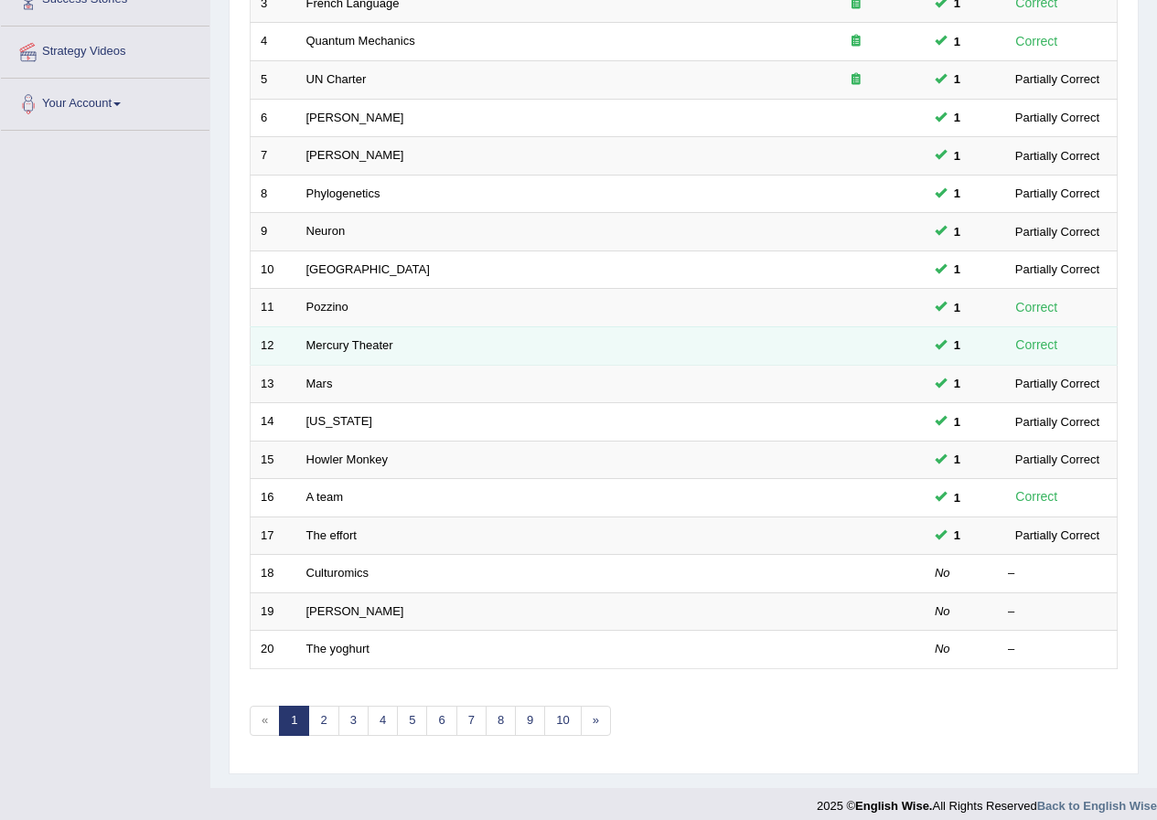
scroll to position [390, 0]
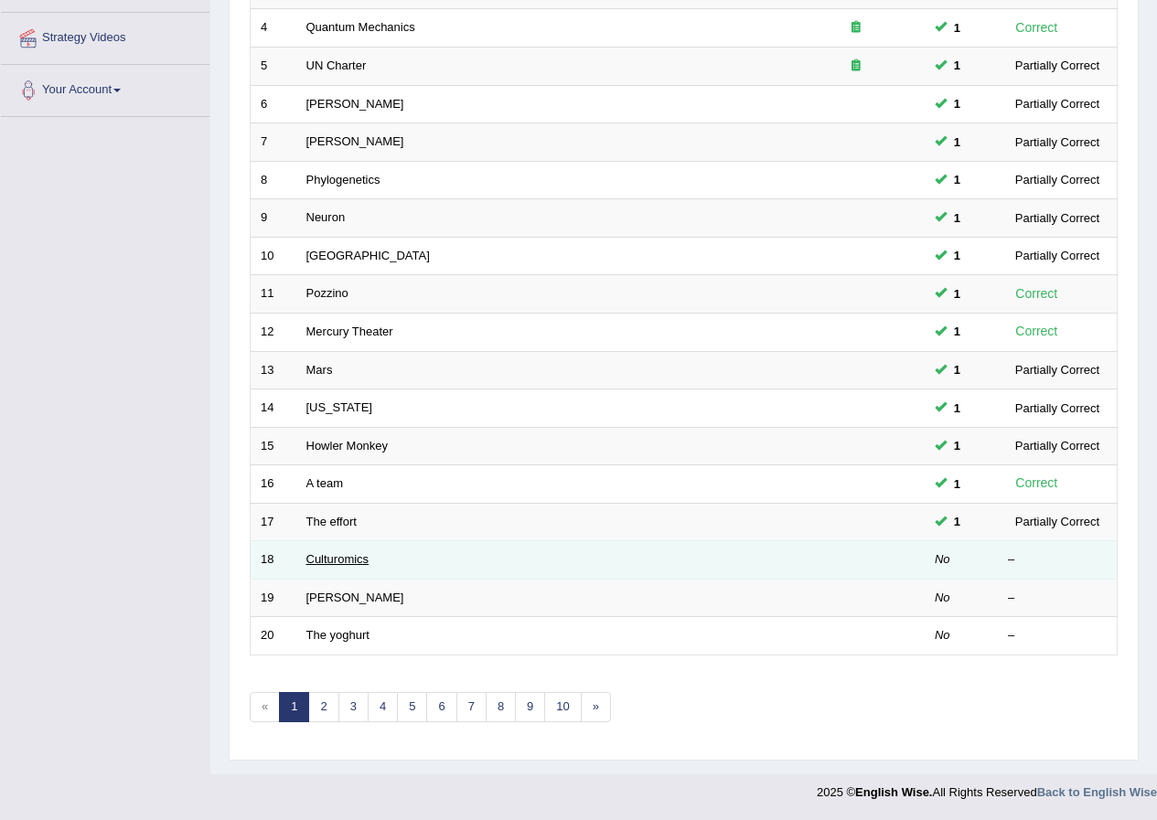
click at [346, 562] on link "Culturomics" at bounding box center [337, 559] width 63 height 14
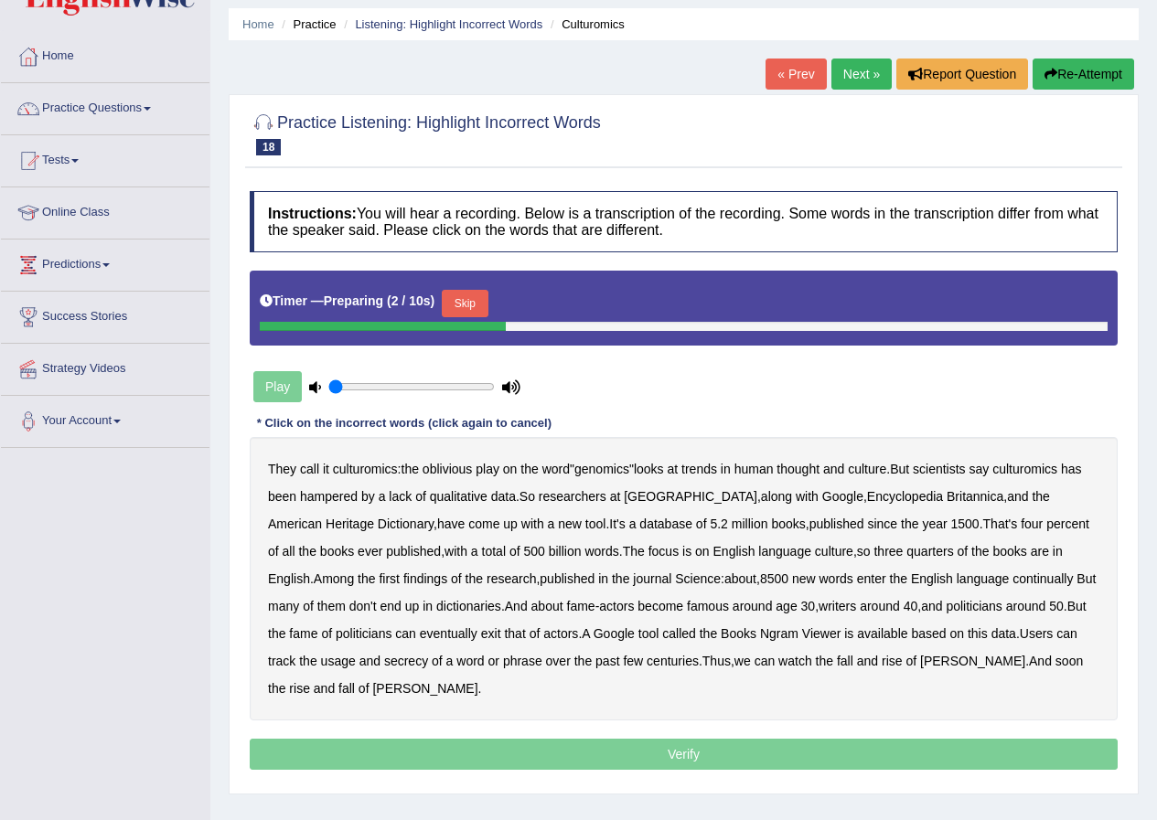
scroll to position [91, 0]
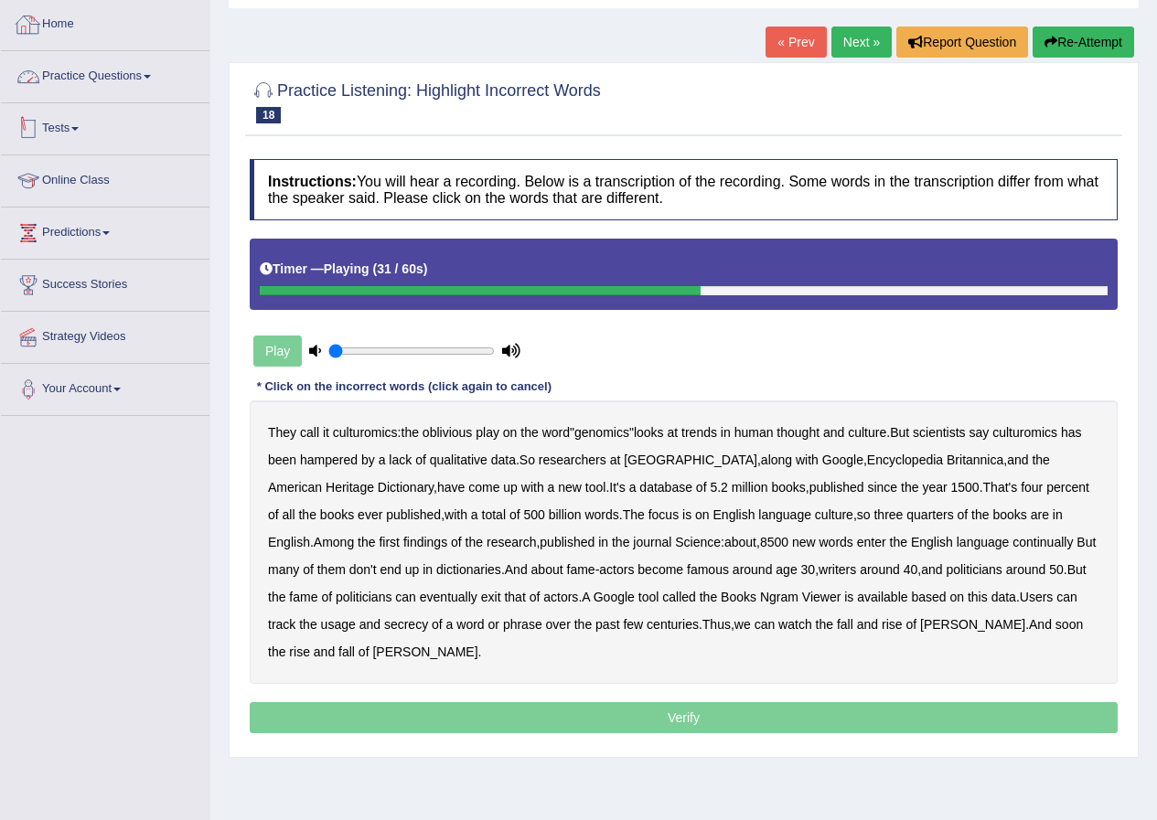
click at [63, 23] on link "Home" at bounding box center [105, 22] width 208 height 46
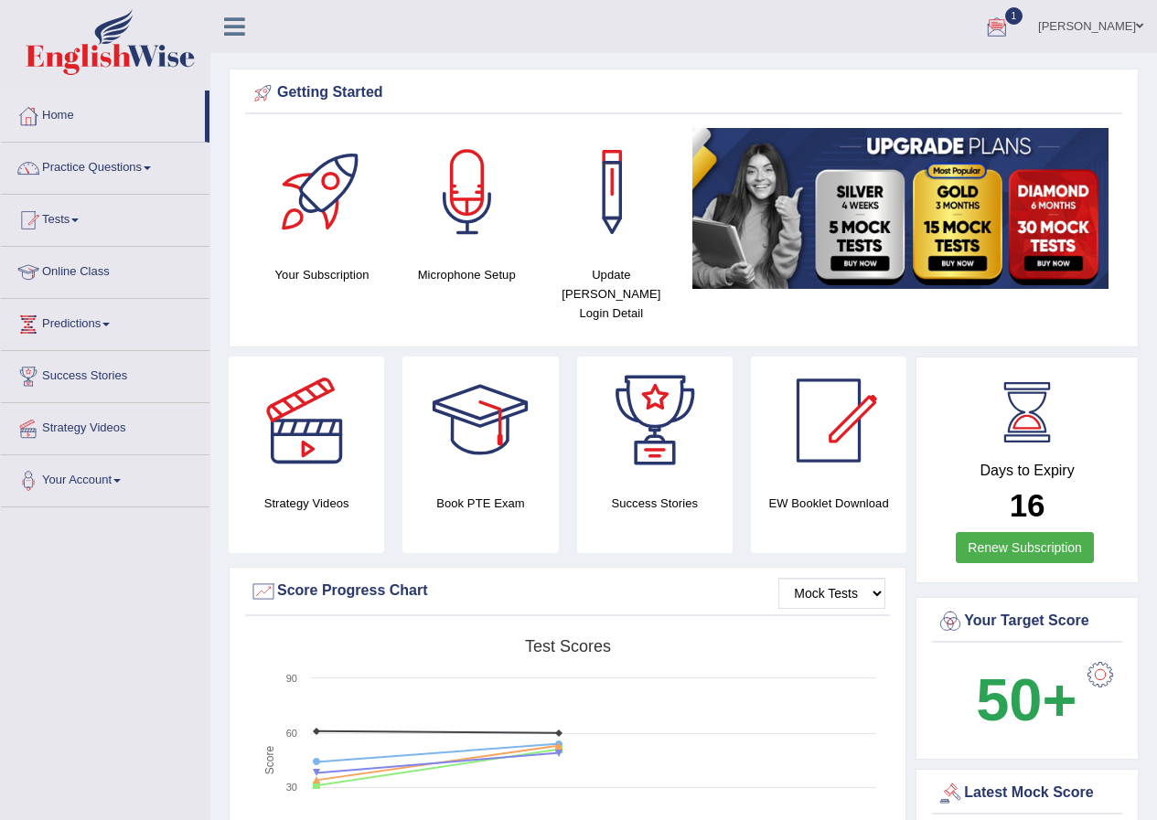
click at [1135, 25] on span at bounding box center [1138, 26] width 7 height 12
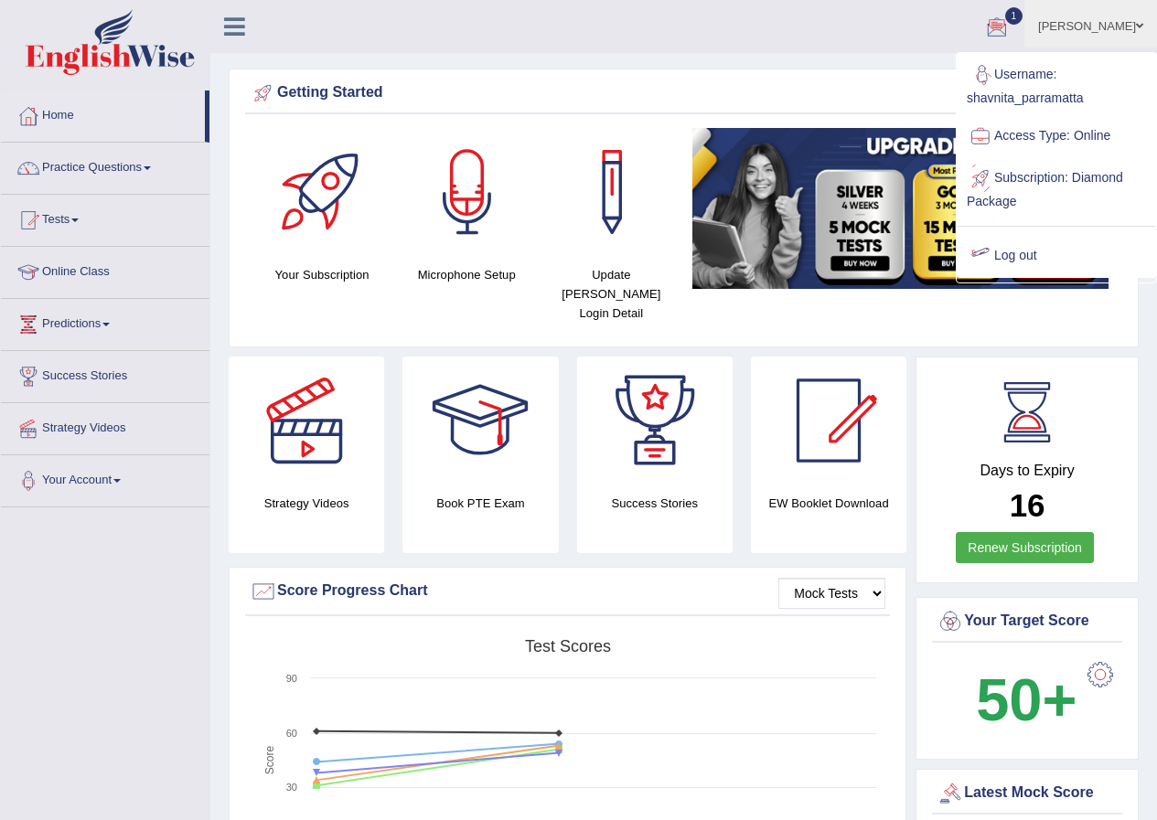
click at [1025, 256] on link "Log out" at bounding box center [1055, 256] width 197 height 42
